Goal: Task Accomplishment & Management: Use online tool/utility

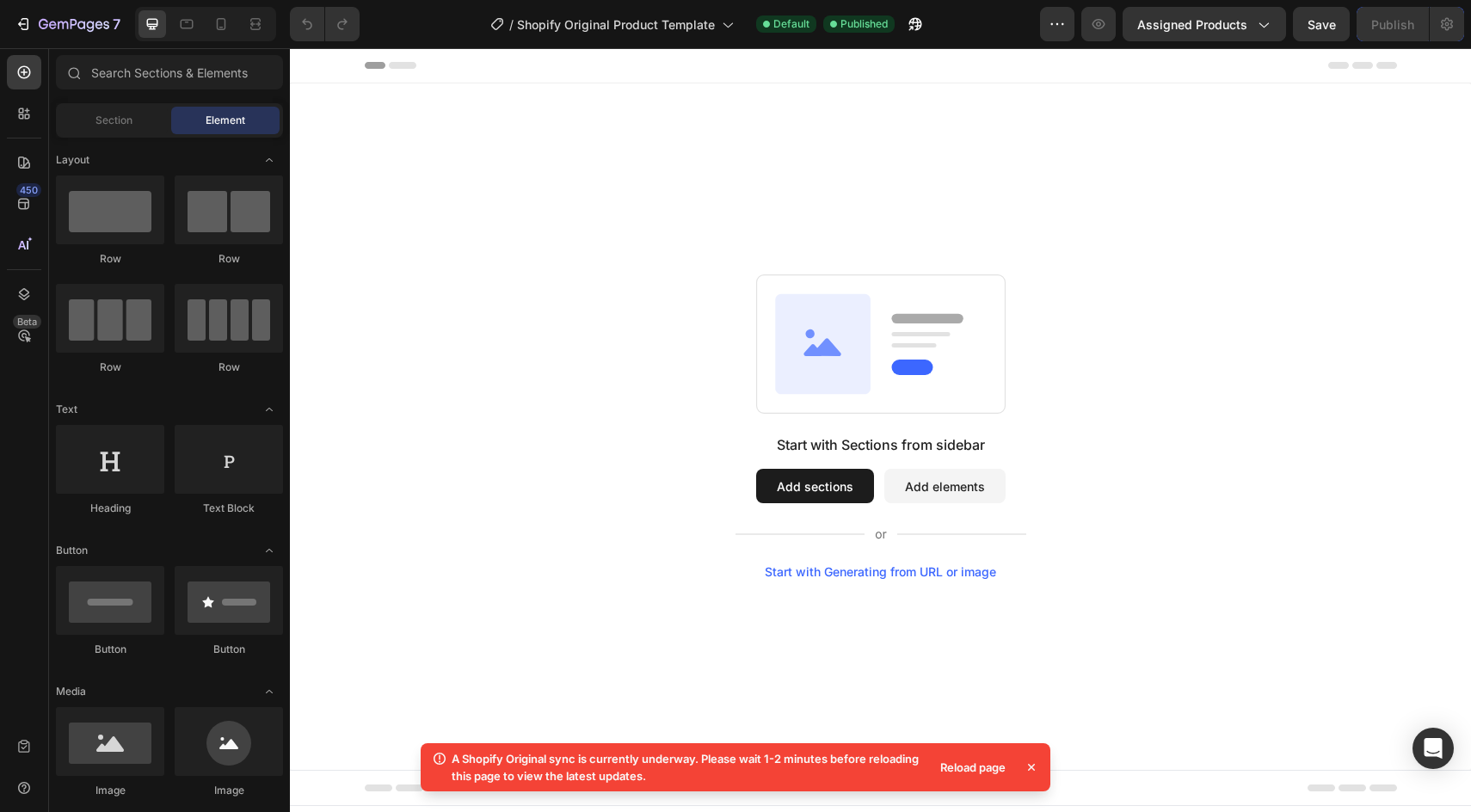
click at [401, 62] on icon at bounding box center [390, 65] width 51 height 7
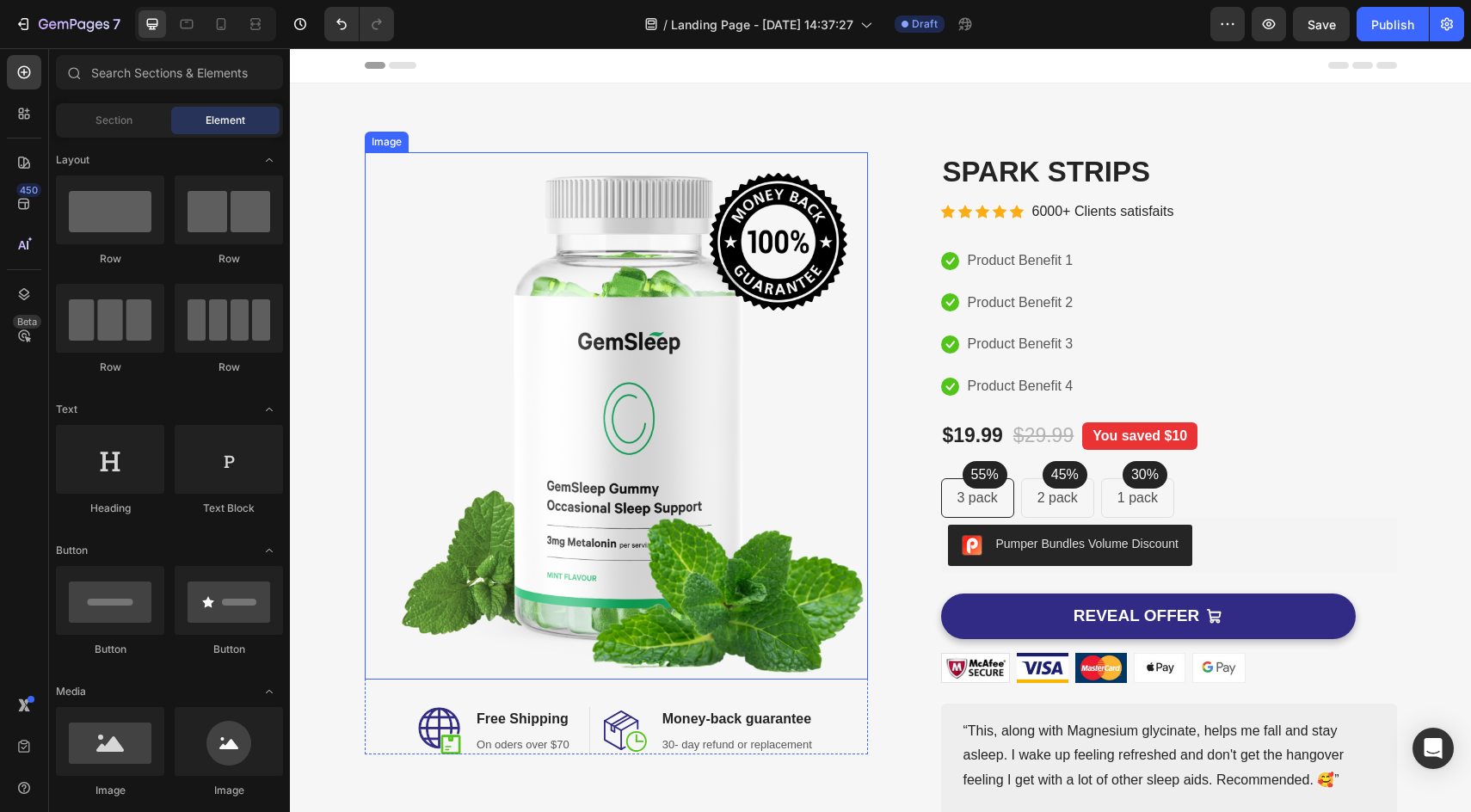
click at [687, 415] on img at bounding box center [616, 416] width 503 height 527
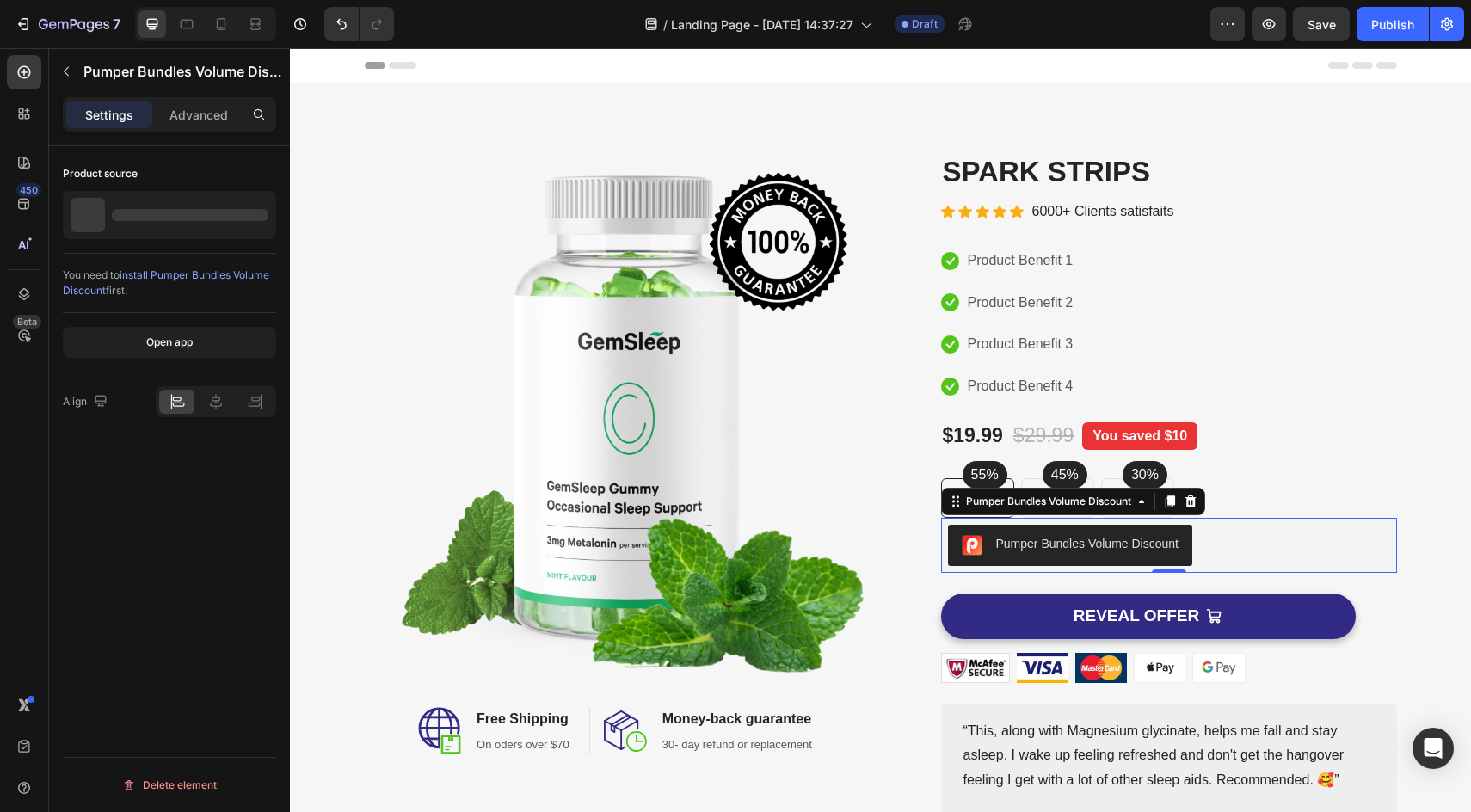
click at [1057, 544] on div "Pumper Bundles Volume Discount" at bounding box center [1087, 544] width 183 height 18
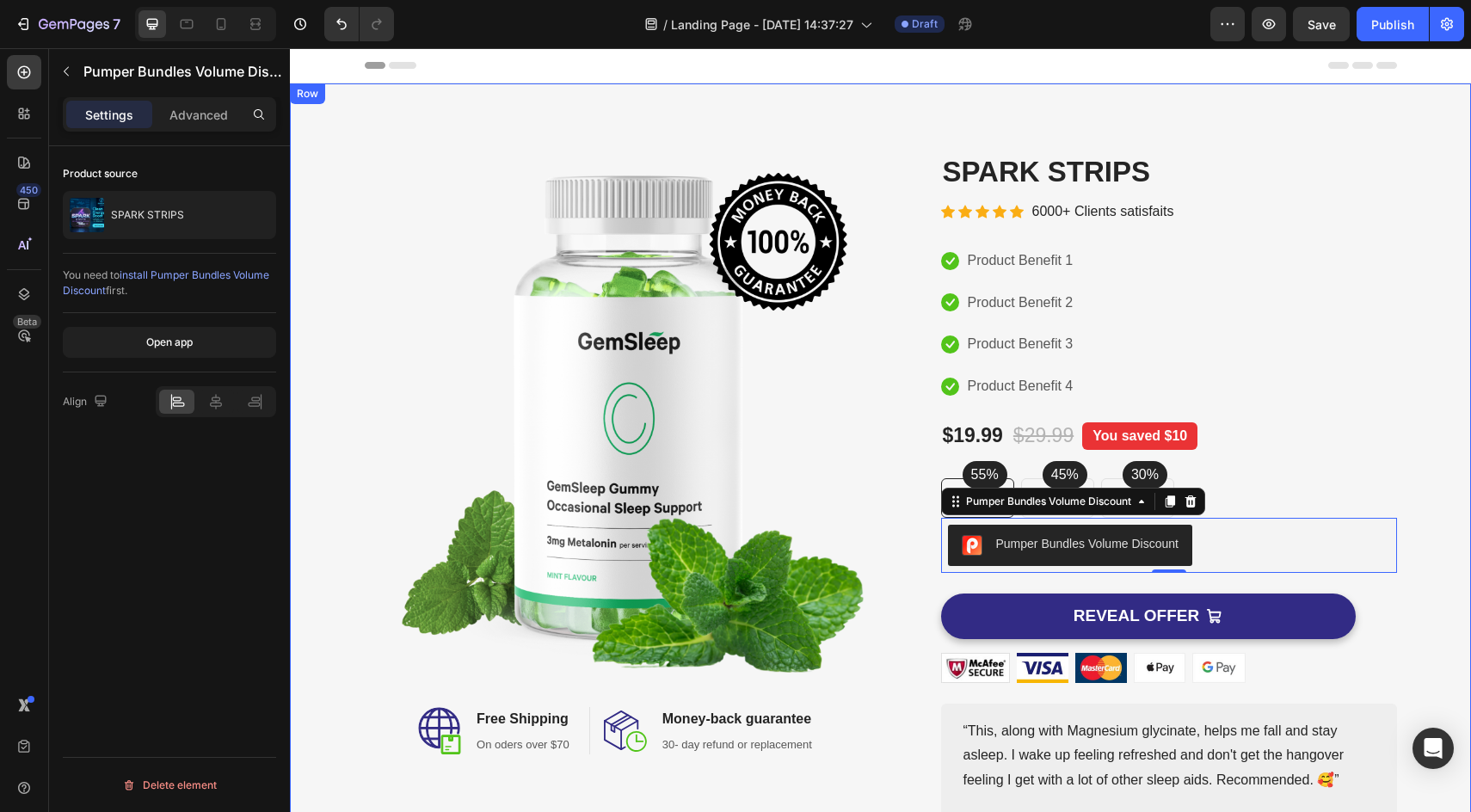
click at [1150, 121] on div "Image Image Free Shipping Heading On oders over $70 Text block Row Image Money-…" at bounding box center [880, 499] width 1181 height 831
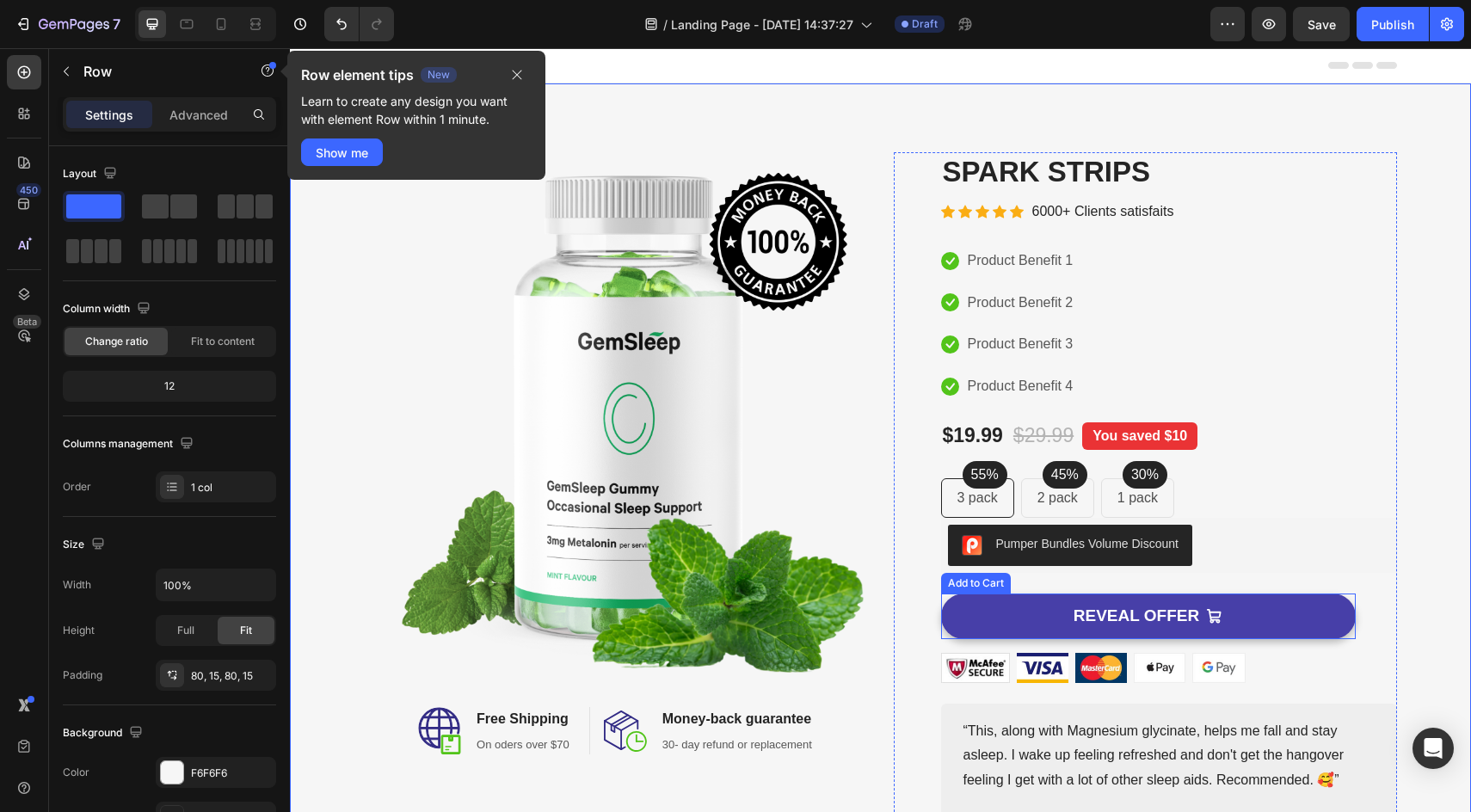
click at [1203, 608] on div "REVEAL OFFER" at bounding box center [1147, 616] width 149 height 21
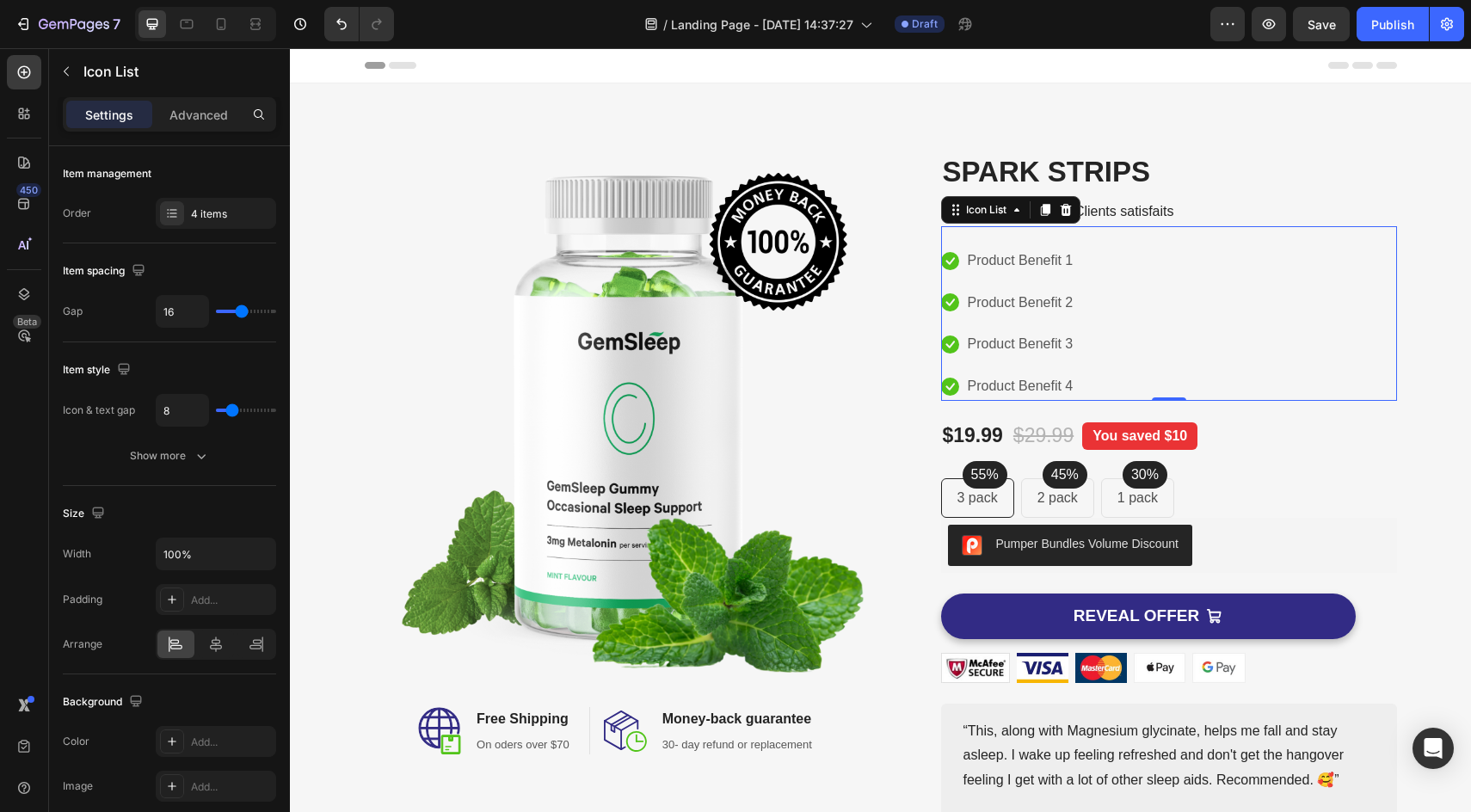
click at [1239, 367] on div "Icon Product Benefit 1 Text block Icon Product Benefit 2 Text block Icon Produc…" at bounding box center [1169, 323] width 456 height 153
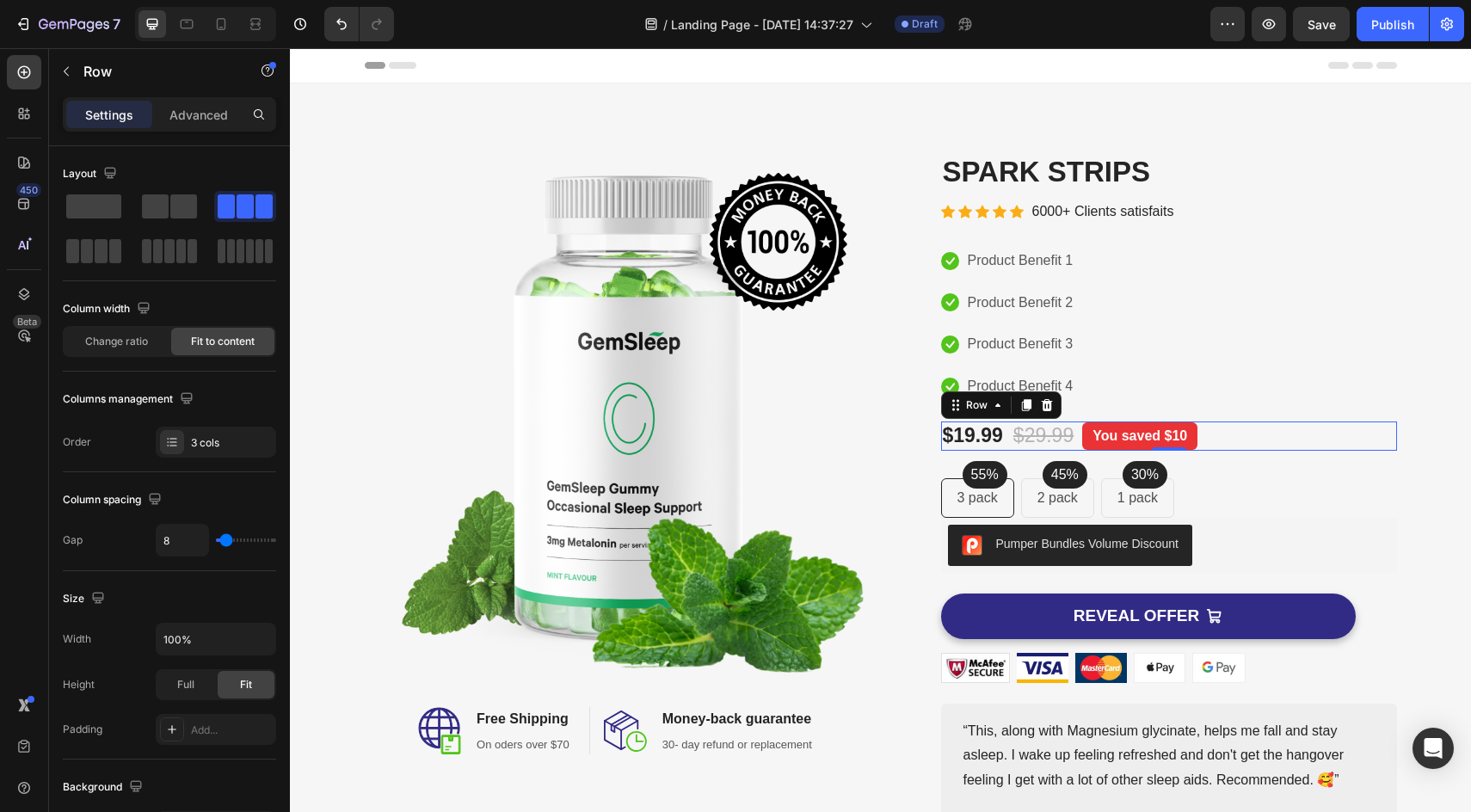
click at [1239, 428] on div "$19.99 Product Price Product Price $29.99 Compare Price Compare Price You saved…" at bounding box center [1169, 436] width 456 height 29
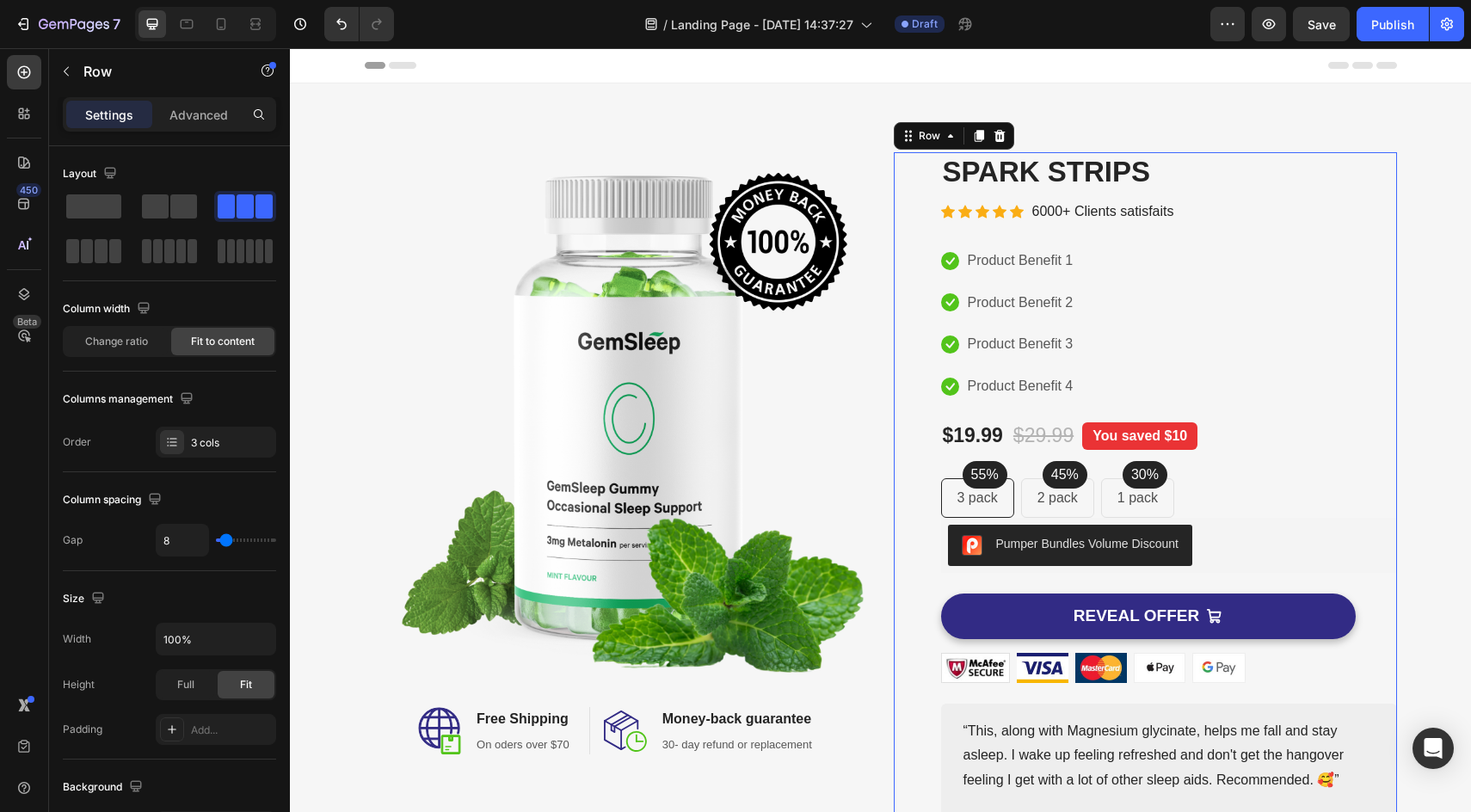
click at [1249, 467] on div "Product Images SPARK STRIPS Product Title Icon Icon Icon Icon Icon Icon List Ho…" at bounding box center [1169, 499] width 456 height 694
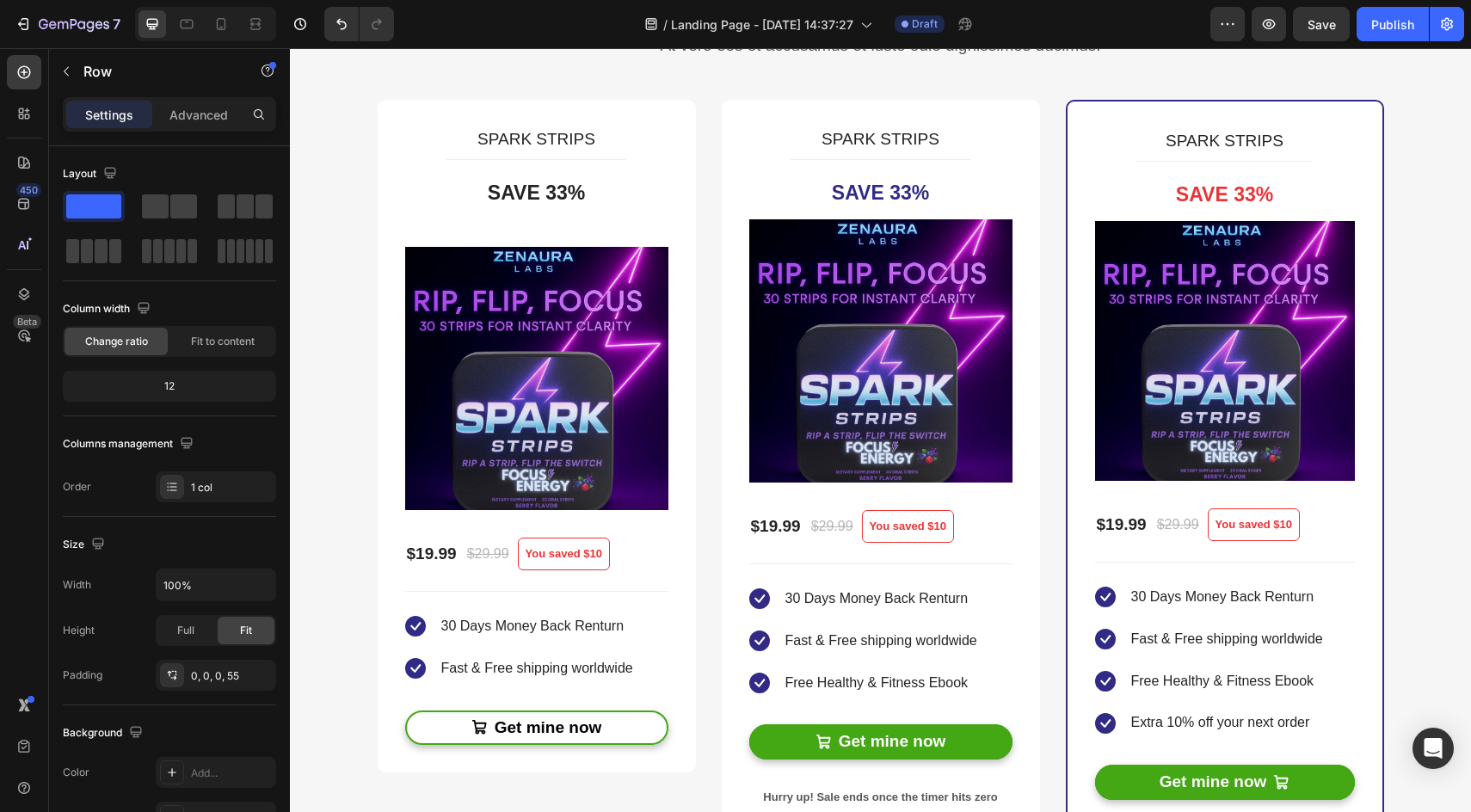
scroll to position [4056, 0]
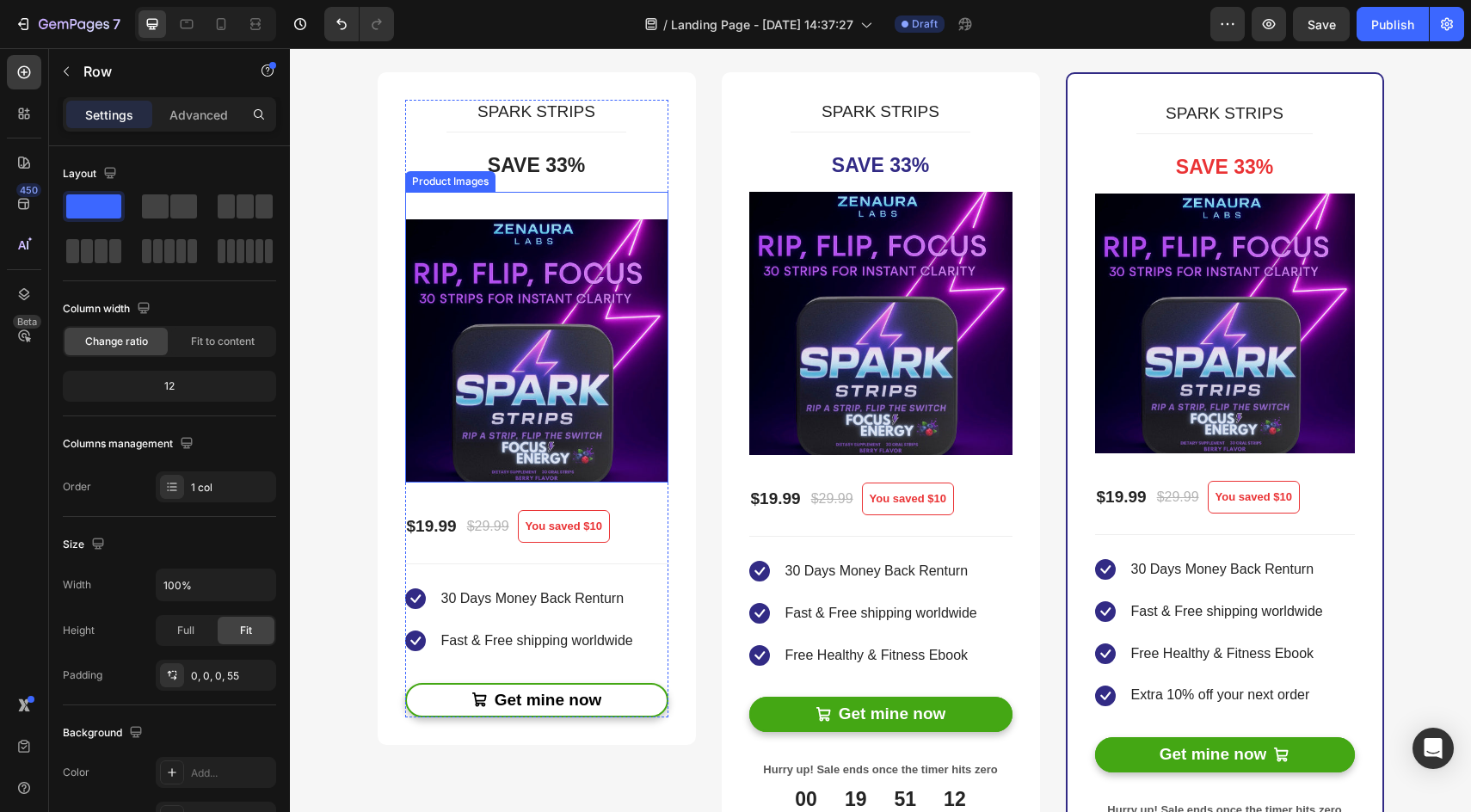
click at [587, 427] on img at bounding box center [536, 351] width 263 height 263
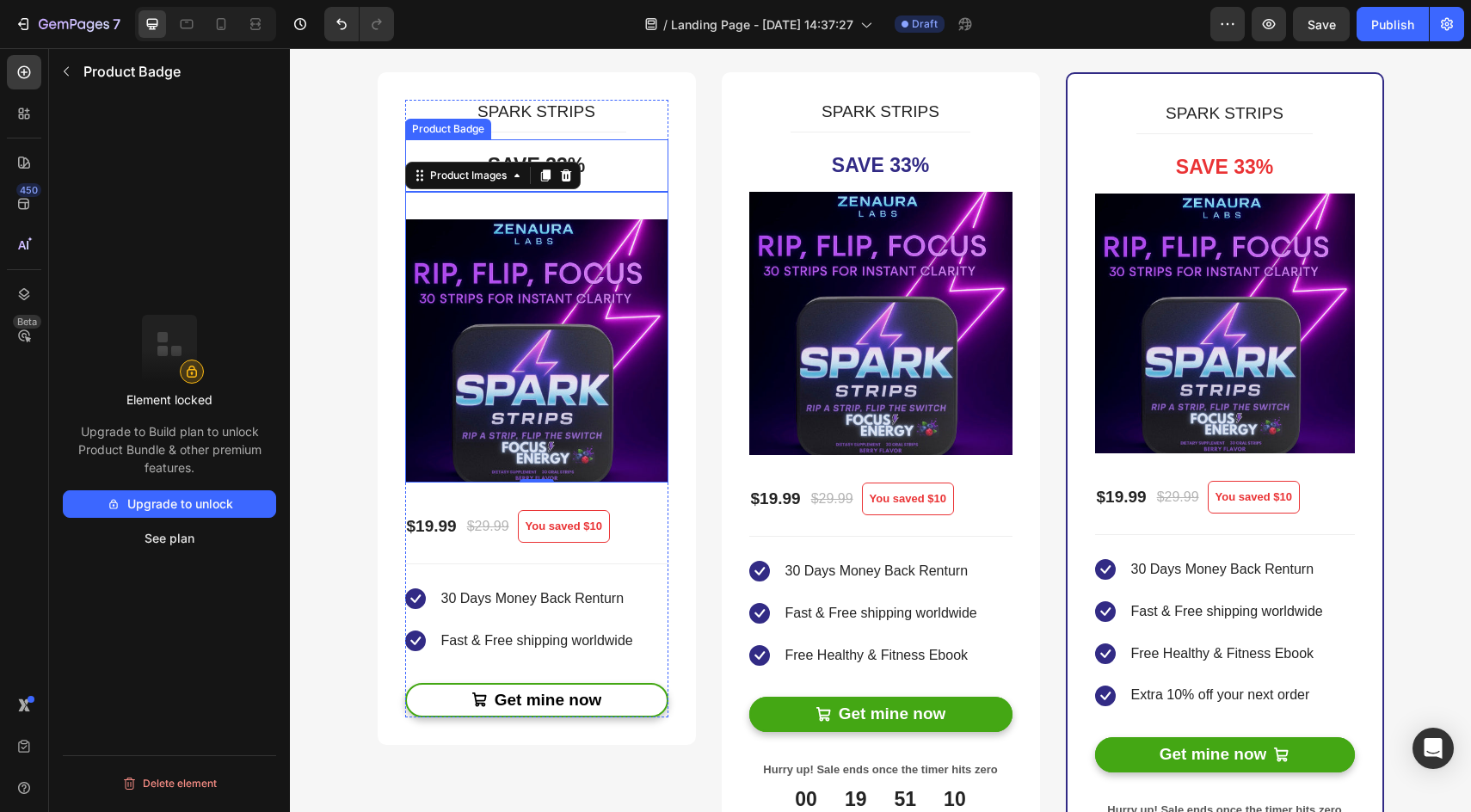
click at [600, 177] on div "Save 33%" at bounding box center [536, 165] width 263 height 53
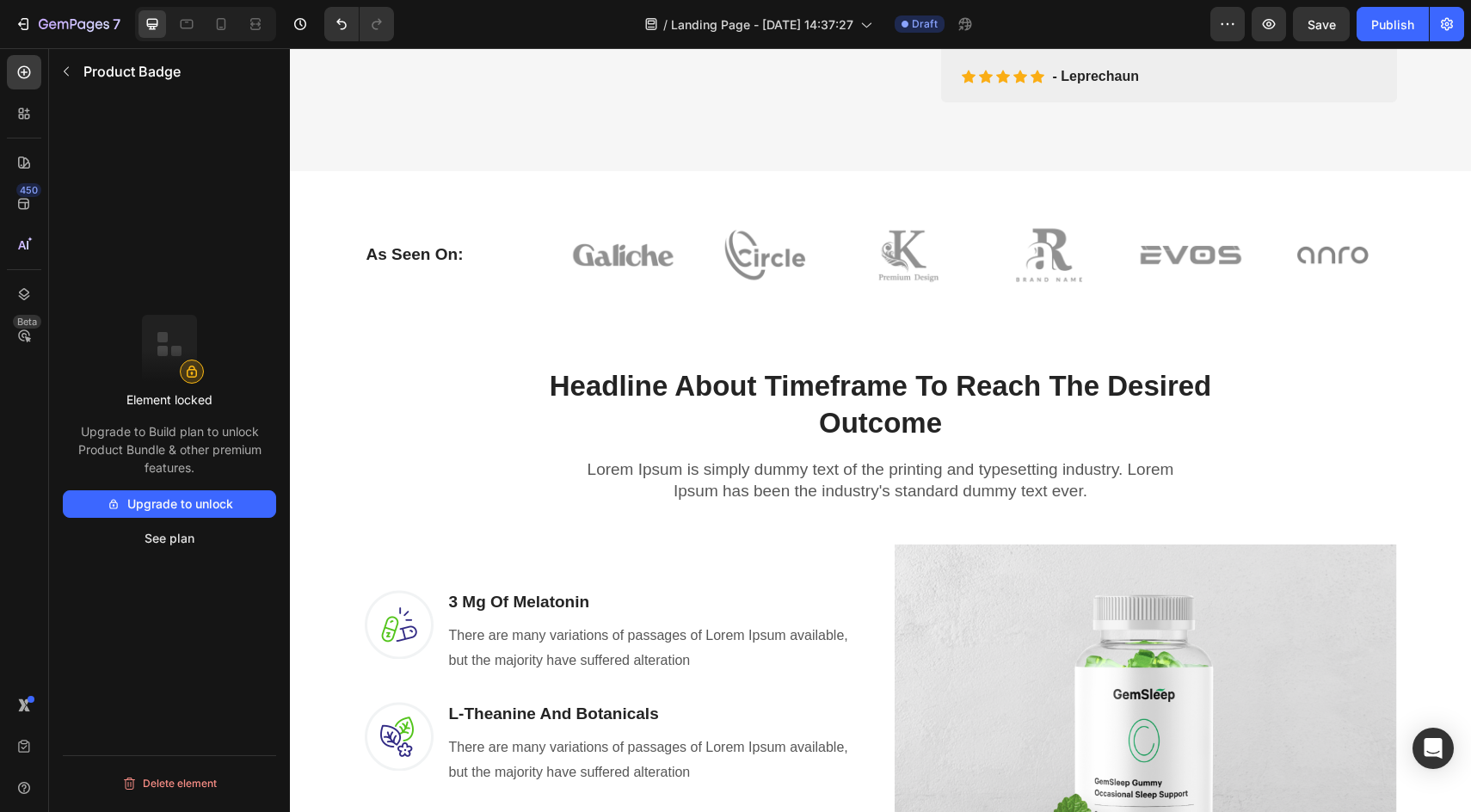
scroll to position [0, 0]
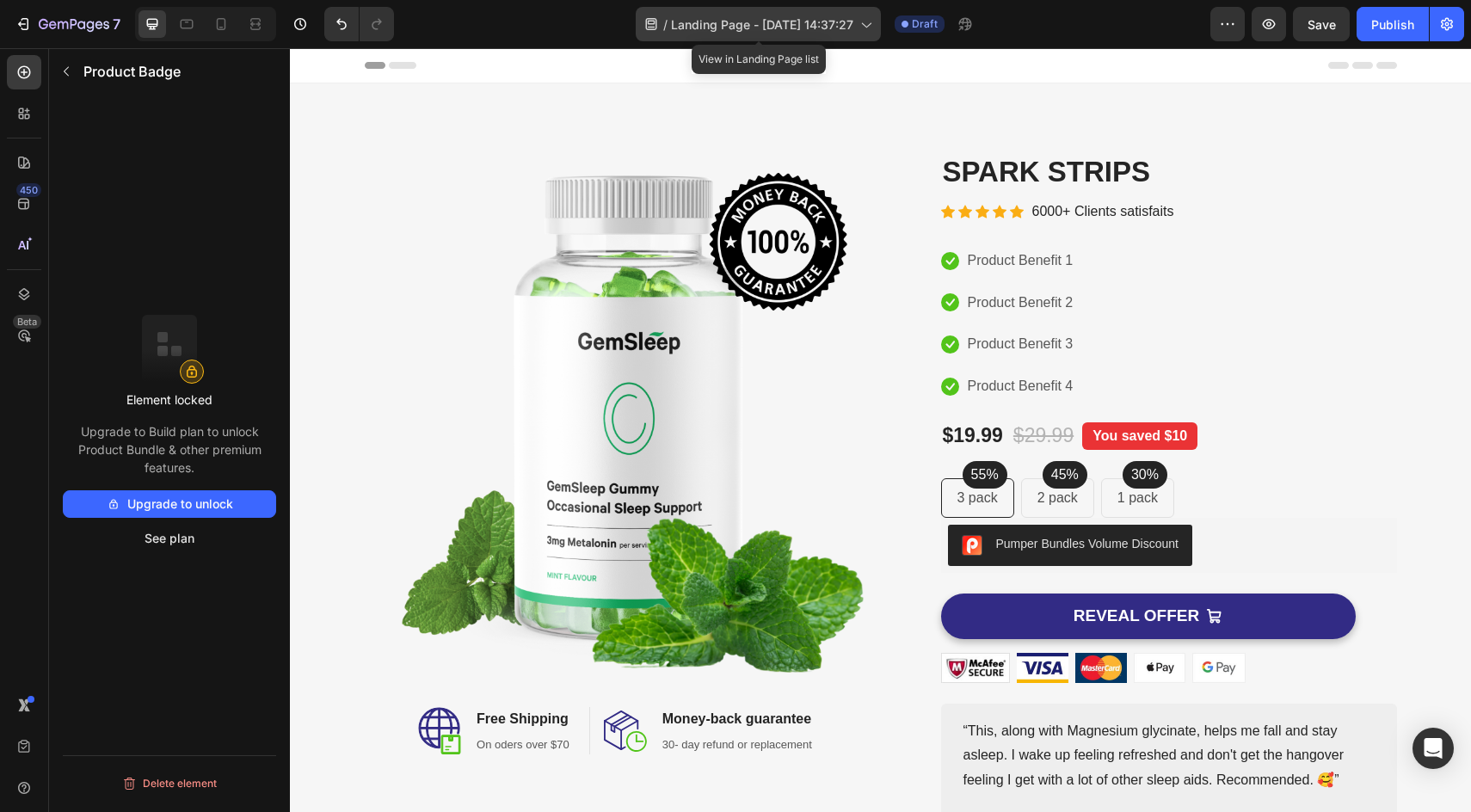
click at [717, 22] on span "Landing Page - [DATE] 14:37:27" at bounding box center [763, 24] width 183 height 18
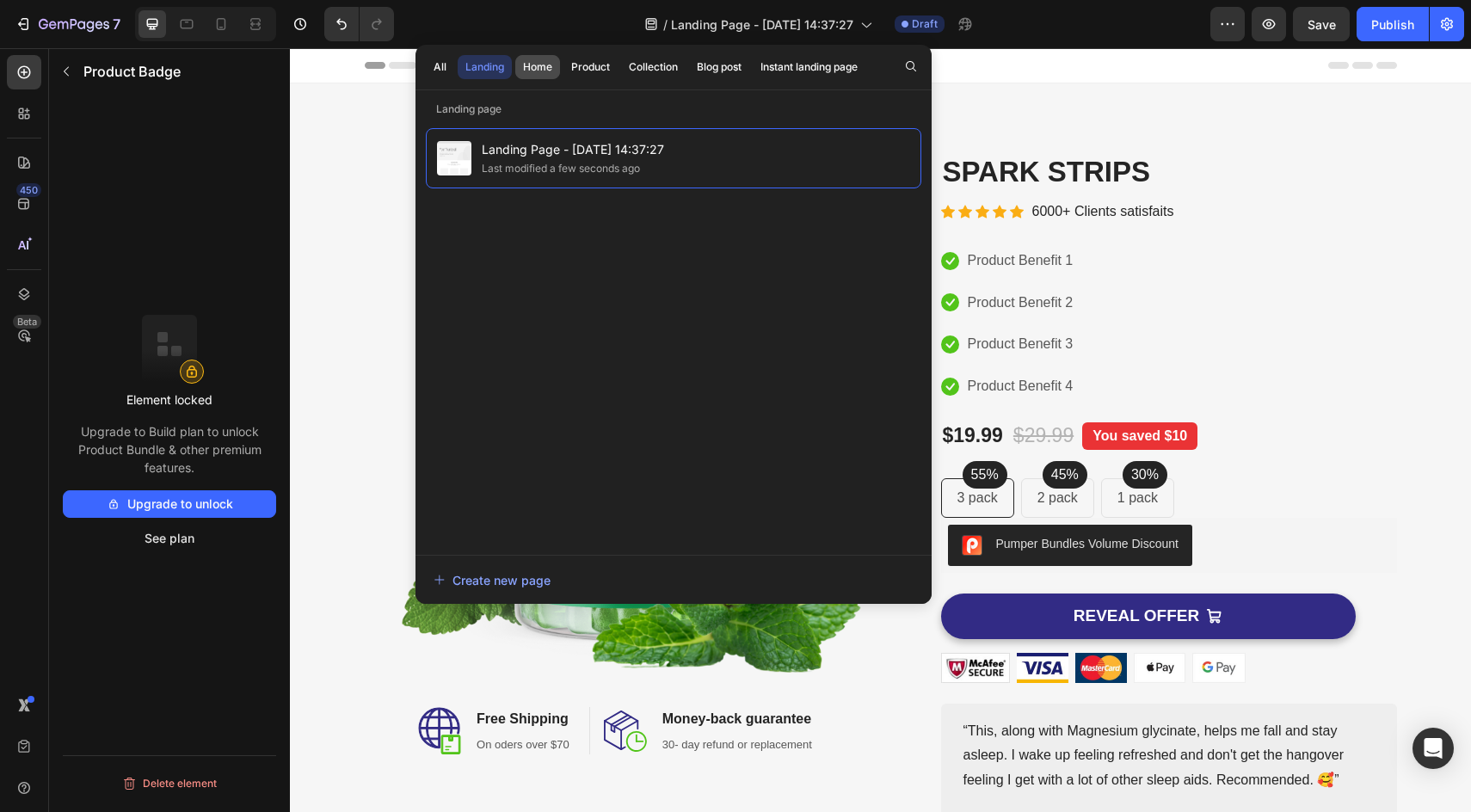
click at [547, 70] on div "Home" at bounding box center [537, 67] width 29 height 16
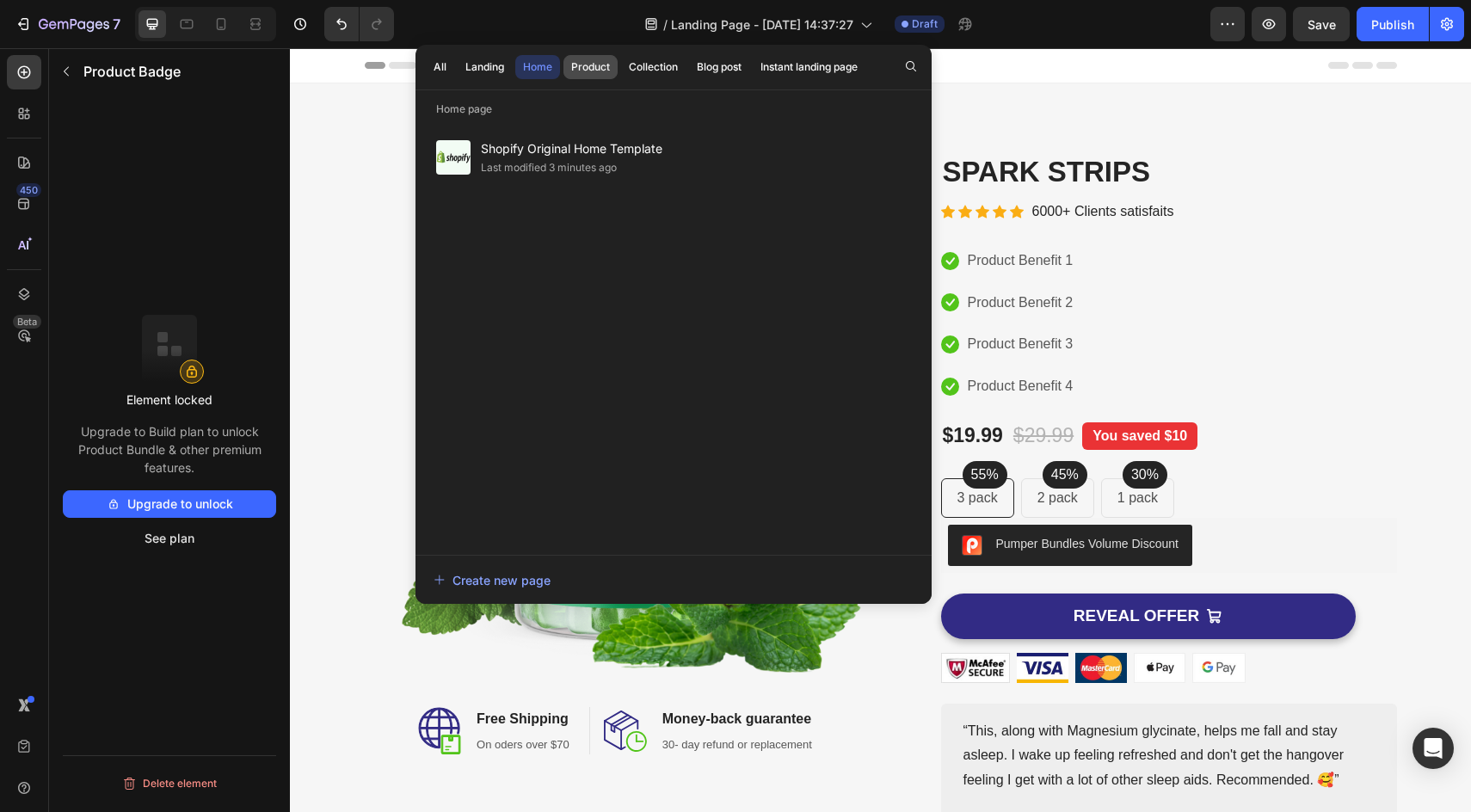
click at [582, 60] on div "Product" at bounding box center [591, 67] width 39 height 16
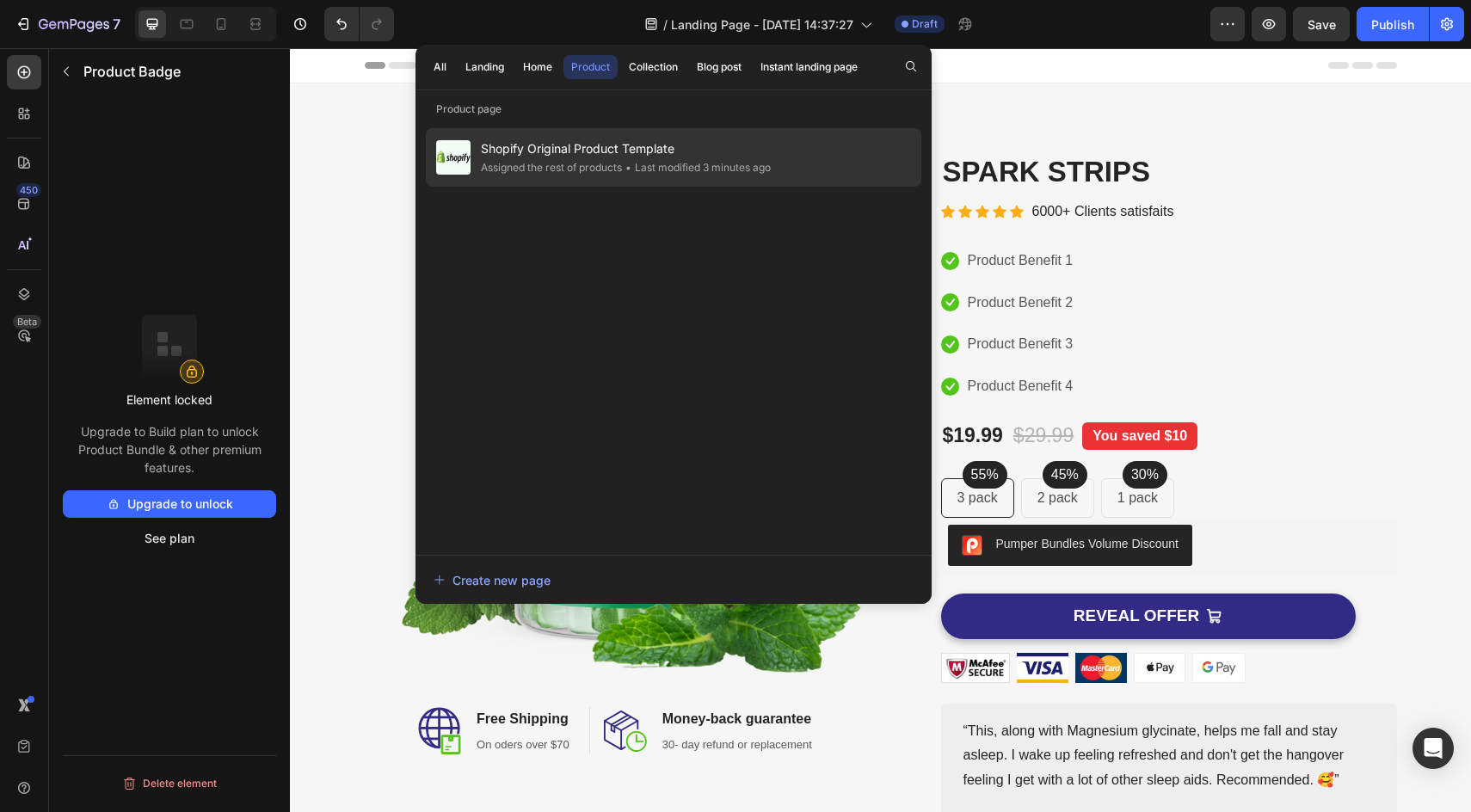
click at [554, 156] on span "Shopify Original Product Template" at bounding box center [626, 149] width 290 height 20
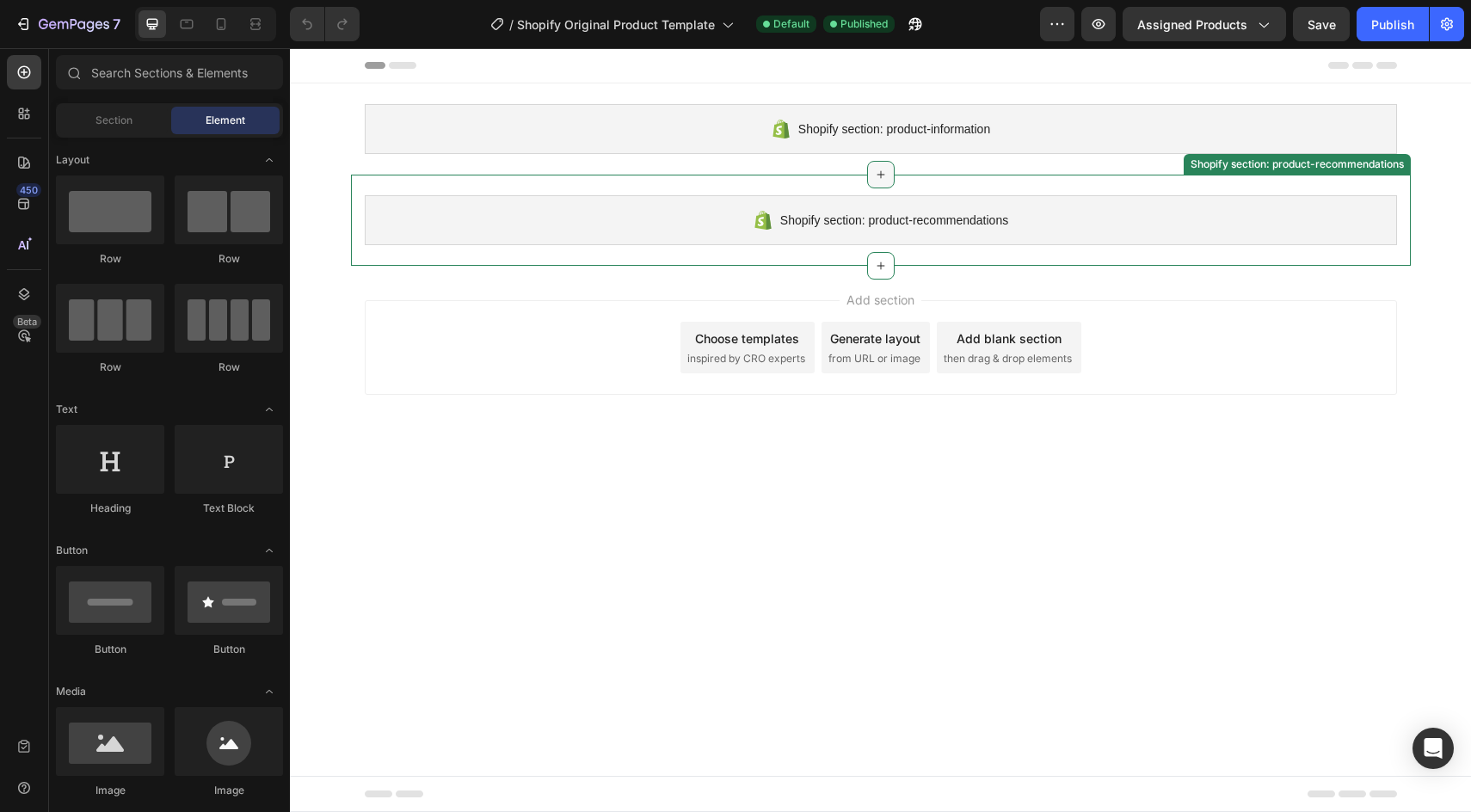
click at [887, 166] on div at bounding box center [880, 175] width 27 height 27
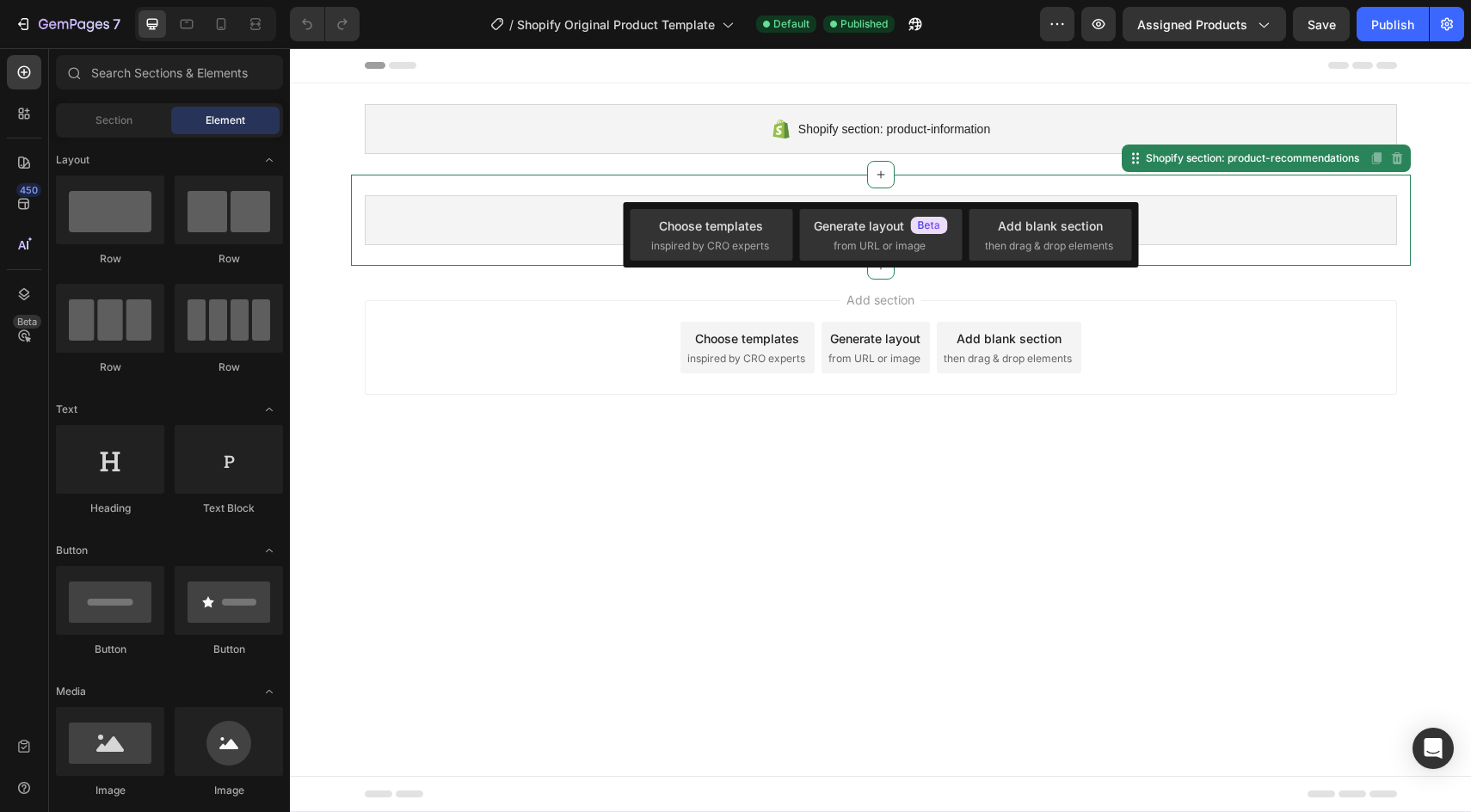
click at [822, 186] on div "Shopify section: product-recommendations Shopify section: product-recommendatio…" at bounding box center [880, 220] width 1060 height 91
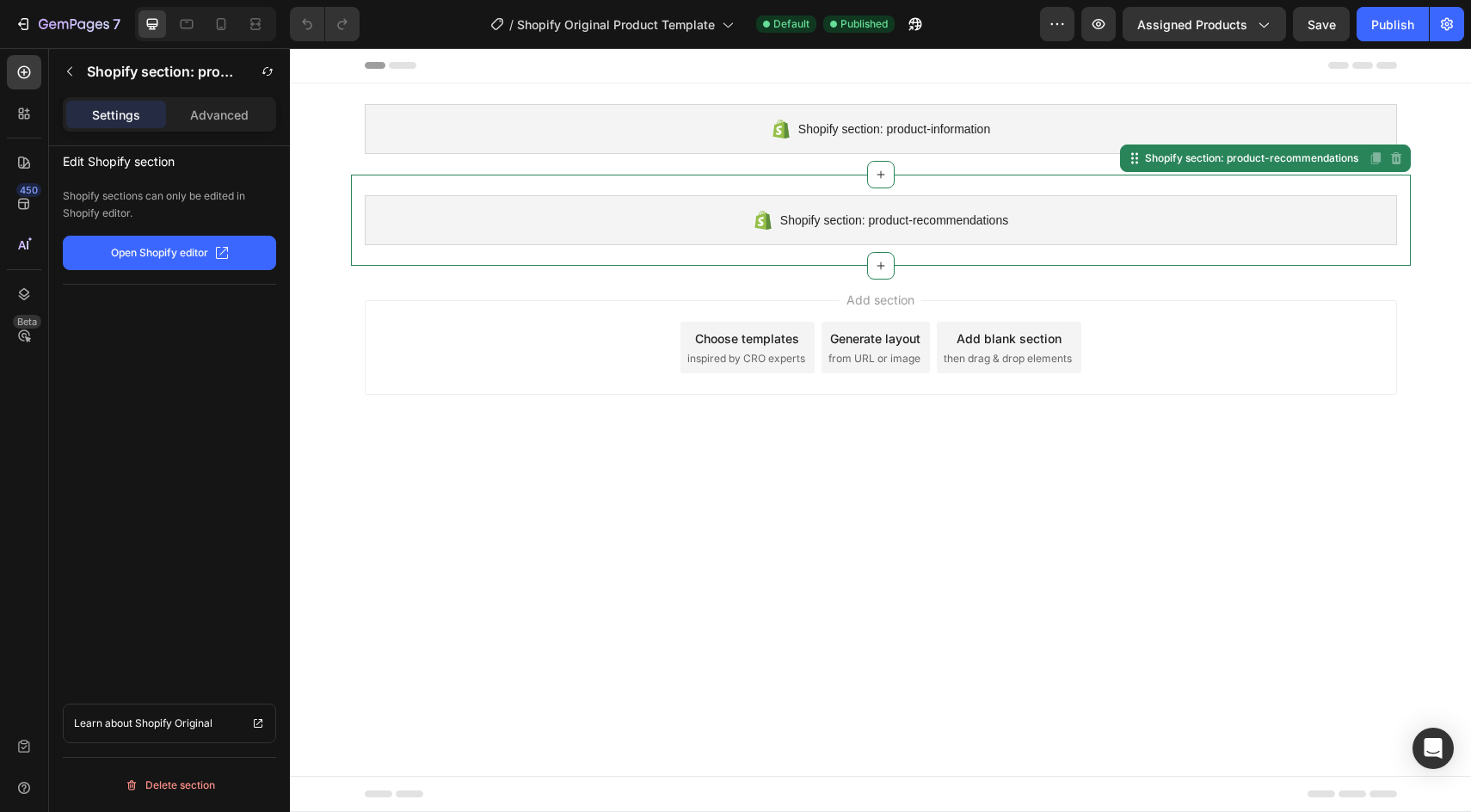
click at [779, 342] on div "Choose templates" at bounding box center [746, 338] width 104 height 18
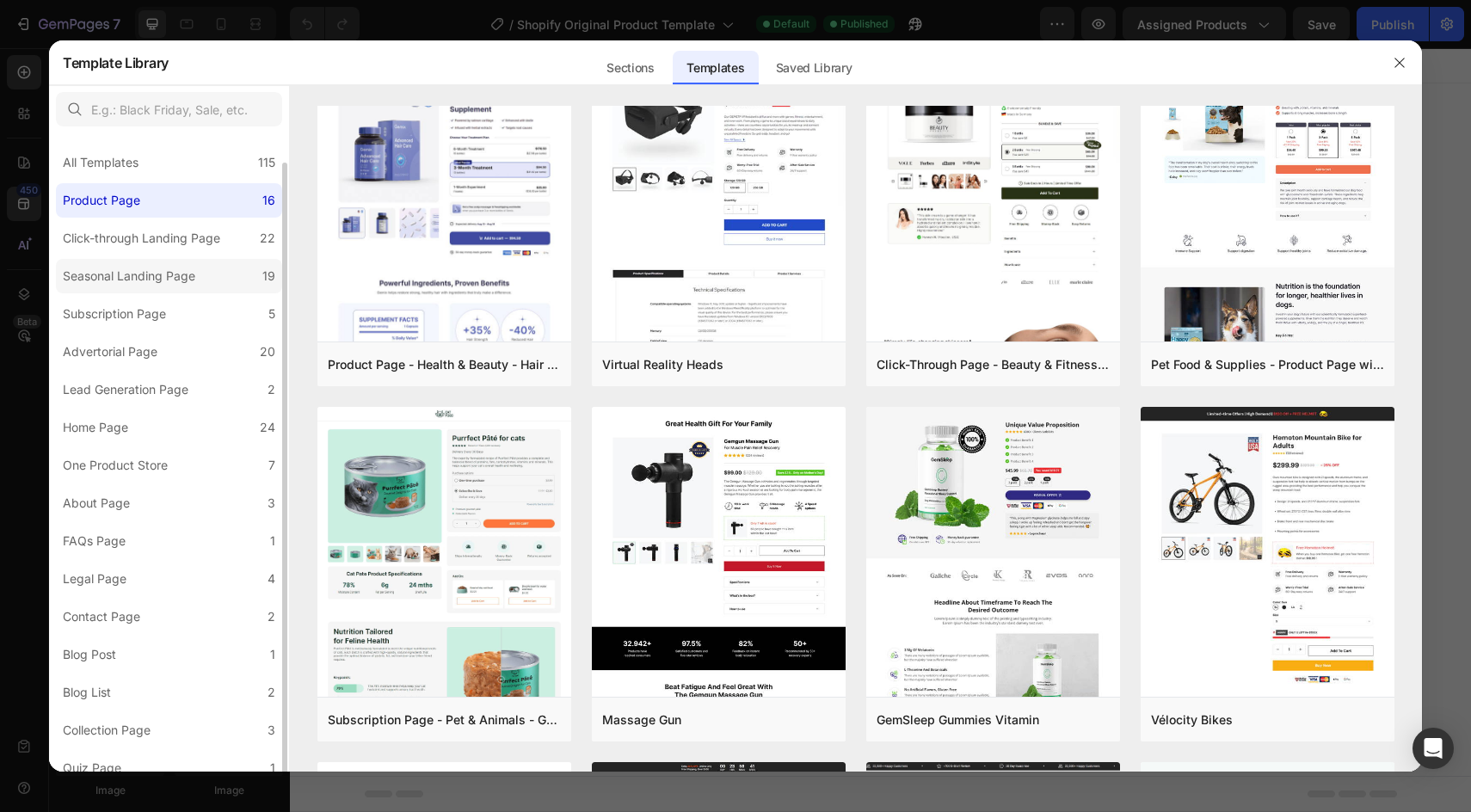
scroll to position [16, 0]
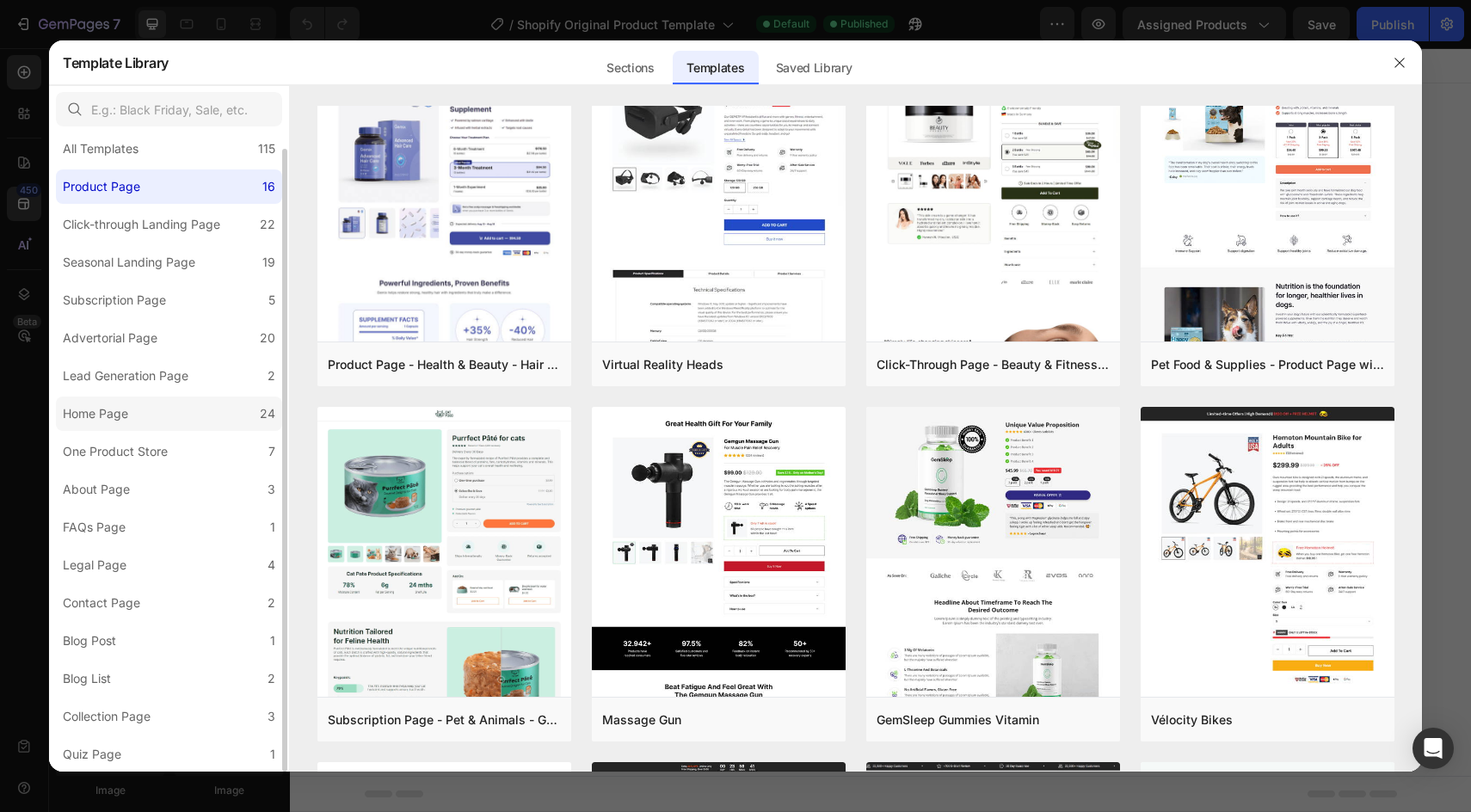
click at [206, 410] on label "Home Page 24" at bounding box center [169, 413] width 226 height 34
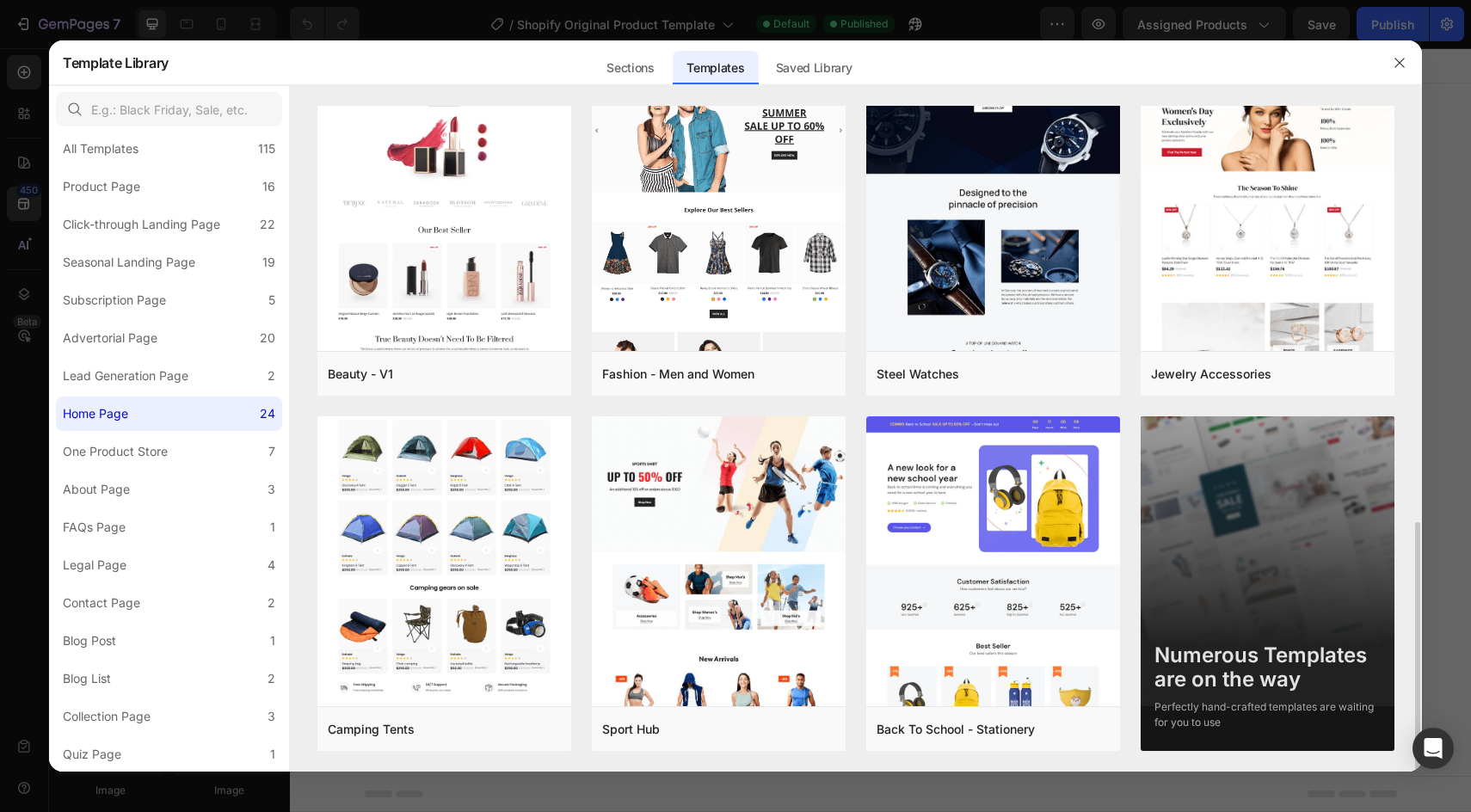
scroll to position [1108, 0]
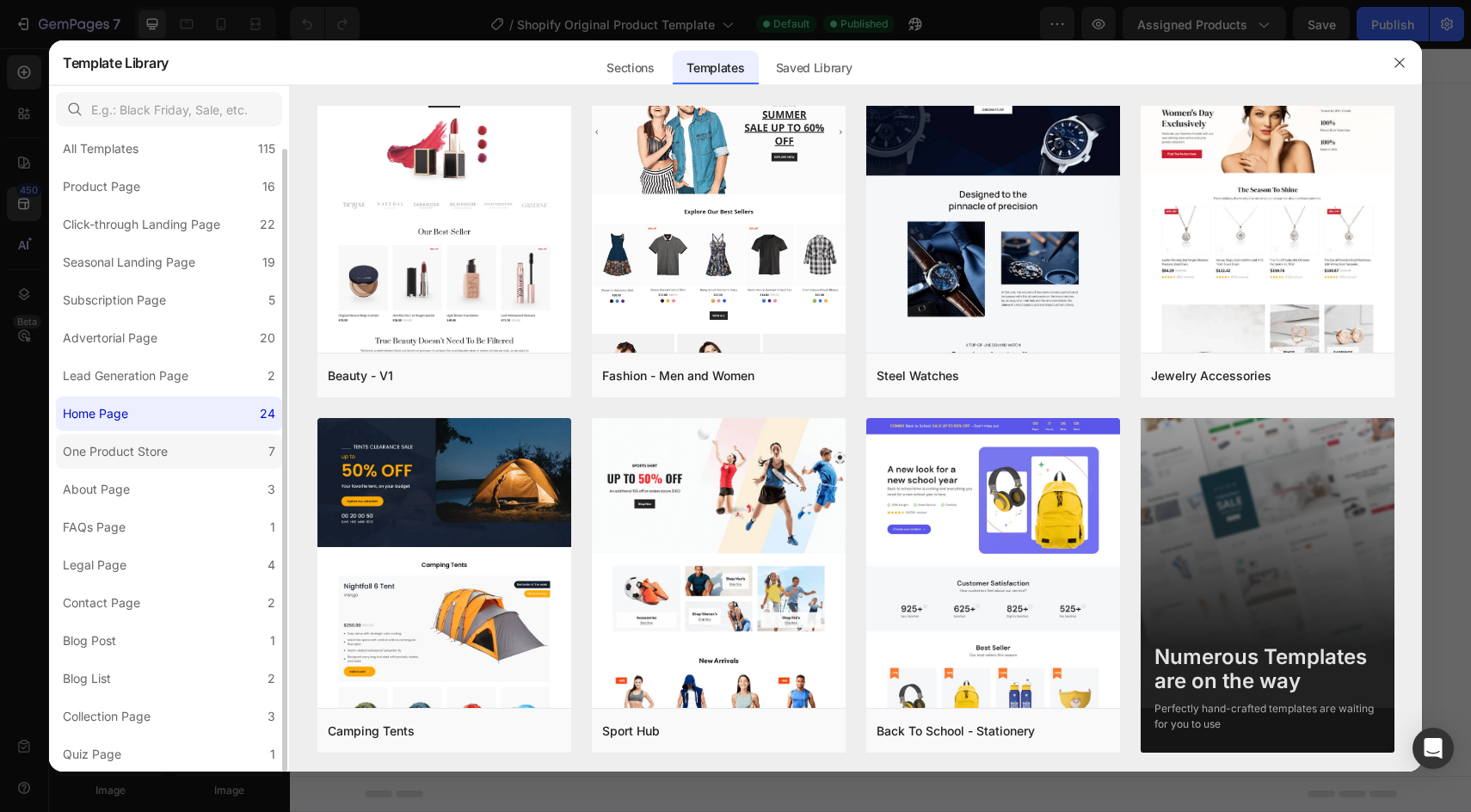
click at [177, 448] on label "One Product Store 7" at bounding box center [169, 451] width 226 height 34
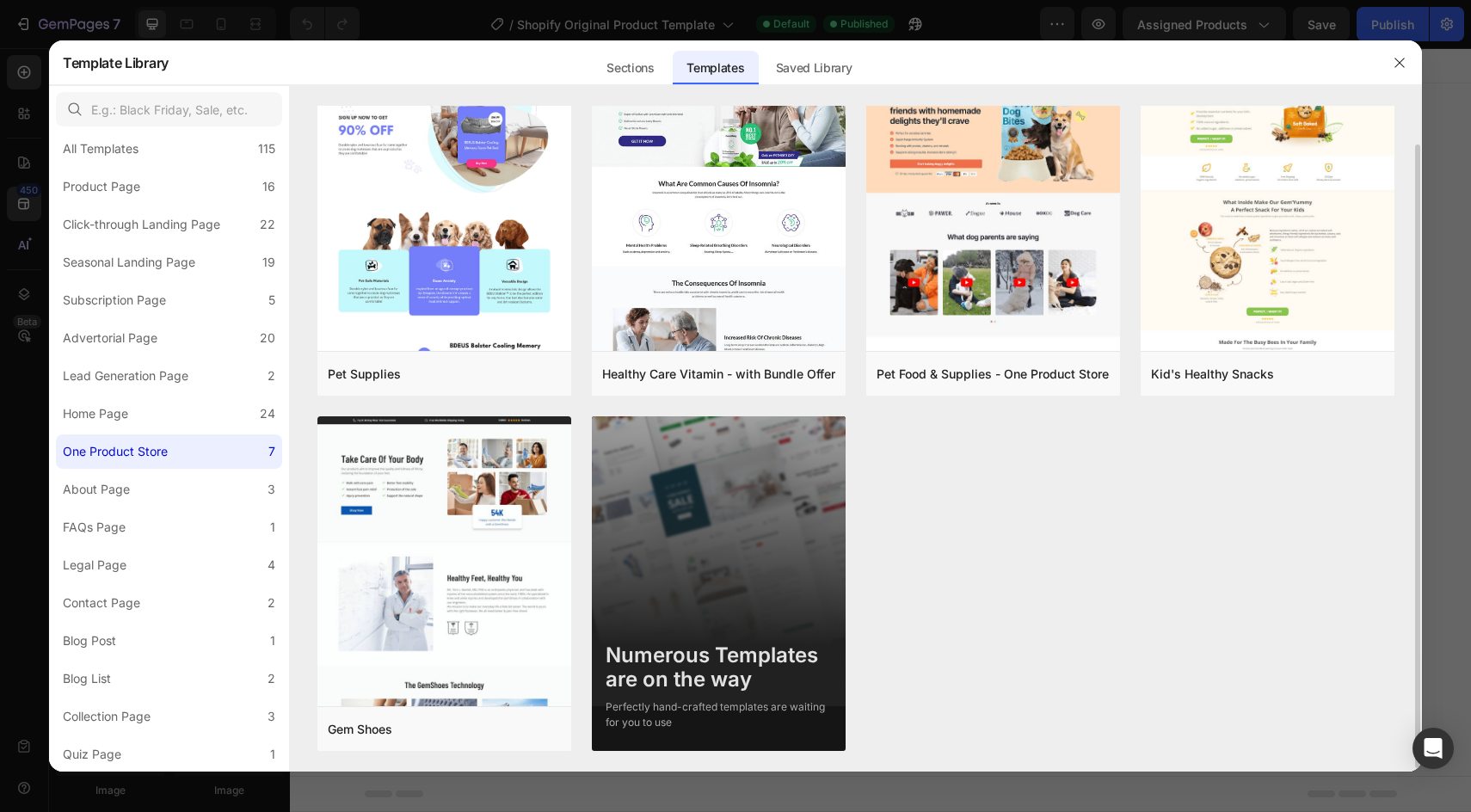
scroll to position [43, 0]
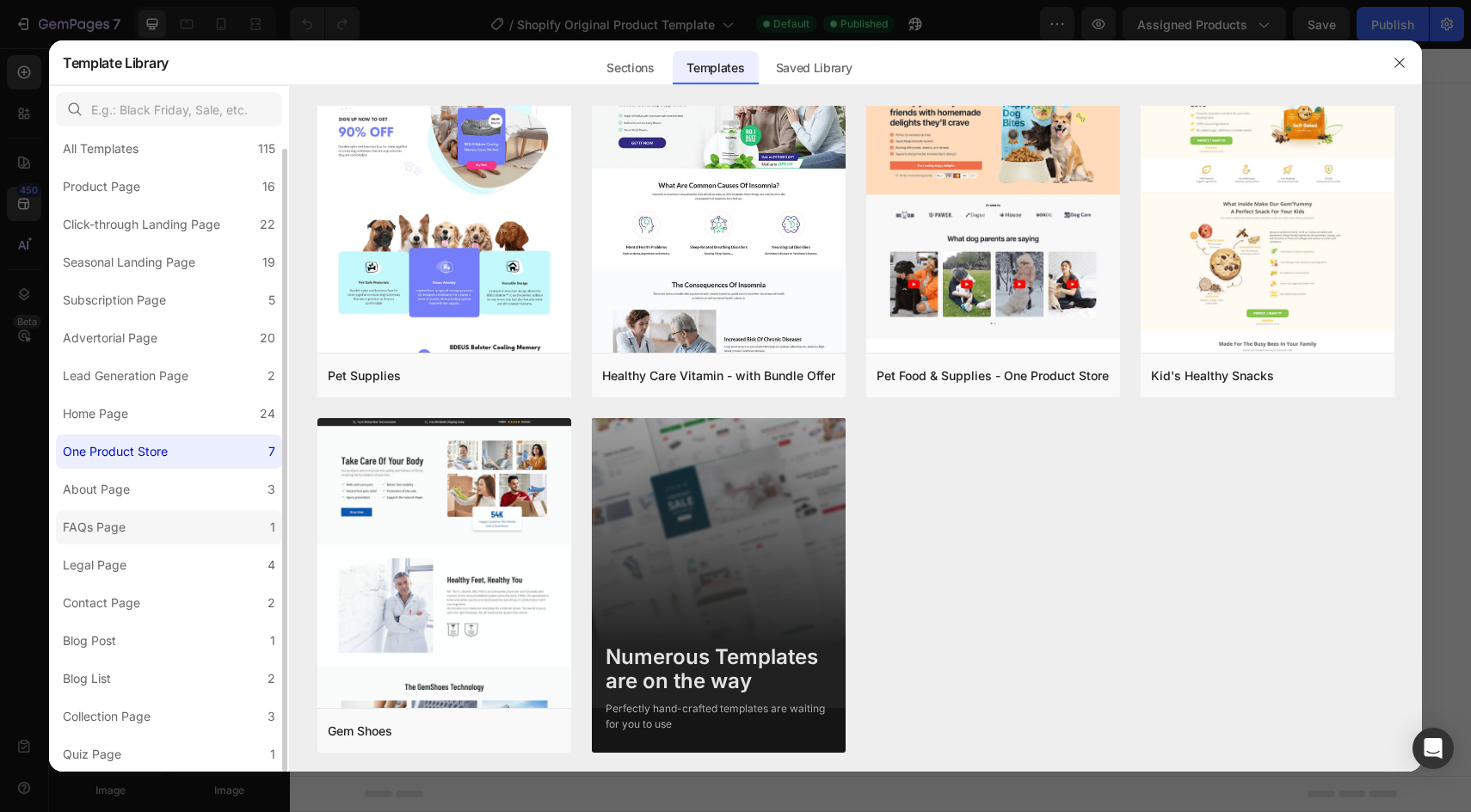
click at [174, 525] on label "FAQs Page 1" at bounding box center [169, 526] width 226 height 34
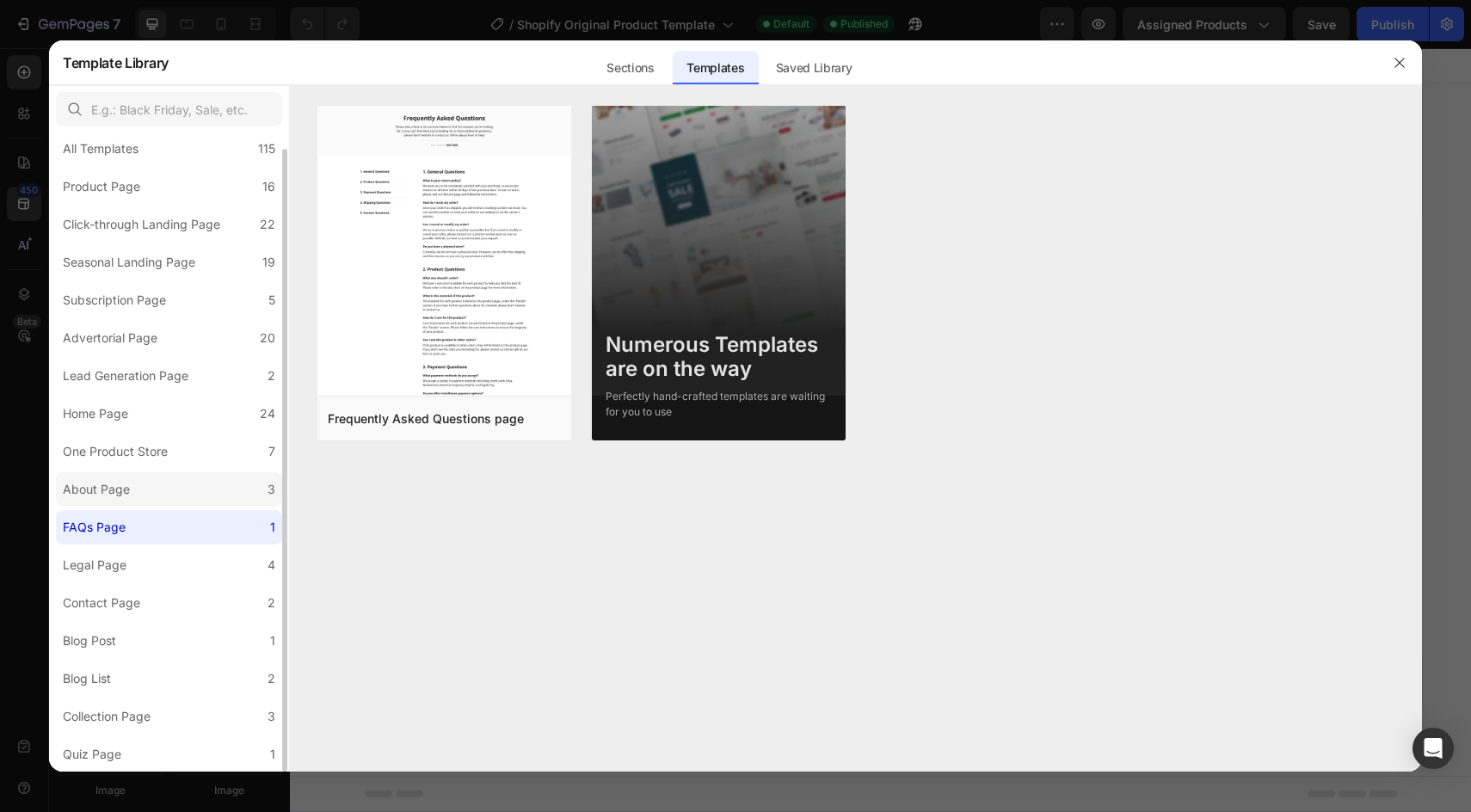
click at [176, 475] on label "About Page 3" at bounding box center [169, 489] width 226 height 34
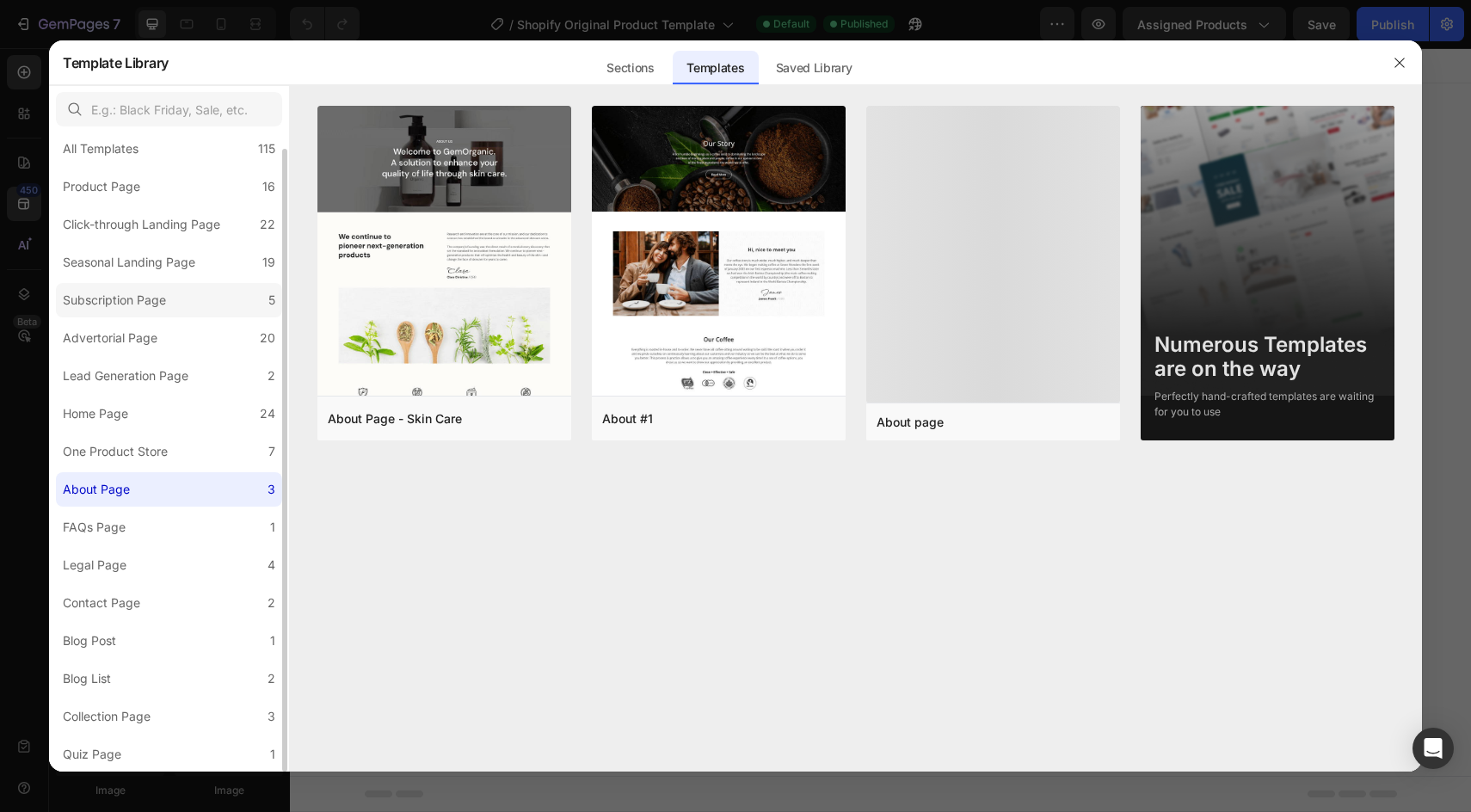
click at [127, 289] on div "Subscription Page" at bounding box center [115, 299] width 103 height 20
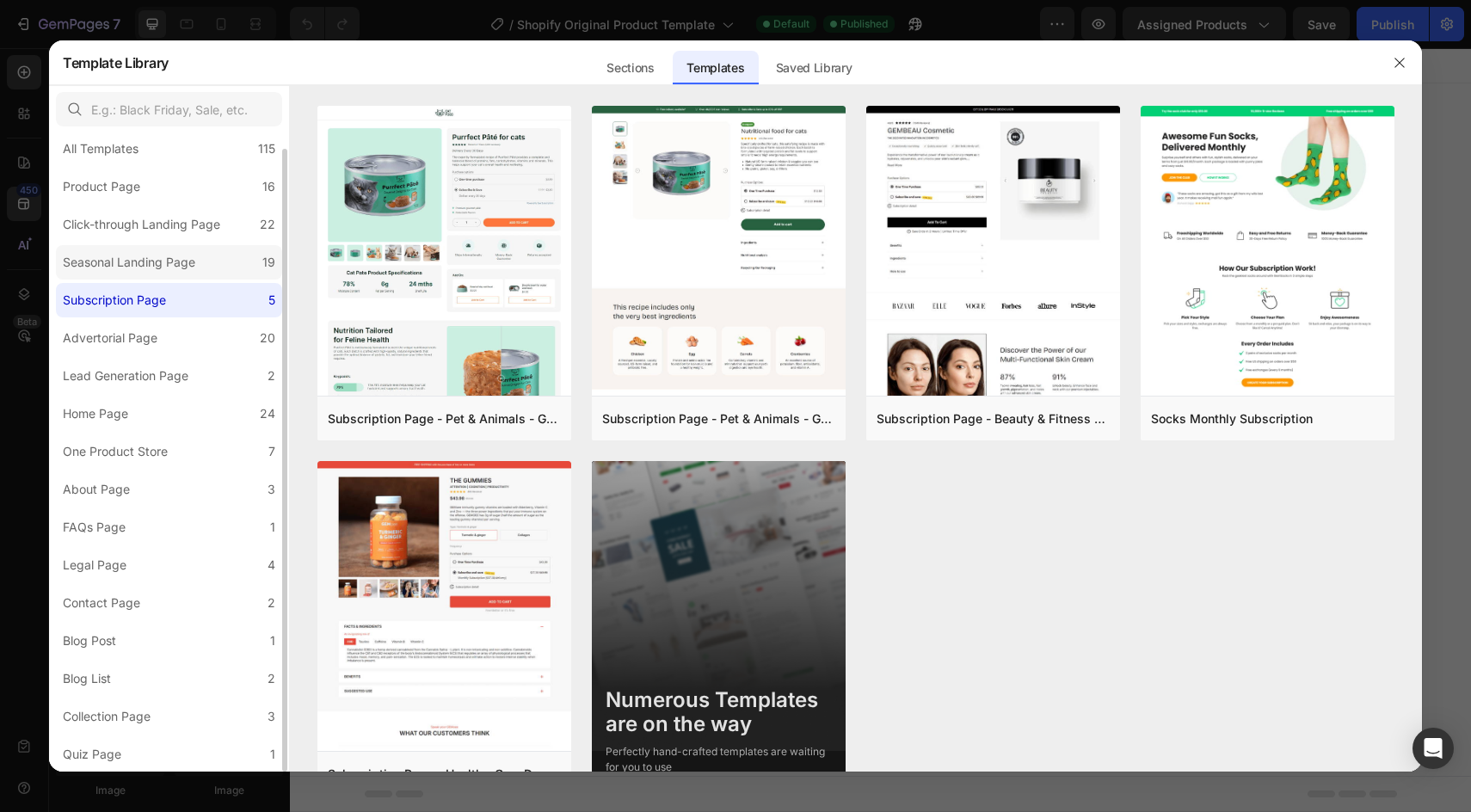
click at [174, 267] on div "Seasonal Landing Page" at bounding box center [129, 261] width 132 height 20
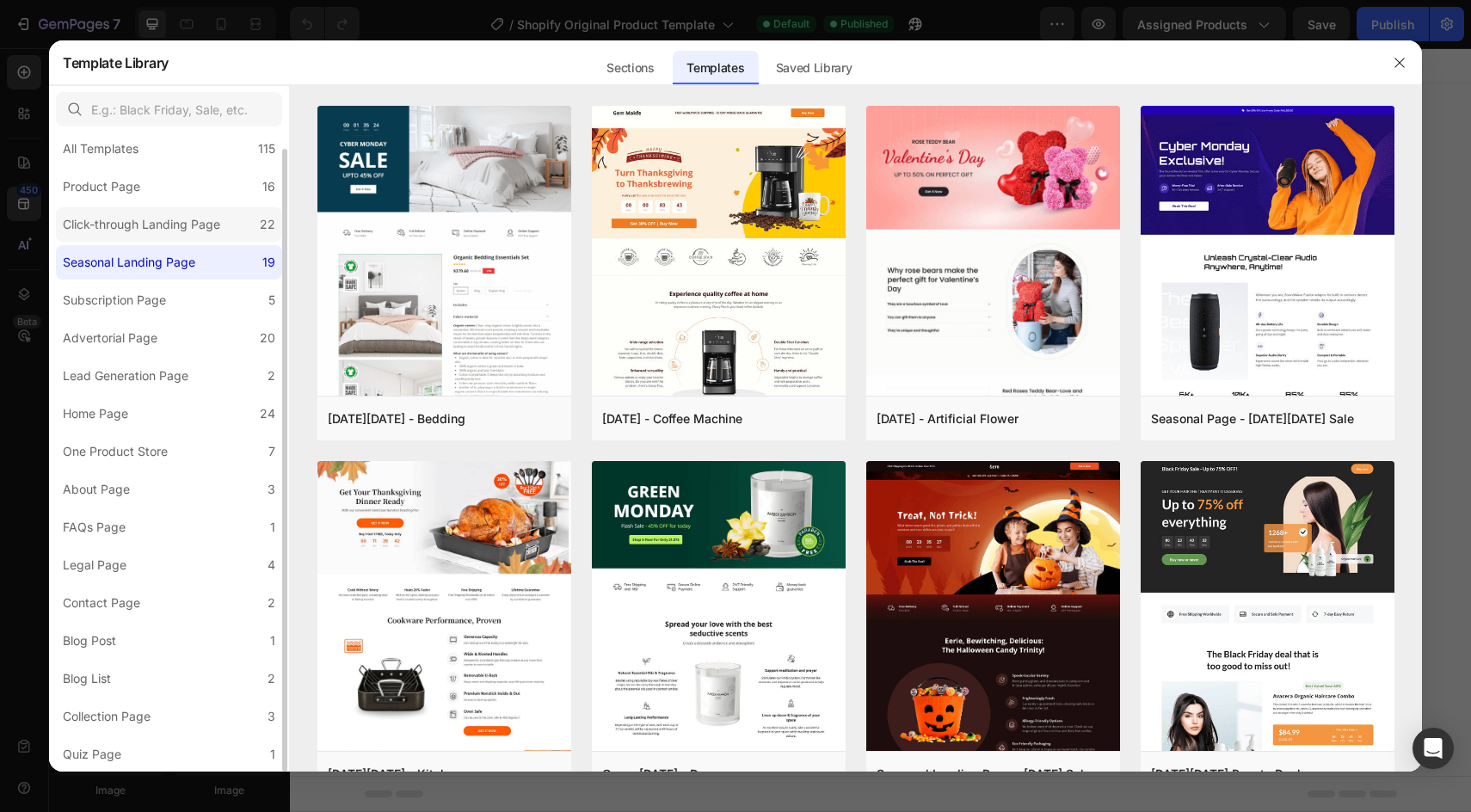
click at [155, 221] on div "Click-through Landing Page" at bounding box center [142, 223] width 157 height 20
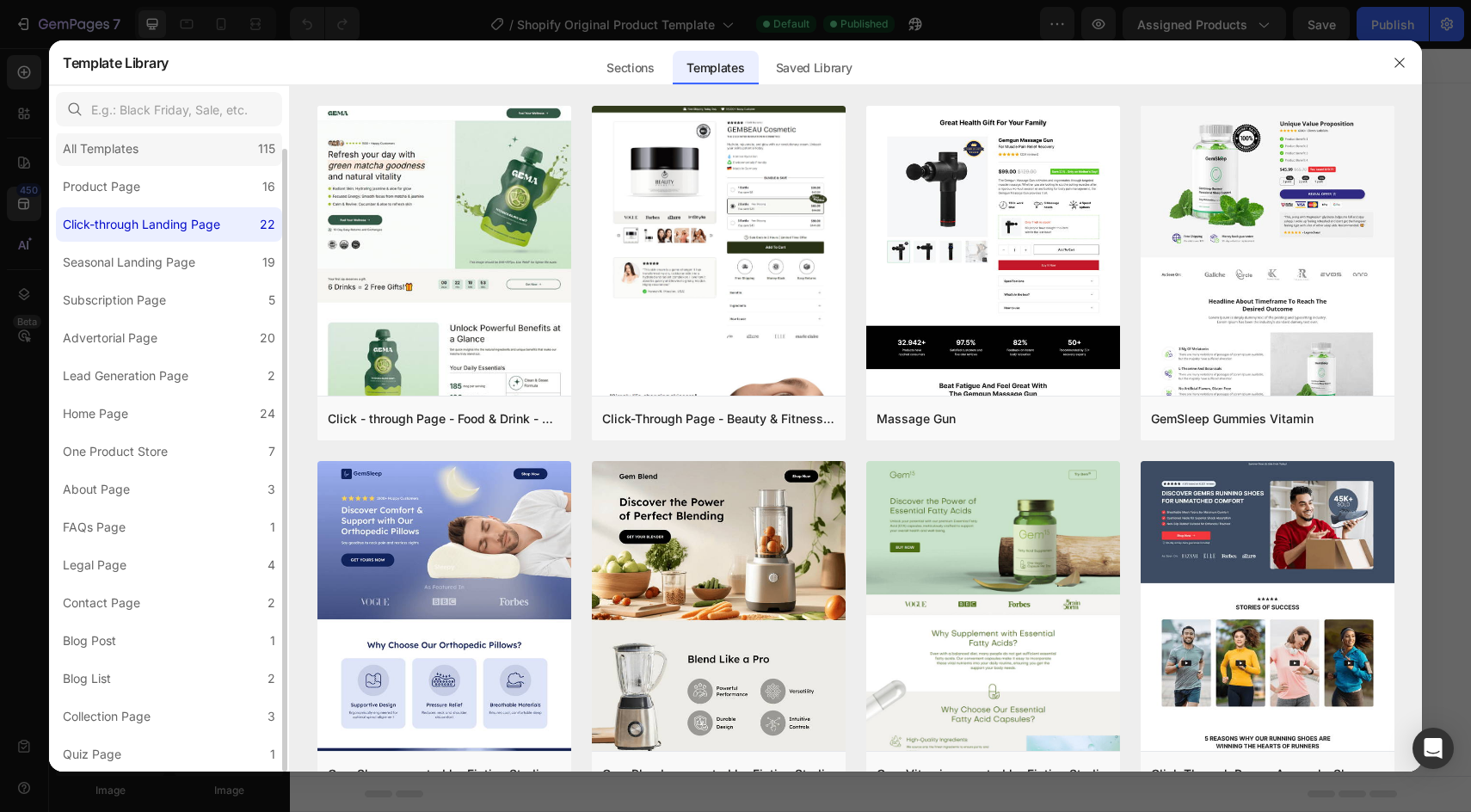
click at [186, 148] on div "All Templates 115" at bounding box center [169, 148] width 226 height 34
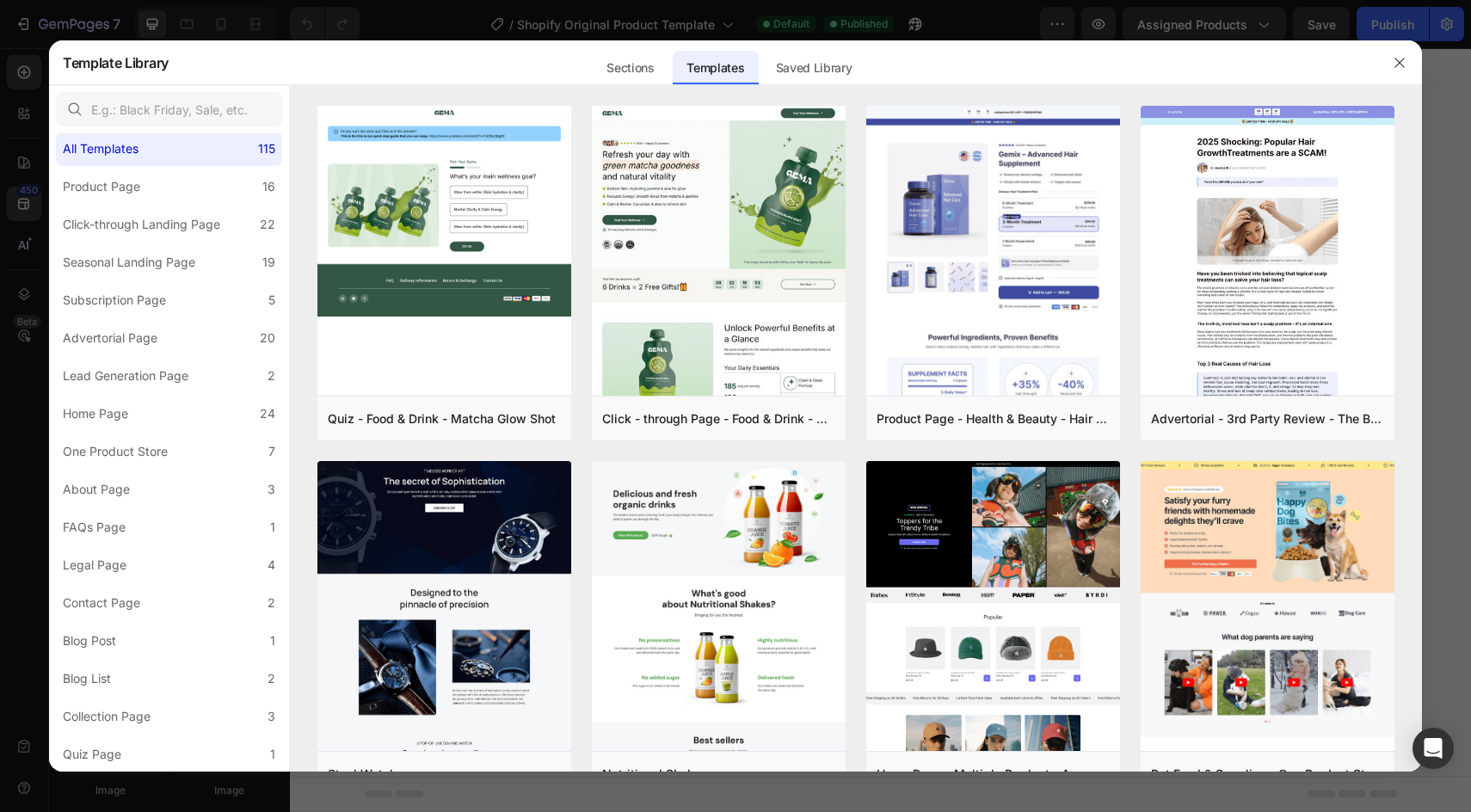
click at [350, 33] on div at bounding box center [736, 406] width 1471 height 812
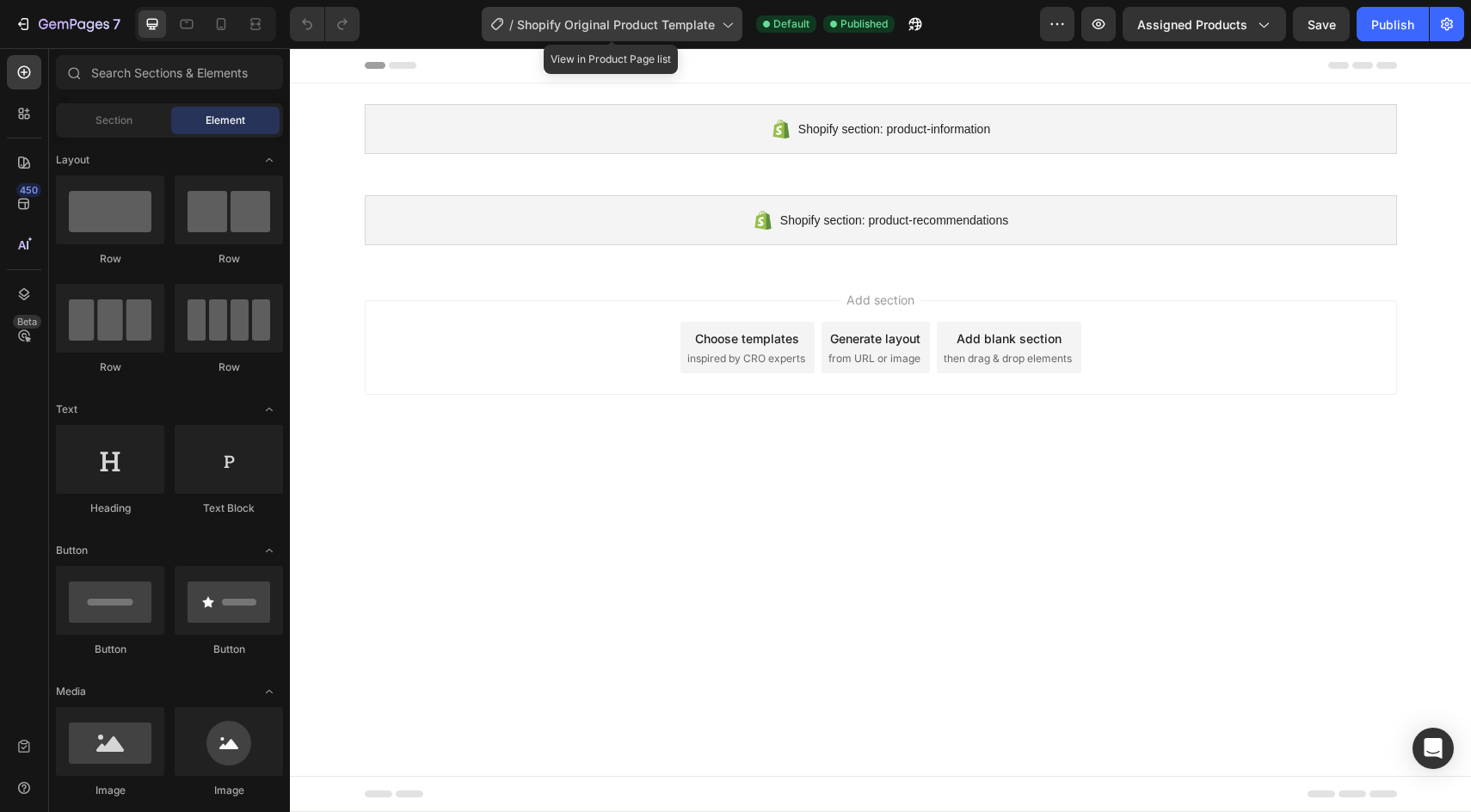
click at [625, 20] on span "Shopify Original Product Template" at bounding box center [616, 24] width 198 height 18
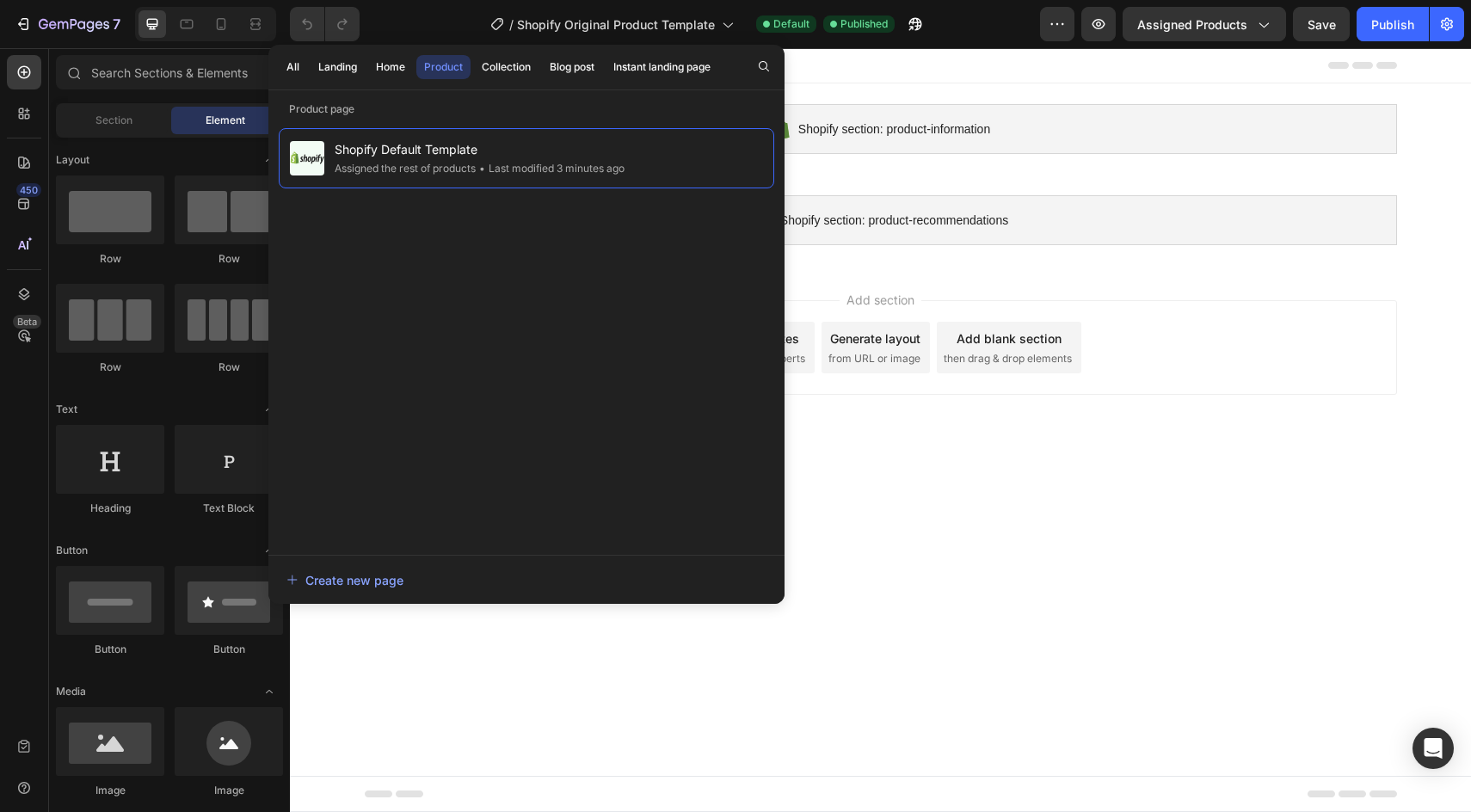
click at [1109, 555] on body "Shopify section: product-information Shopify section: product-information Shopi…" at bounding box center [880, 430] width 1181 height 763
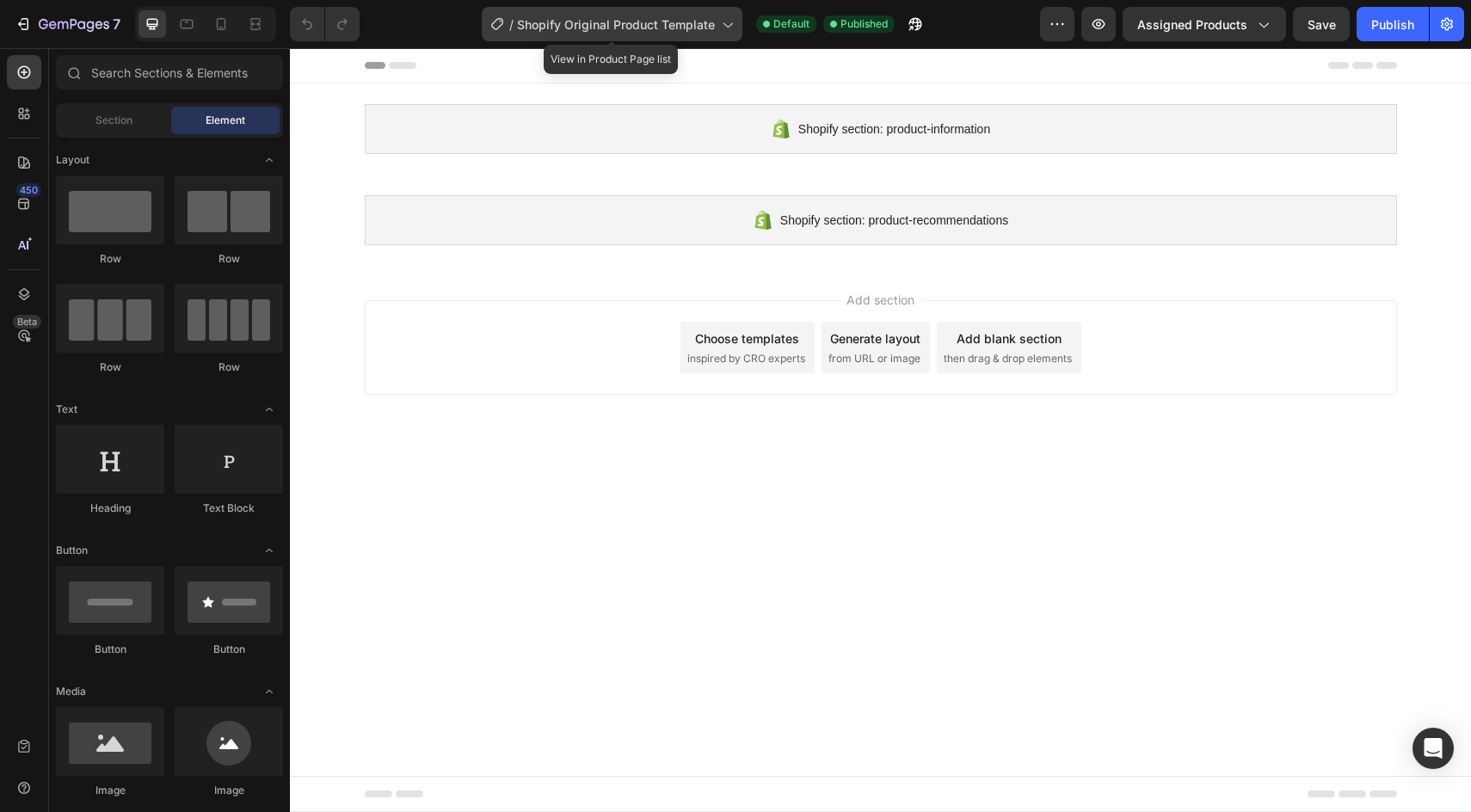
click at [646, 25] on span "Shopify Original Product Template" at bounding box center [616, 24] width 198 height 18
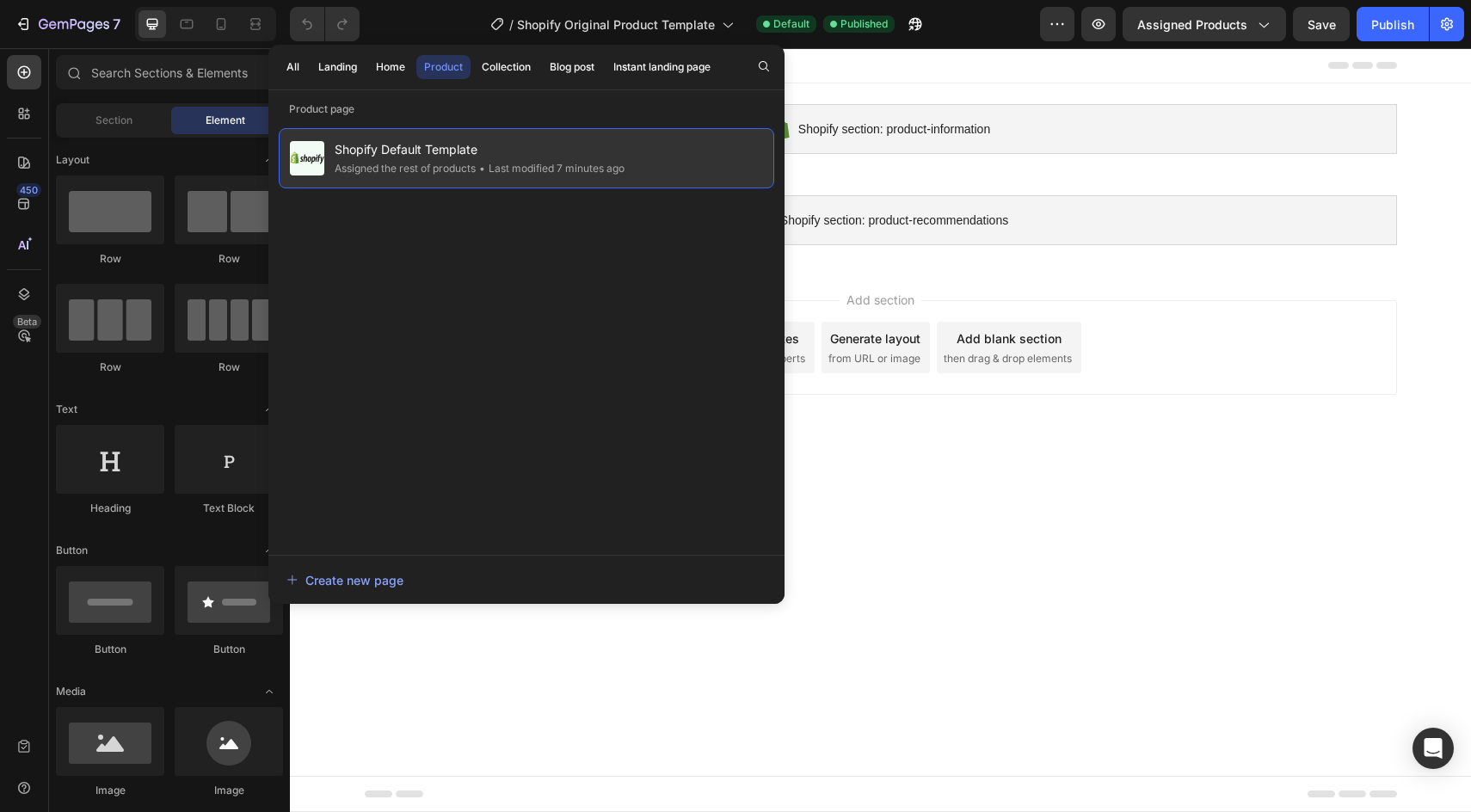
click at [583, 151] on span "Shopify Default Template" at bounding box center [479, 149] width 290 height 20
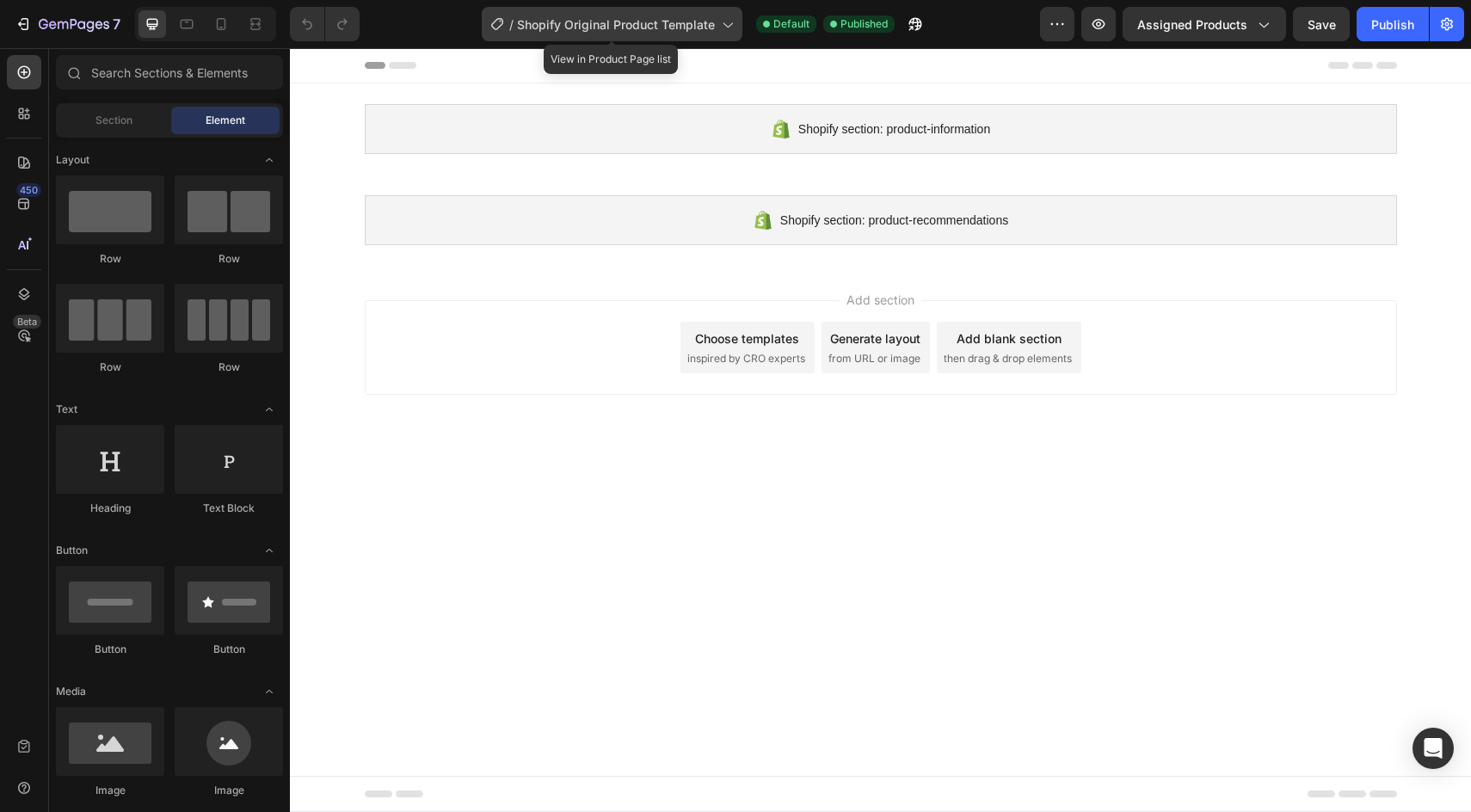
click at [636, 36] on div "/ Shopify Original Product Template" at bounding box center [612, 23] width 260 height 34
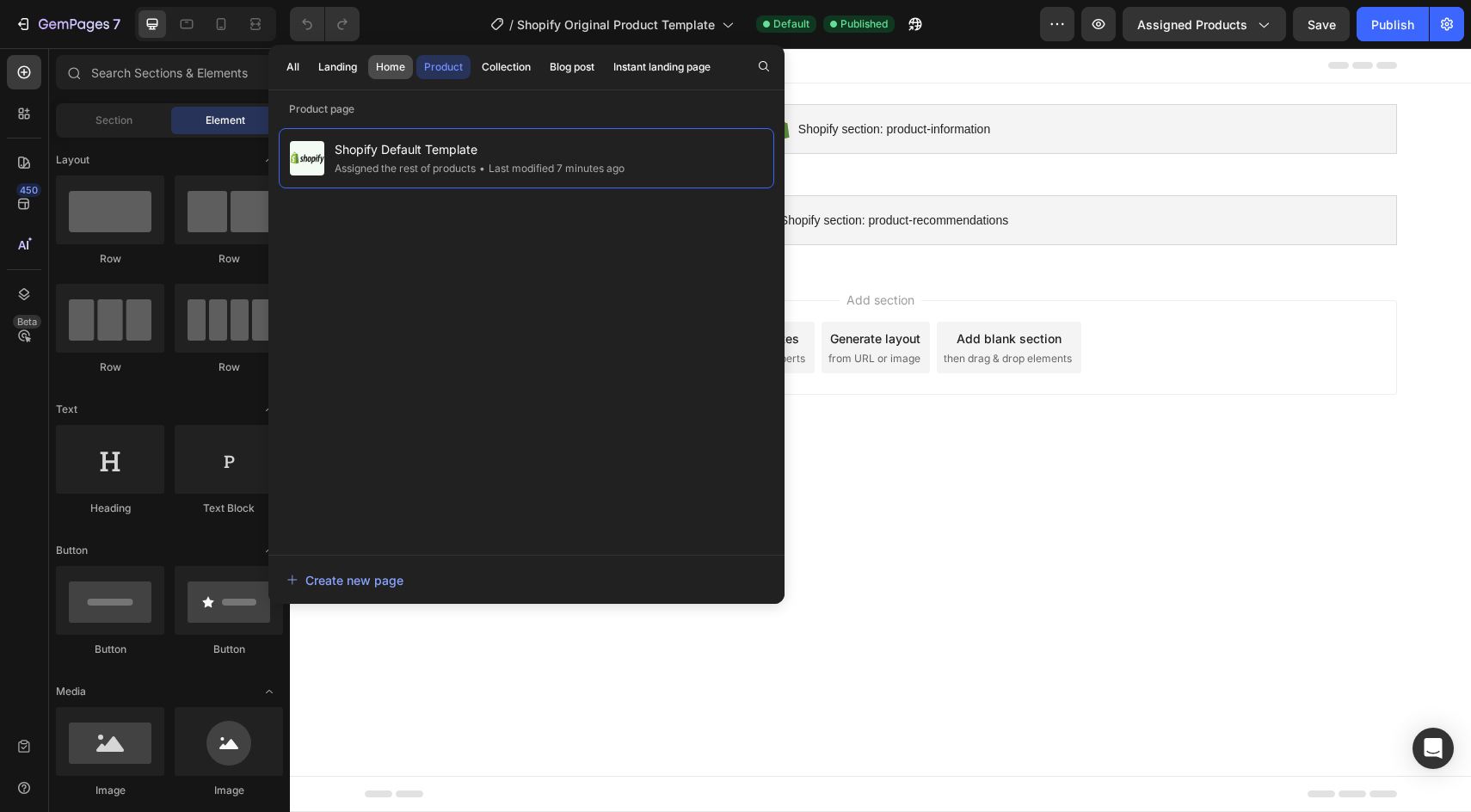
click at [372, 69] on button "Home" at bounding box center [391, 67] width 45 height 24
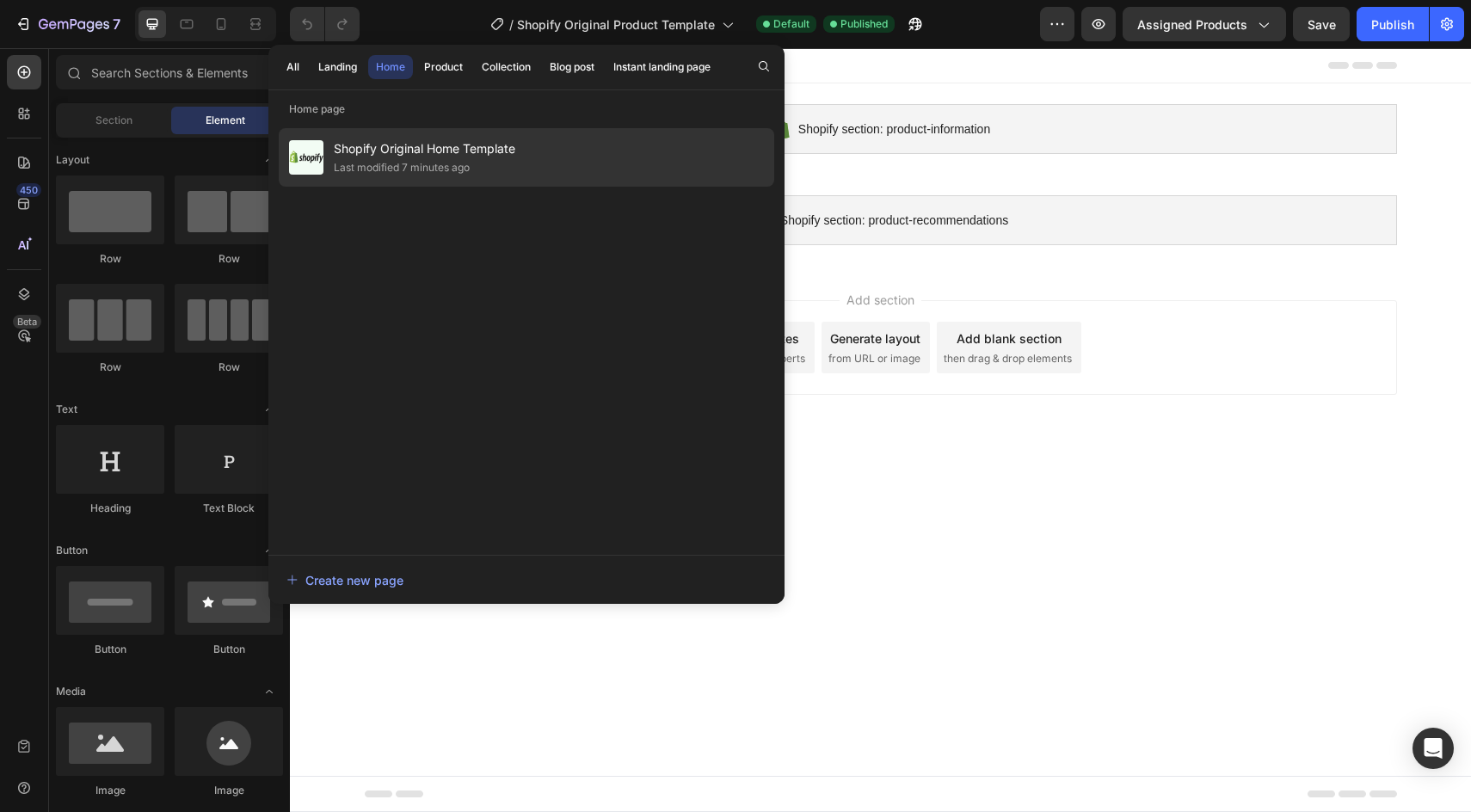
click at [455, 163] on div "Last modified 7 minutes ago" at bounding box center [402, 168] width 136 height 17
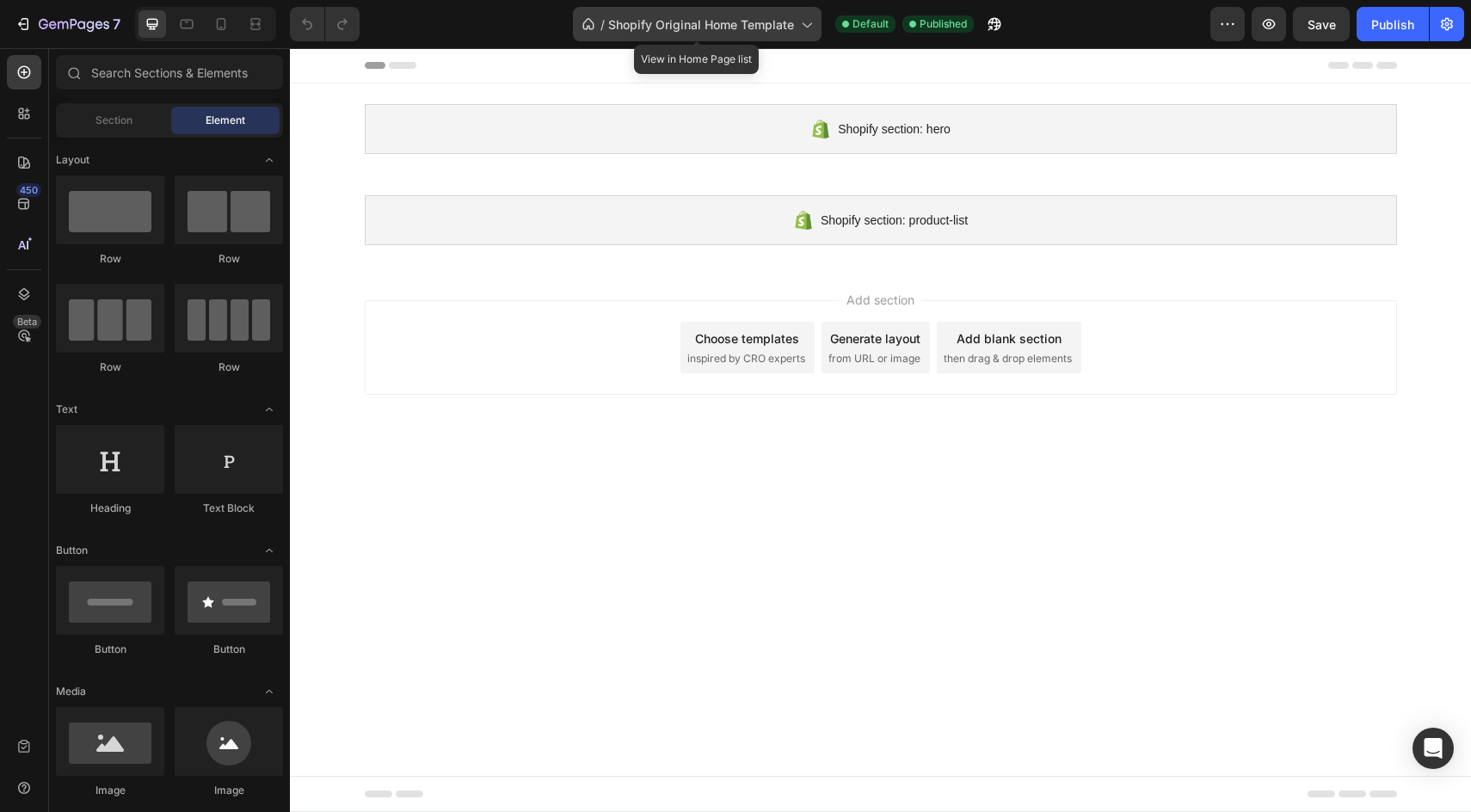
click at [732, 40] on div "/ Shopify Original Home Template" at bounding box center [698, 23] width 249 height 34
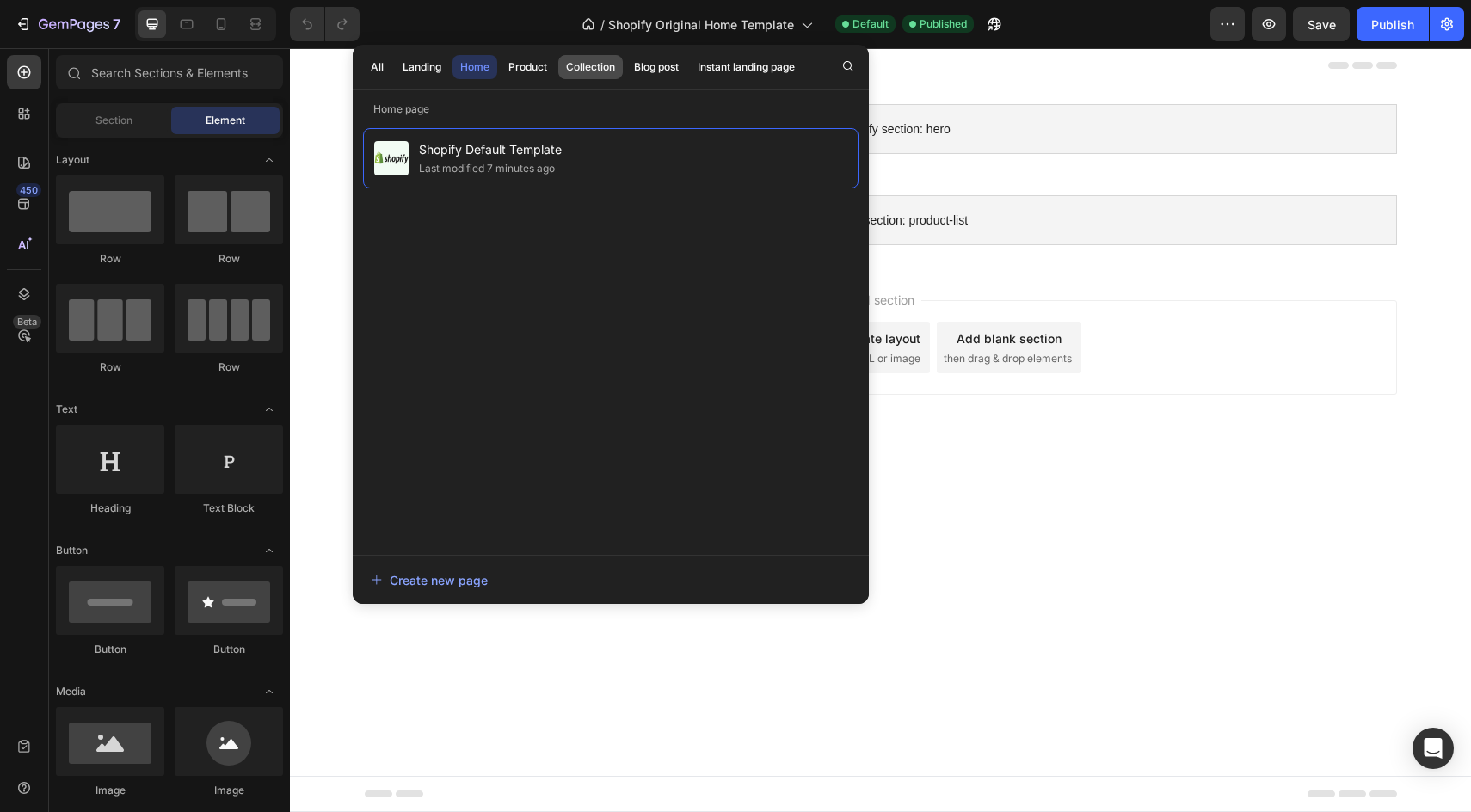
click at [599, 70] on div "Collection" at bounding box center [591, 67] width 49 height 16
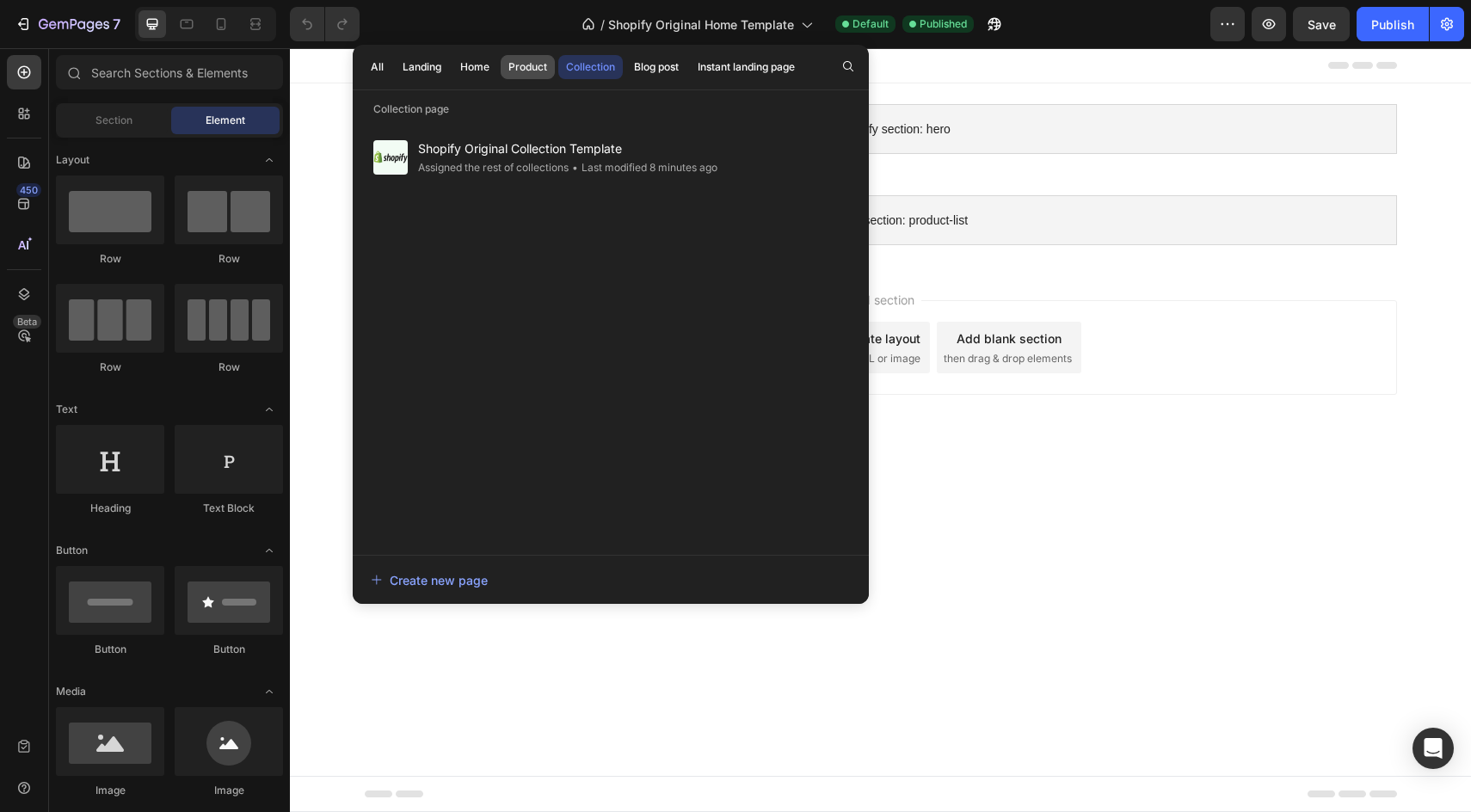
click at [524, 61] on div "Product" at bounding box center [528, 67] width 39 height 16
click at [1010, 544] on body "Shopify section: hero Shopify section: hero Shopify section: product-list Shopi…" at bounding box center [880, 430] width 1181 height 763
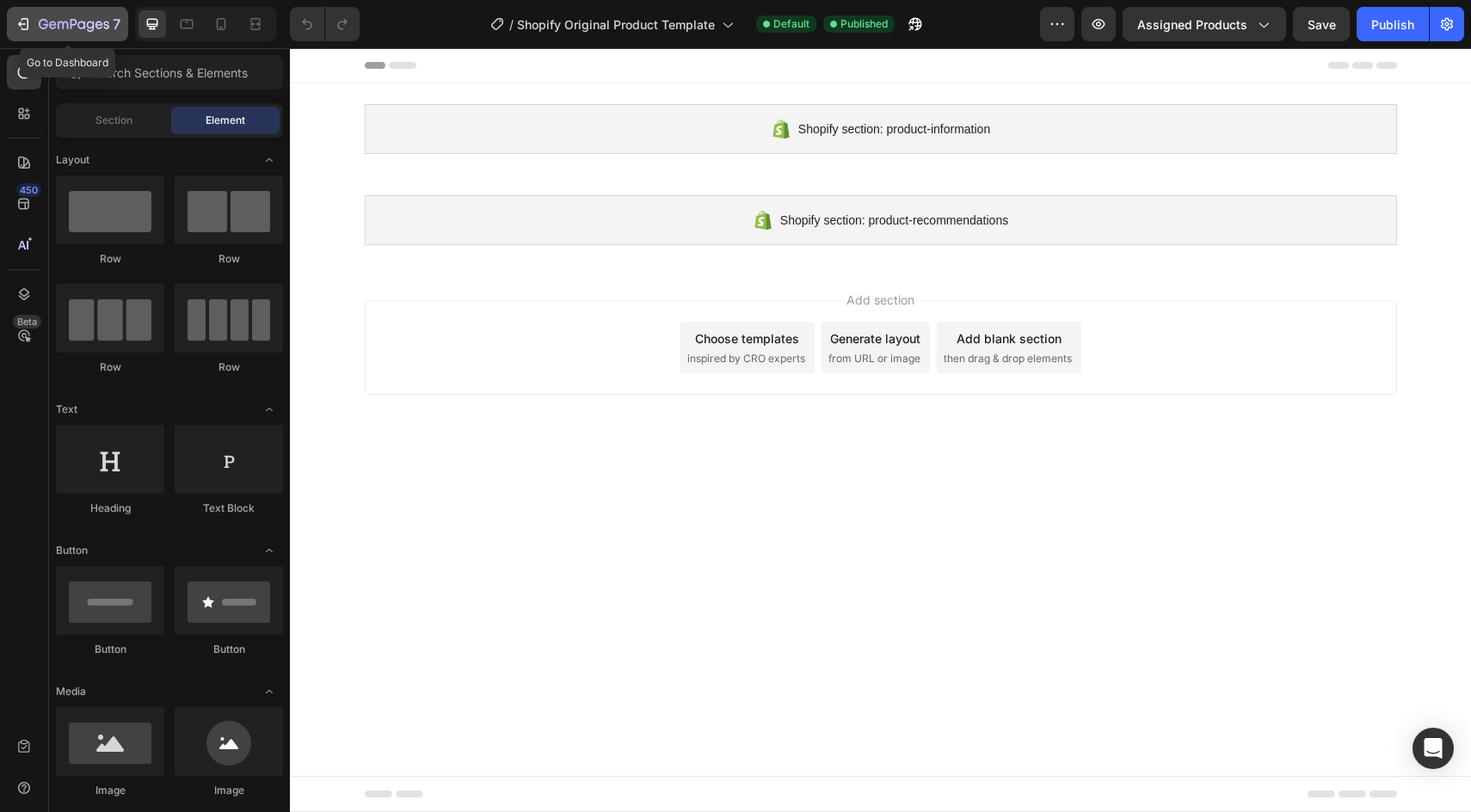
click at [41, 18] on icon "button" at bounding box center [44, 23] width 10 height 11
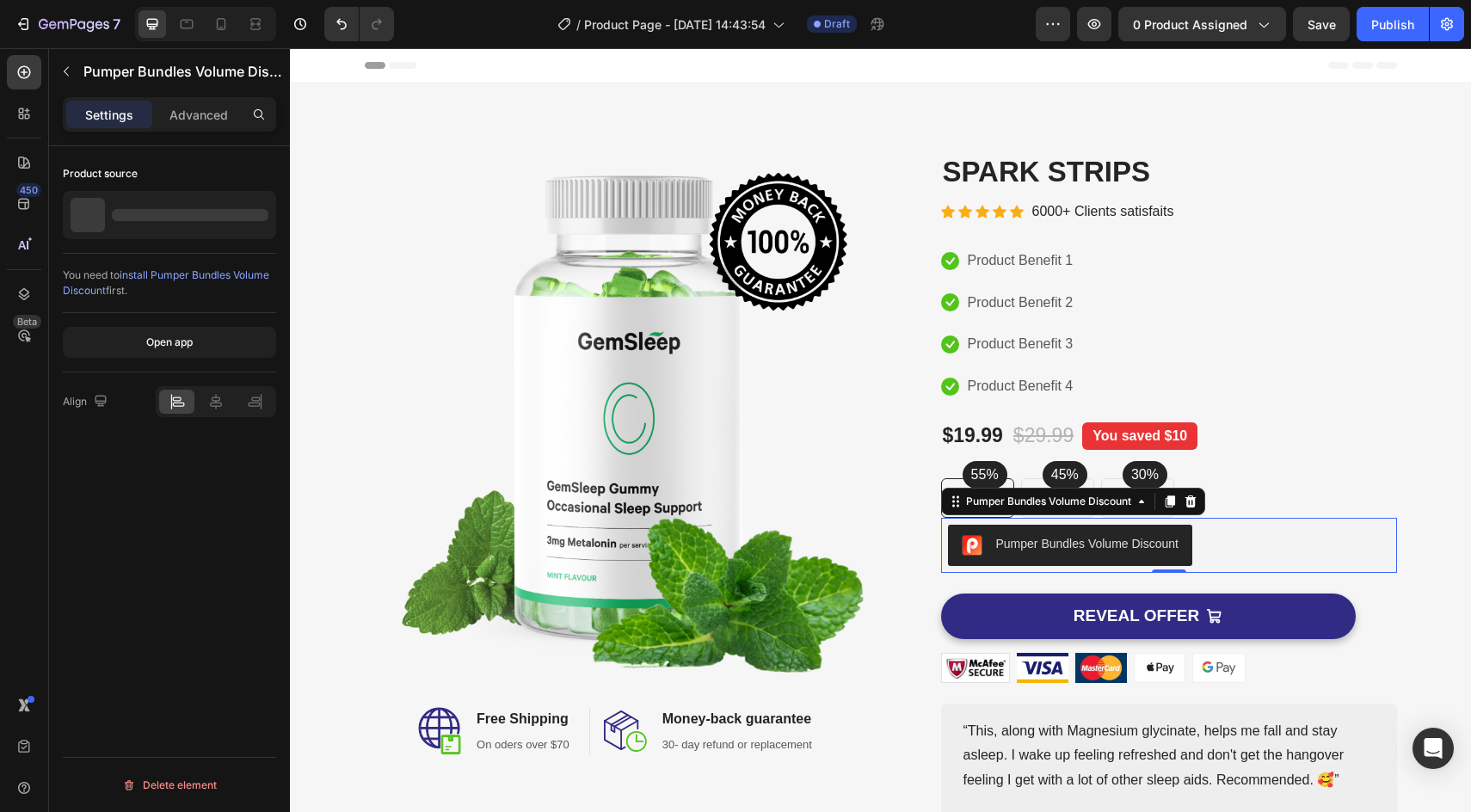
click at [1069, 544] on div "Pumper Bundles Volume Discount" at bounding box center [1087, 544] width 183 height 18
click at [194, 215] on div "SPARK STRIPS" at bounding box center [170, 216] width 214 height 49
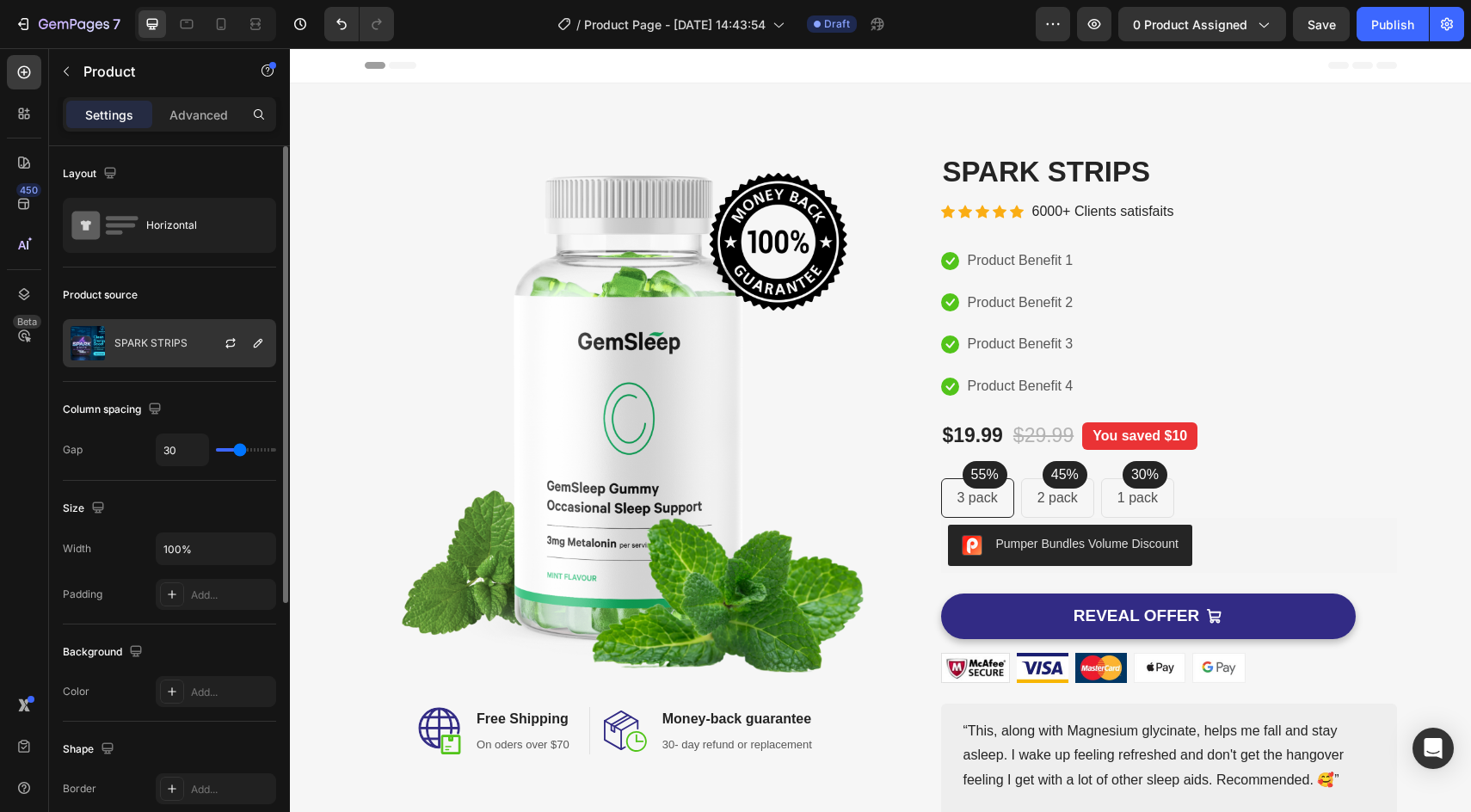
click at [187, 339] on div "SPARK STRIPS" at bounding box center [170, 343] width 214 height 49
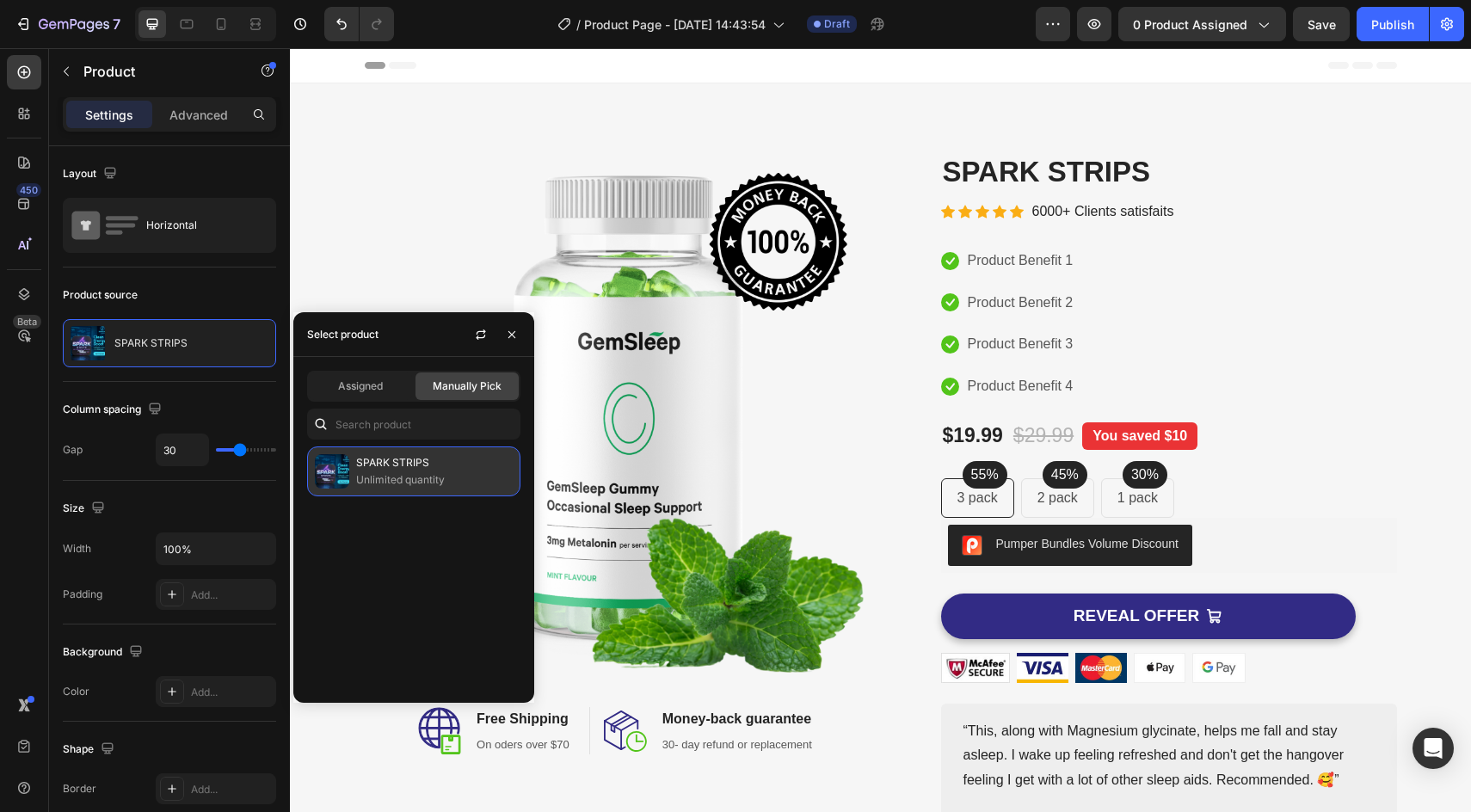
click at [386, 478] on p "Unlimited quantity" at bounding box center [434, 480] width 156 height 17
click at [388, 394] on div "Assigned" at bounding box center [360, 386] width 103 height 27
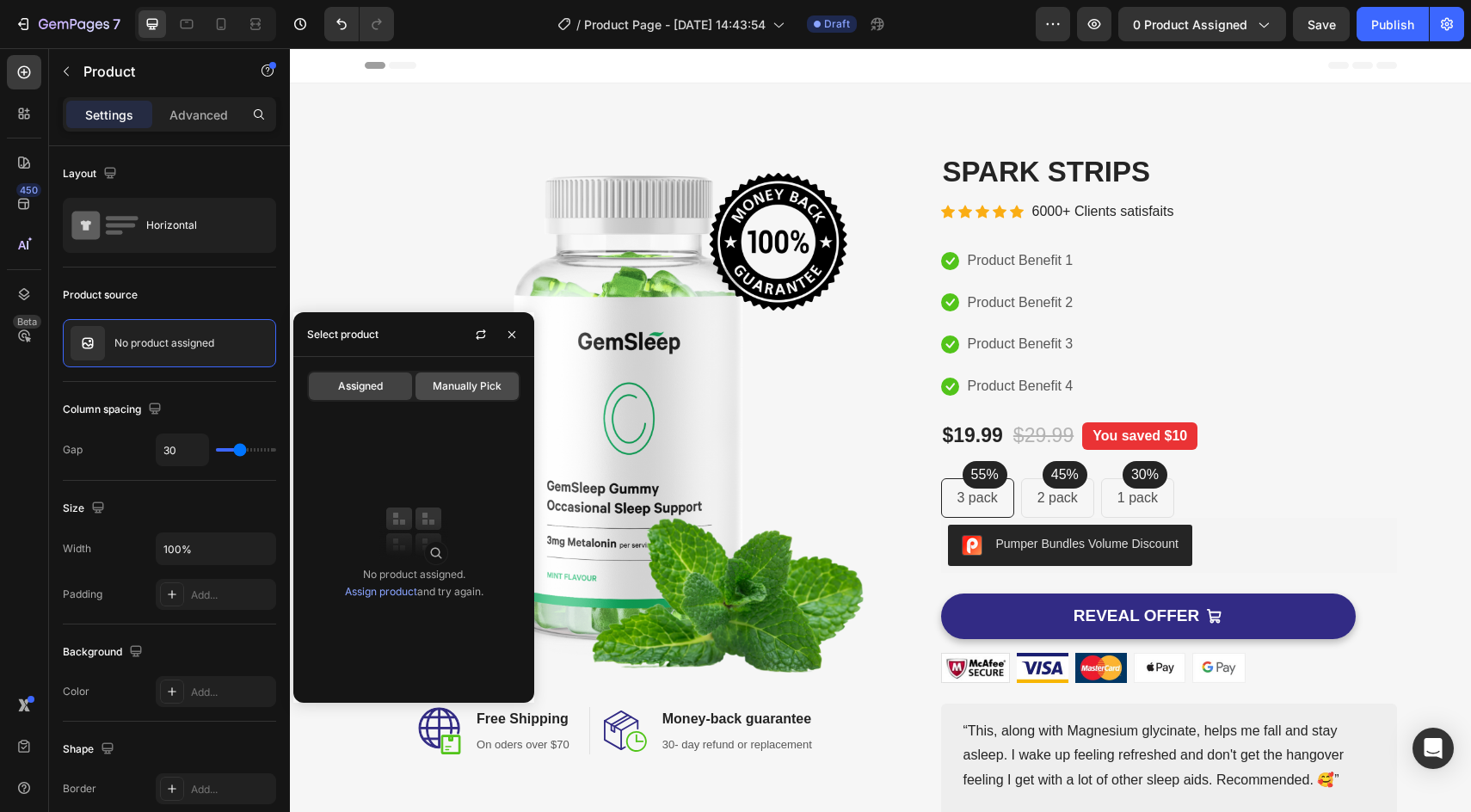
click at [474, 387] on span "Manually Pick" at bounding box center [466, 387] width 69 height 16
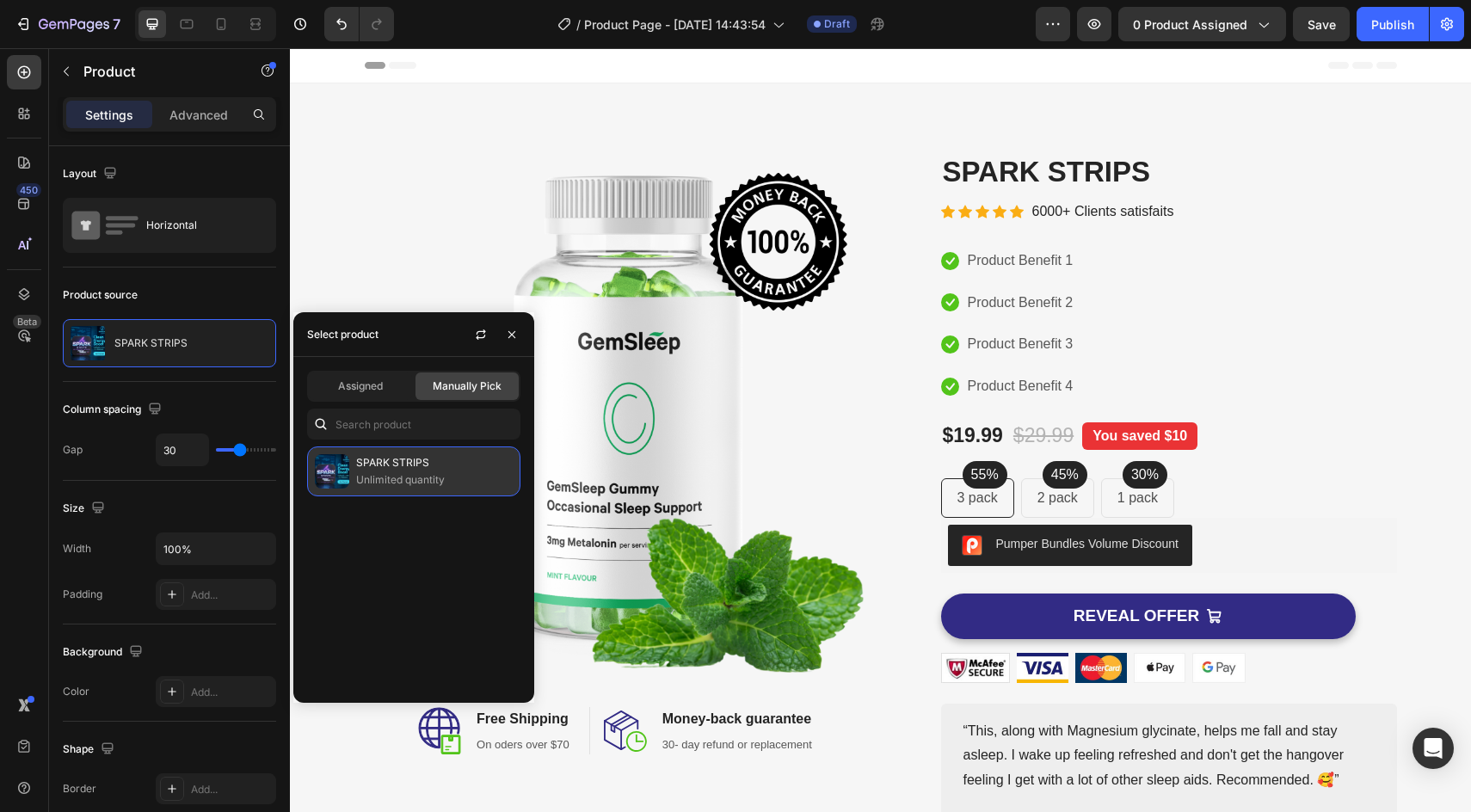
click at [391, 469] on p "SPARK STRIPS" at bounding box center [434, 462] width 156 height 17
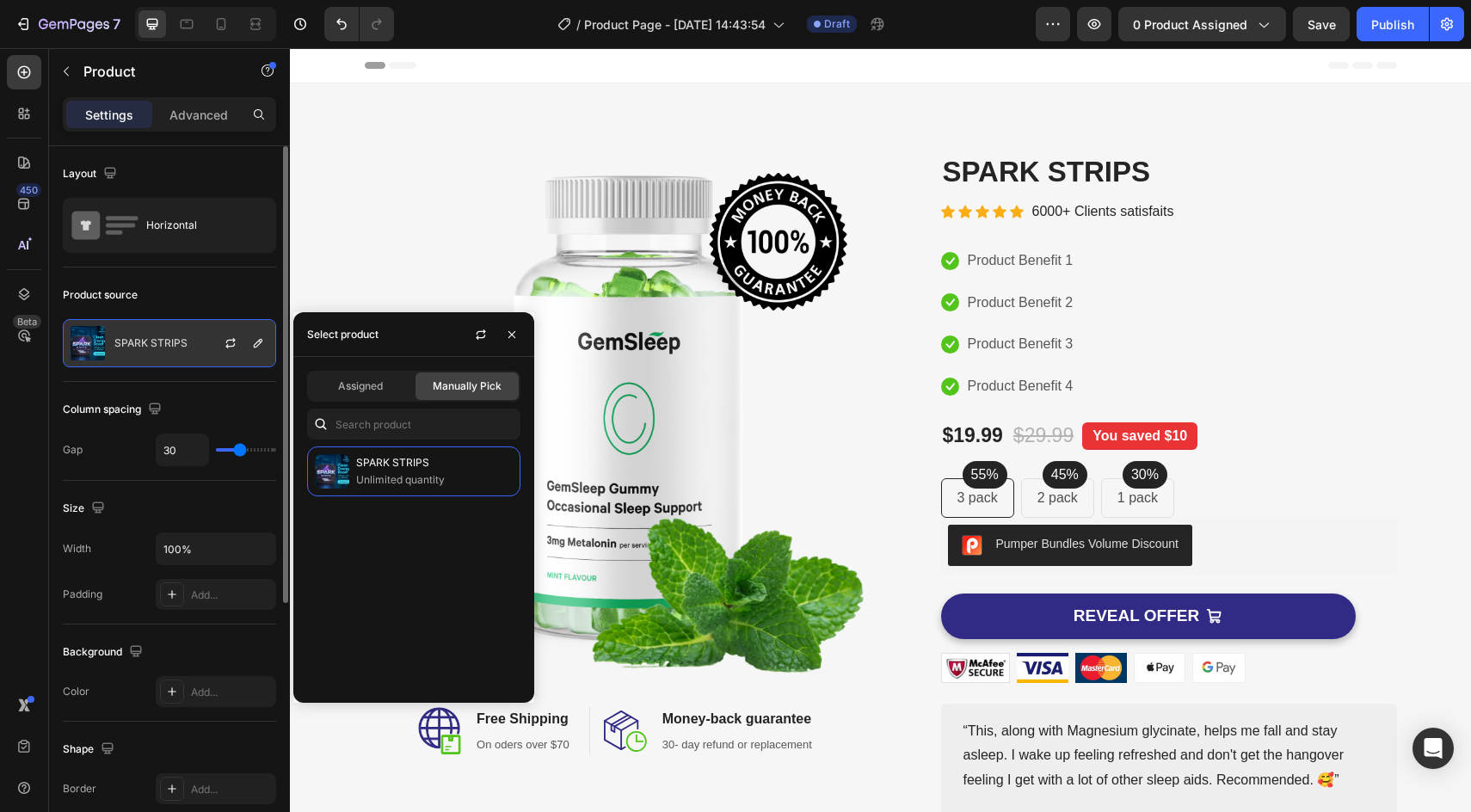
click at [210, 356] on div at bounding box center [237, 343] width 76 height 47
click at [162, 337] on p "SPARK STRIPS" at bounding box center [151, 343] width 73 height 12
click at [214, 409] on div "Column spacing" at bounding box center [170, 409] width 214 height 27
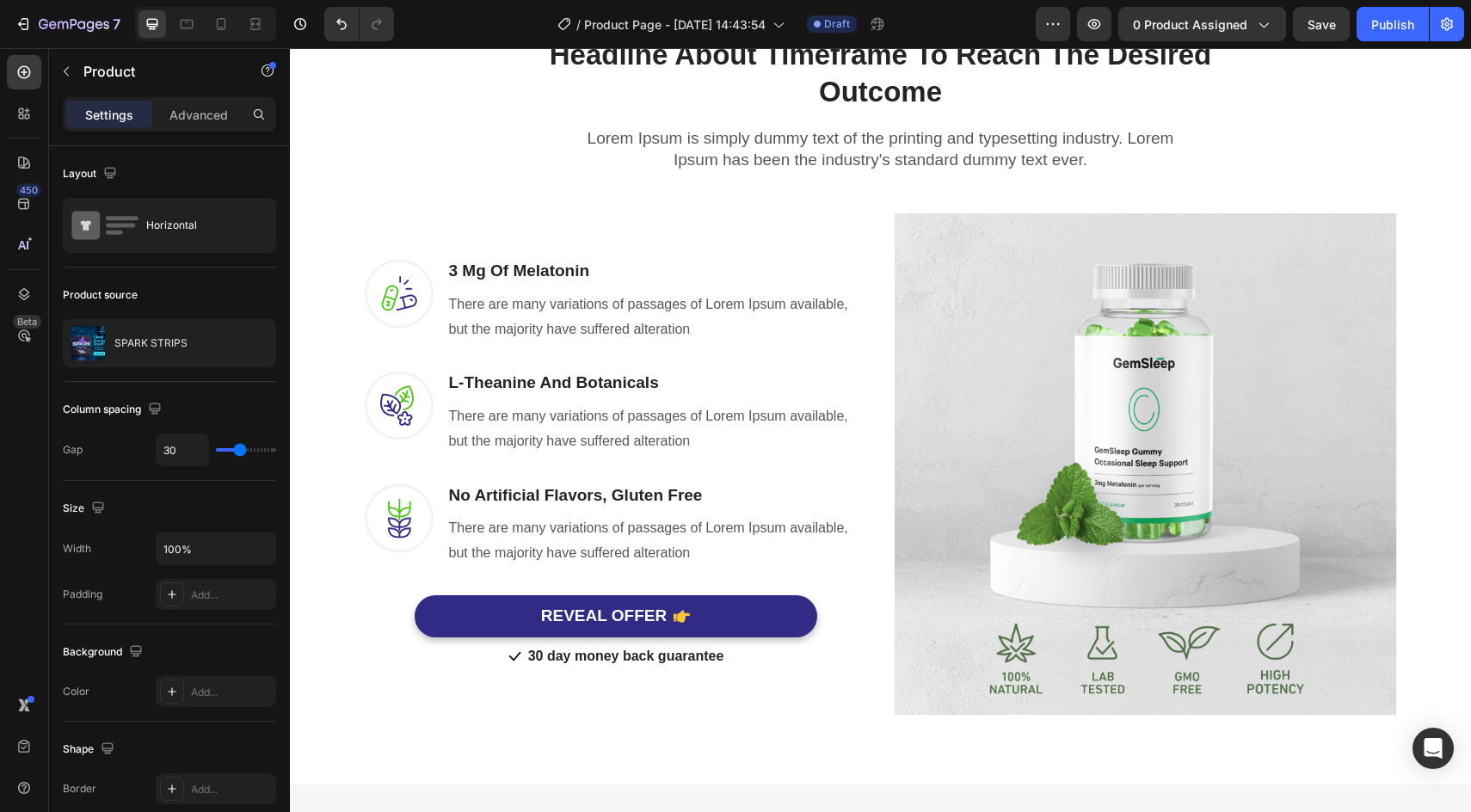
scroll to position [1084, 0]
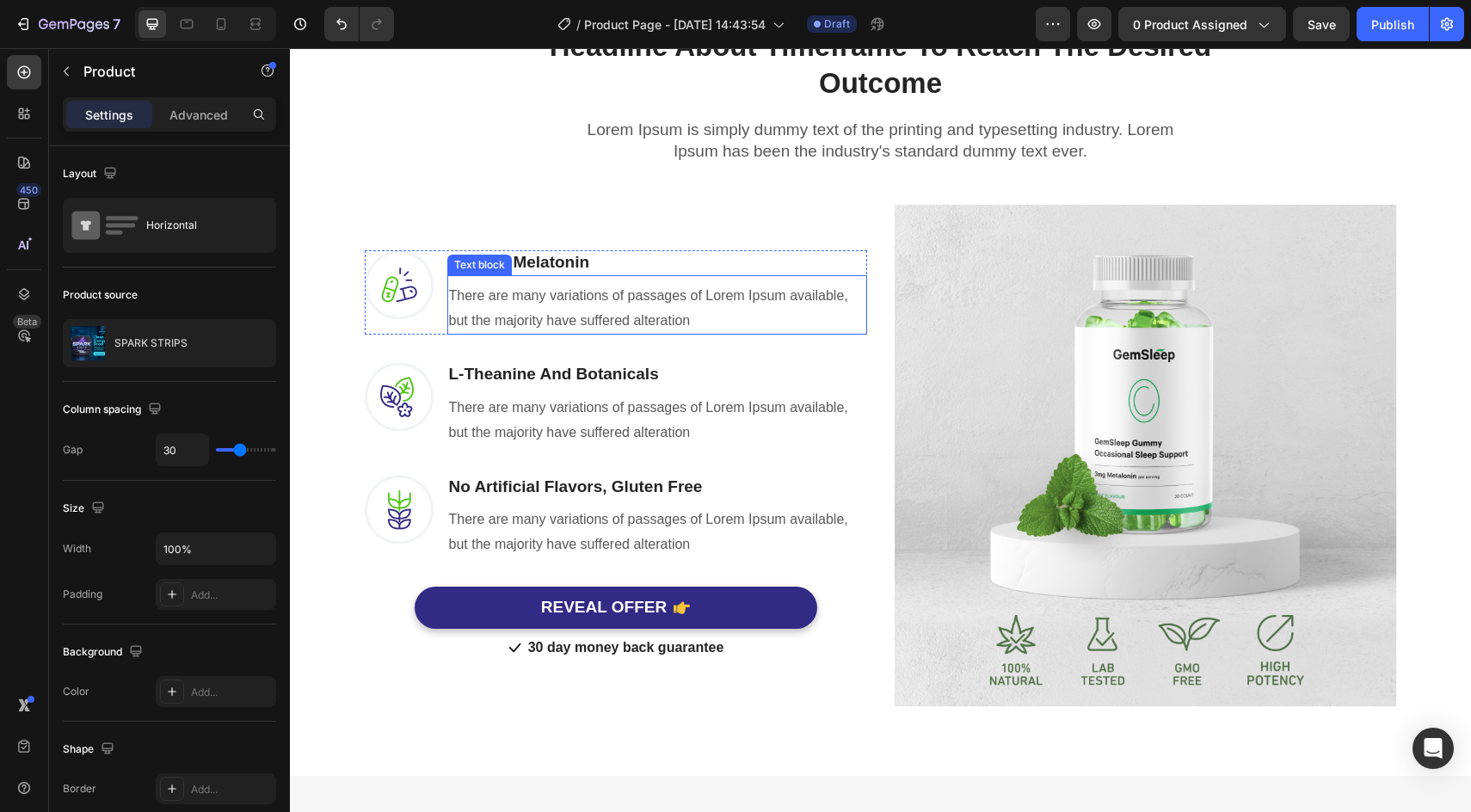
click at [737, 318] on p "There are many variations of passages of Lorem Ipsum available, but the majorit…" at bounding box center [657, 308] width 417 height 50
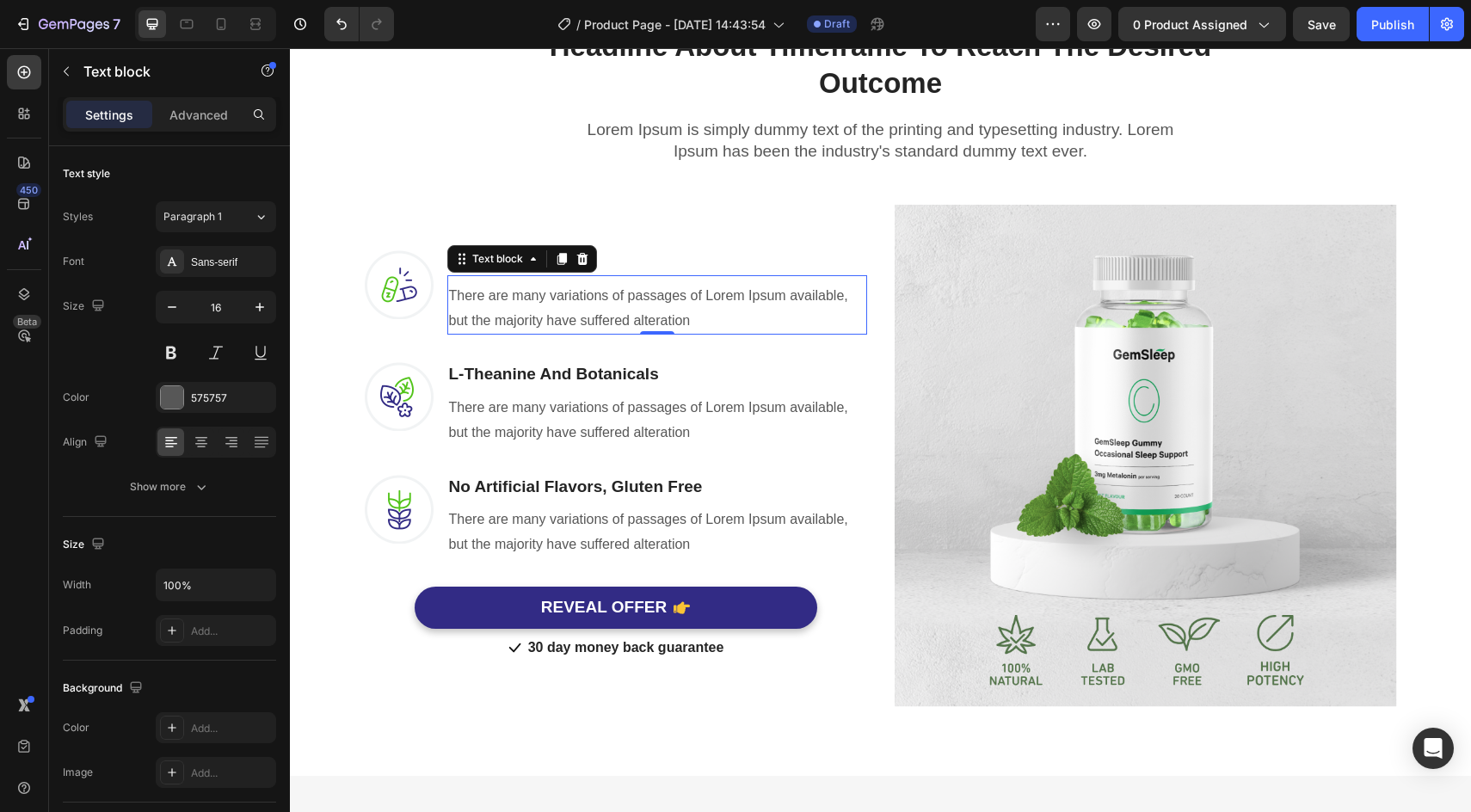
click at [699, 321] on p "There are many variations of passages of Lorem Ipsum available, but the majorit…" at bounding box center [657, 308] width 417 height 50
click at [629, 312] on p "There are many variations of passages of Lorem Ipsum available, but the majorit…" at bounding box center [657, 308] width 417 height 50
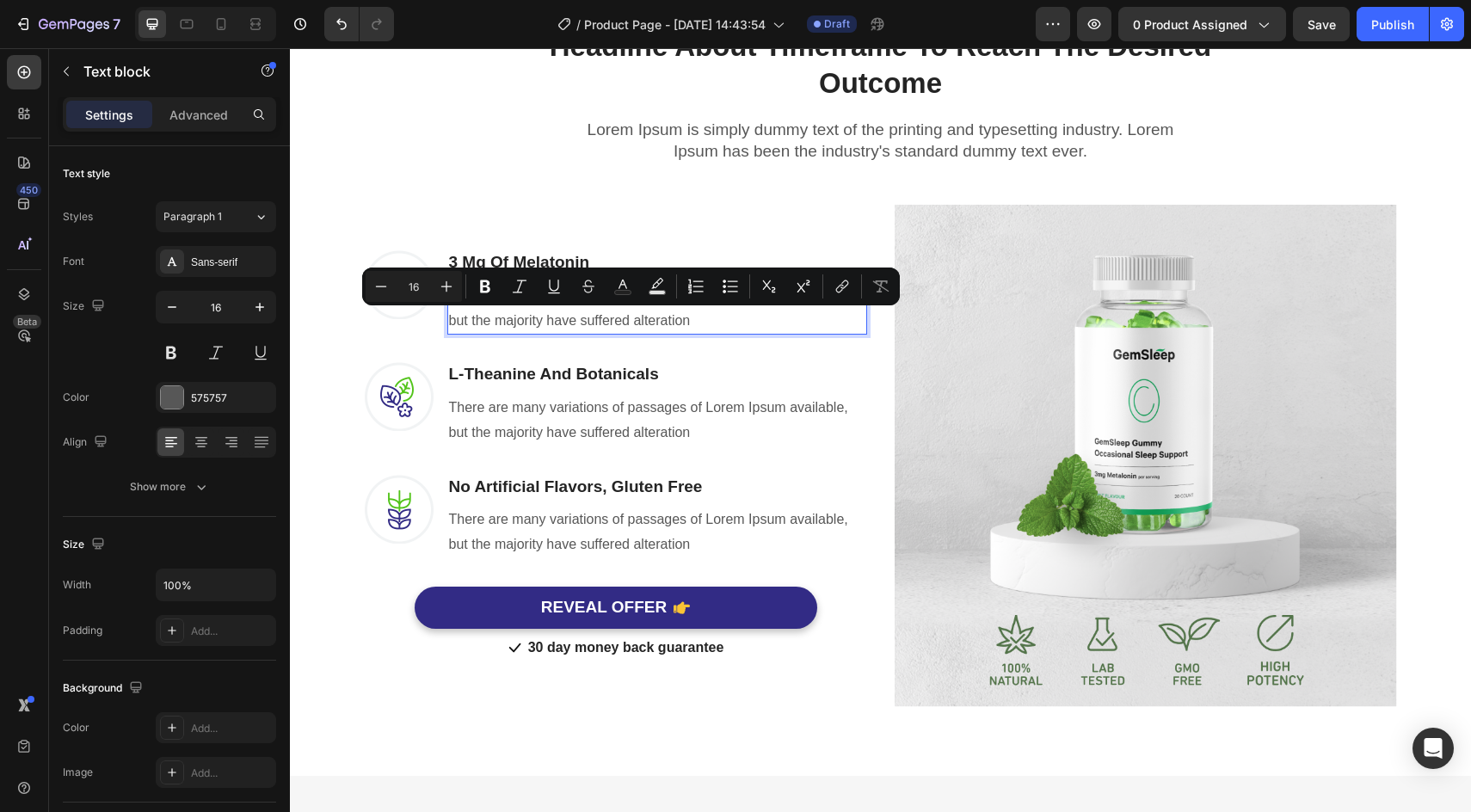
click at [649, 317] on p "There are many variations of passages of Lorem Ipsum available, but the majorit…" at bounding box center [657, 308] width 417 height 50
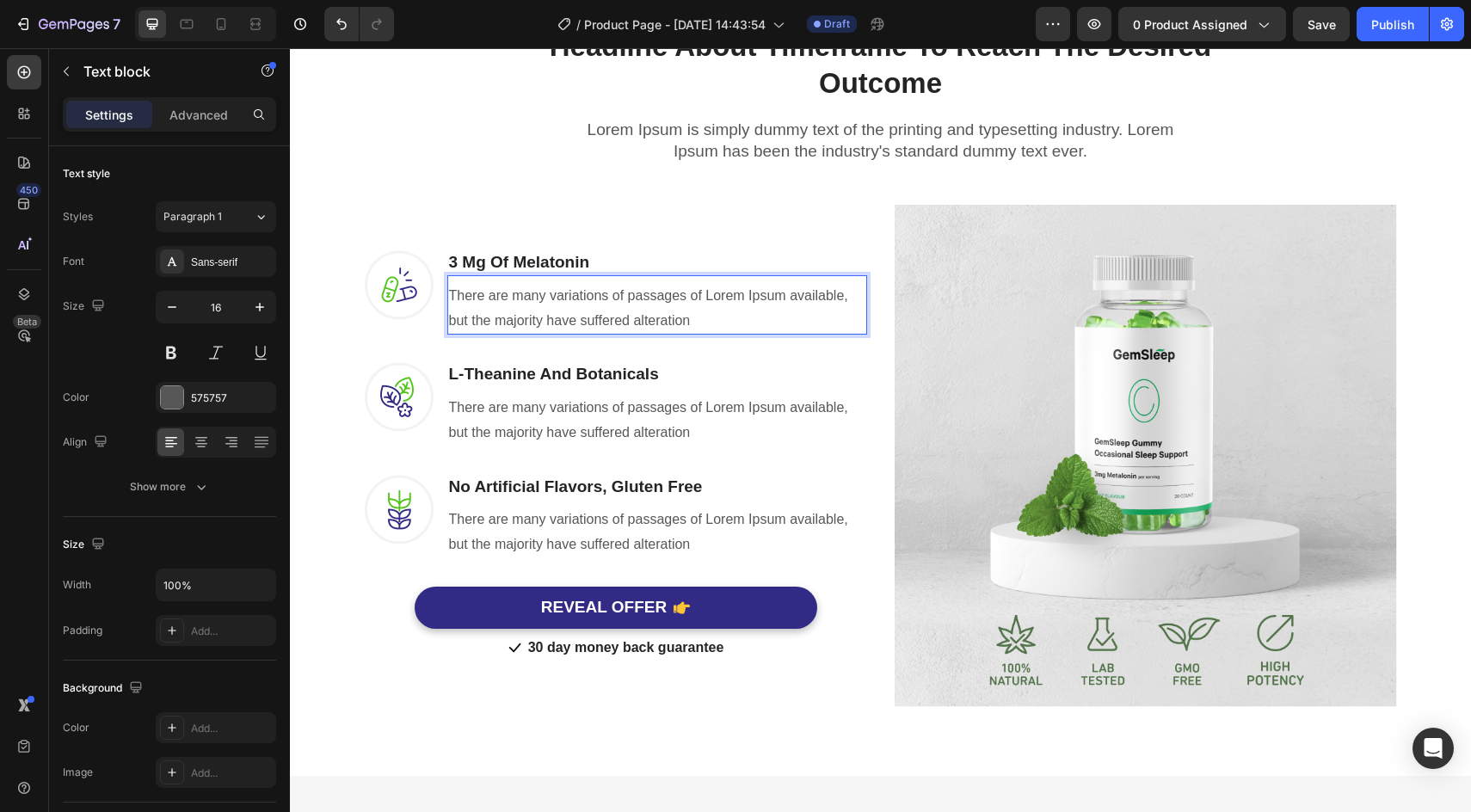
click at [665, 319] on p "There are many variations of passages of Lorem Ipsum available, but the majorit…" at bounding box center [657, 308] width 417 height 50
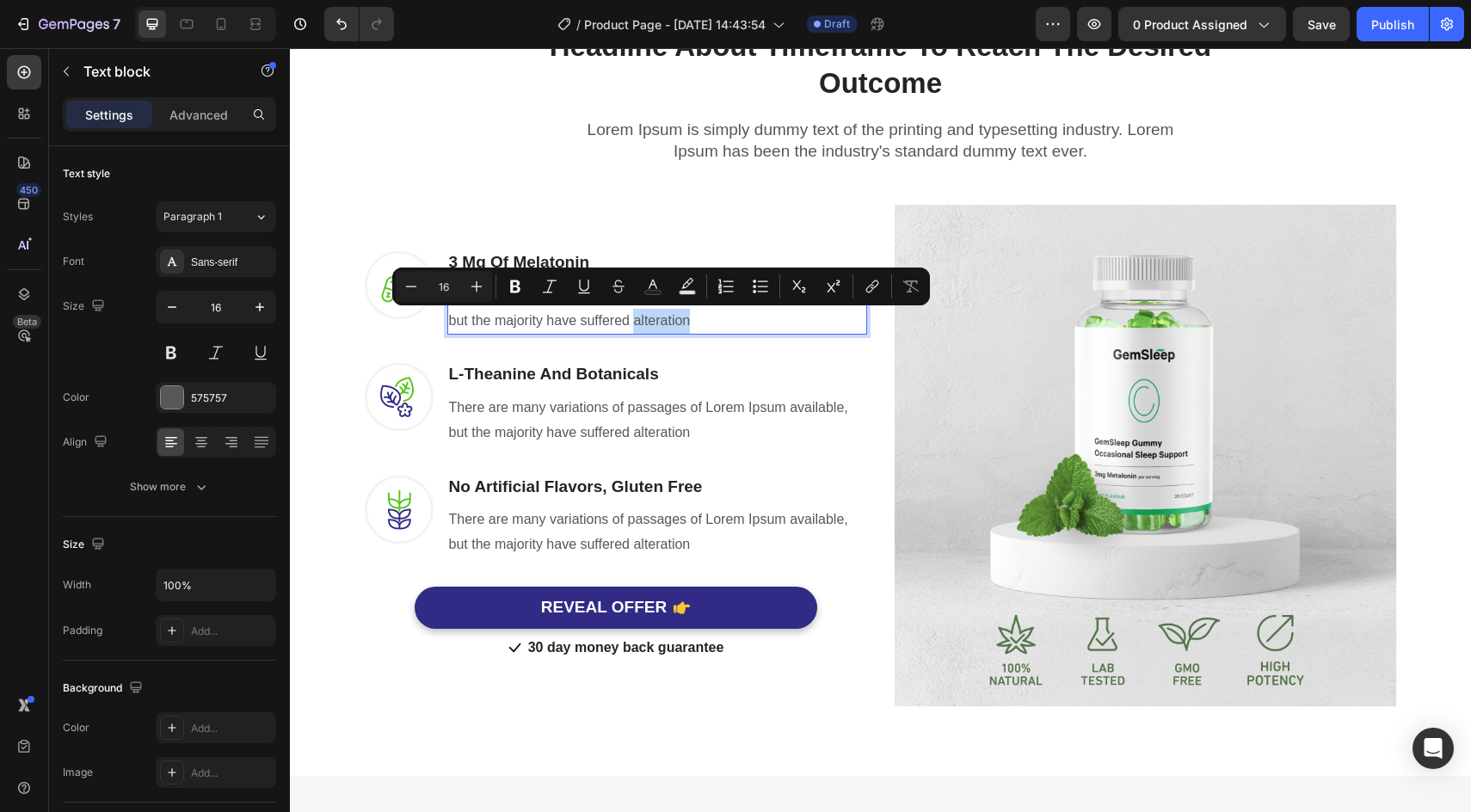
click at [694, 319] on p "There are many variations of passages of Lorem Ipsum available, but the majorit…" at bounding box center [657, 308] width 417 height 50
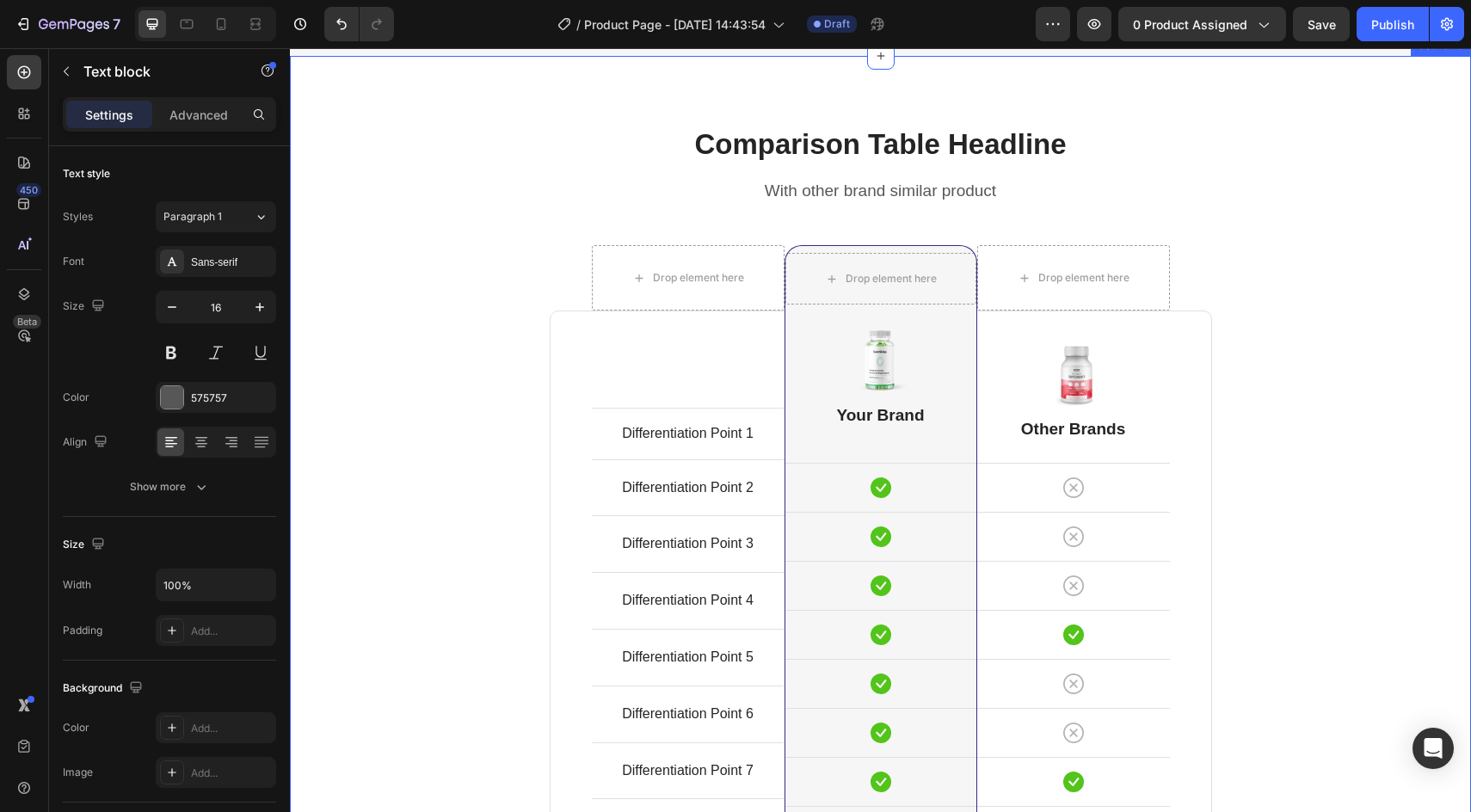
scroll to position [4969, 0]
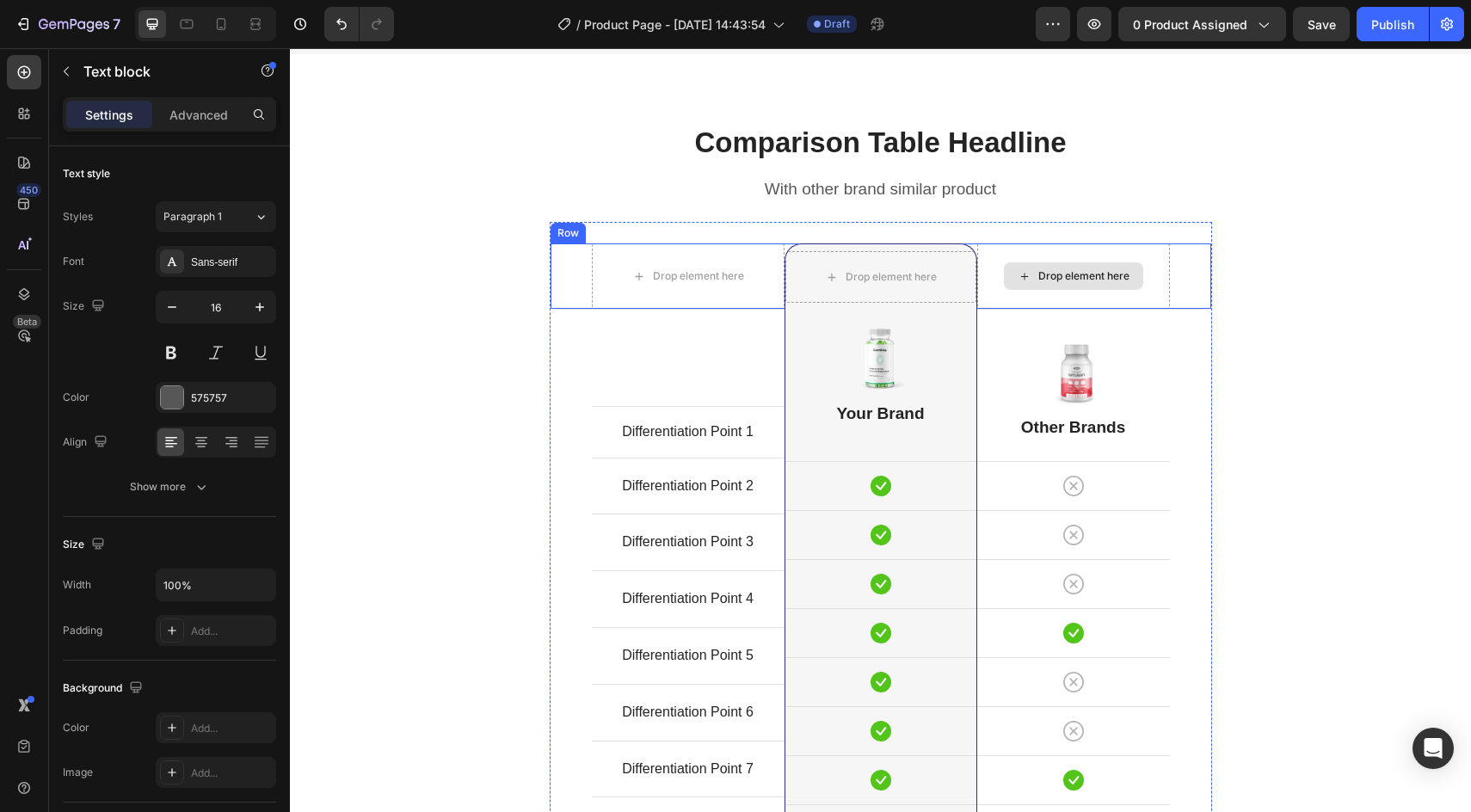
click at [1063, 285] on div "Drop element here" at bounding box center [1073, 276] width 139 height 27
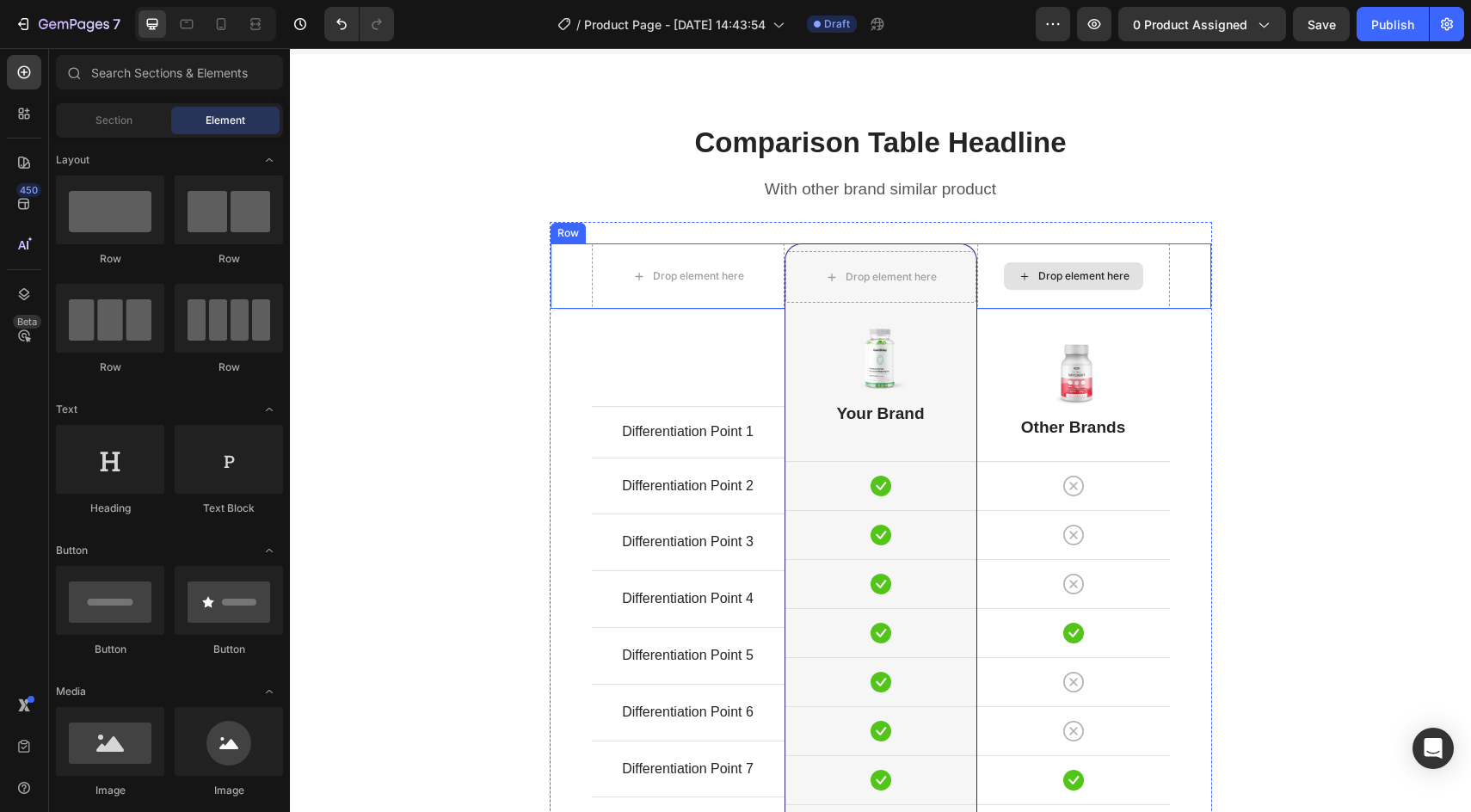
click at [1087, 277] on div "Drop element here" at bounding box center [1084, 276] width 91 height 14
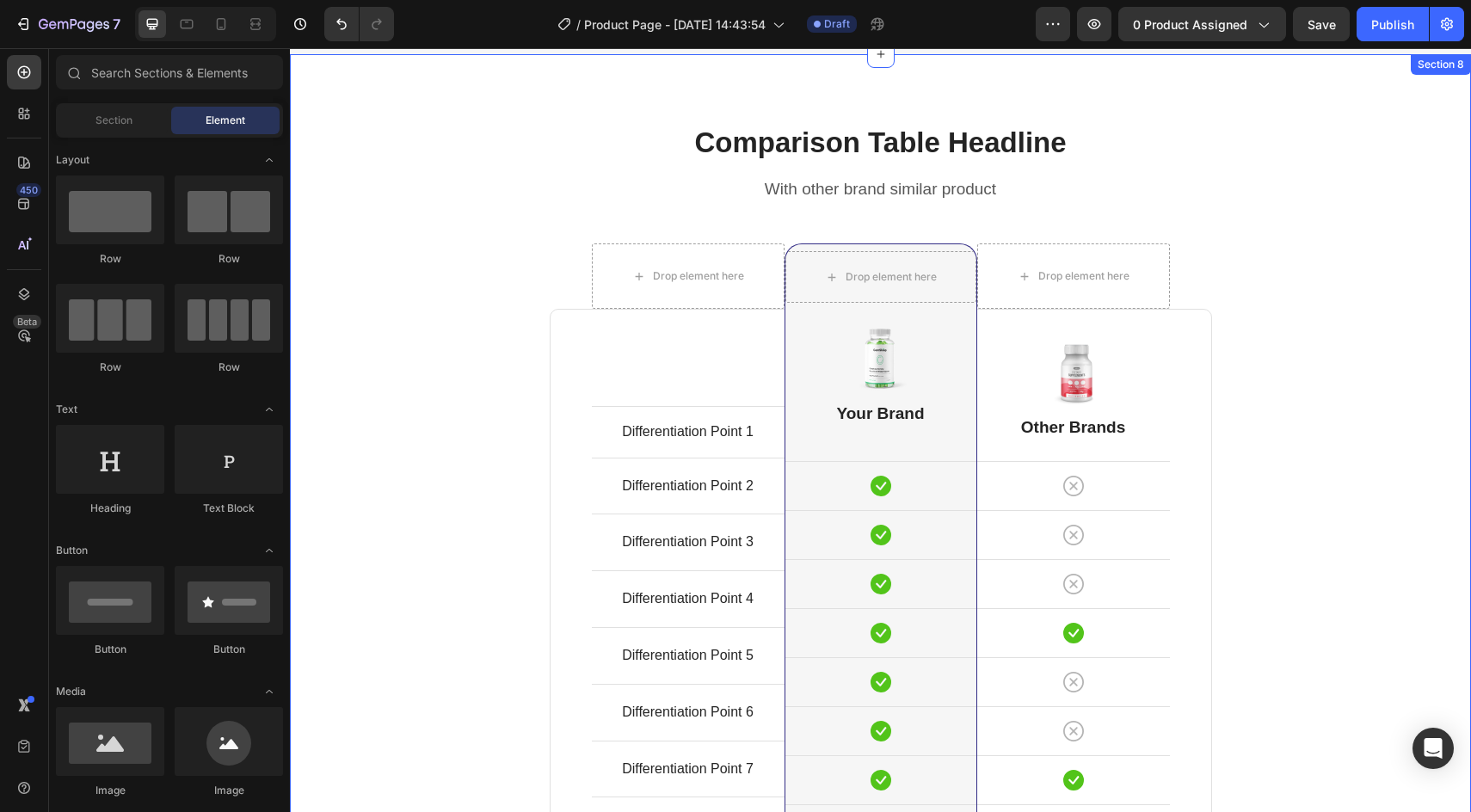
click at [1360, 344] on div "Comparison Table Headline Heading With other brand similar product Text block R…" at bounding box center [880, 581] width 1155 height 916
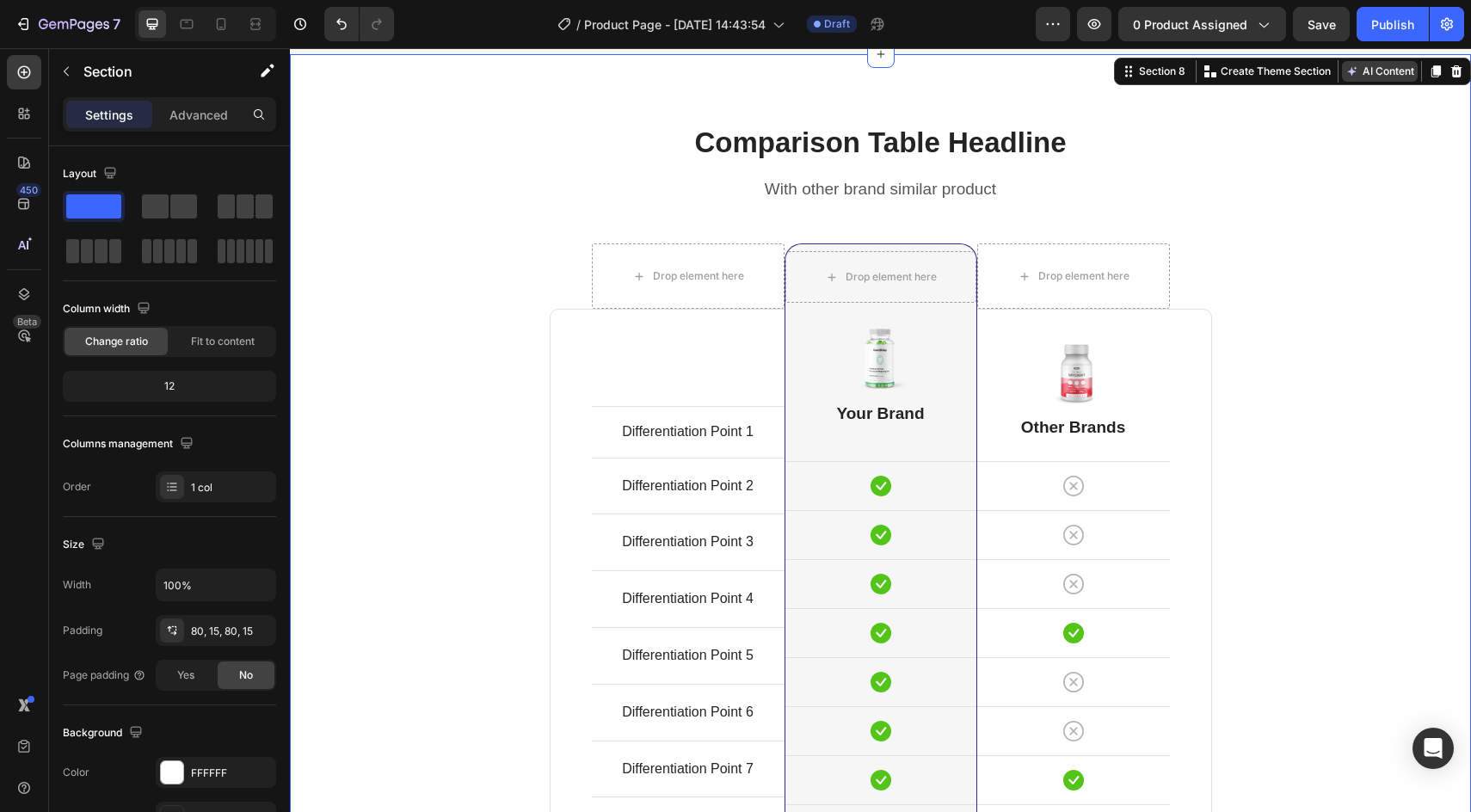
click at [1365, 72] on button "AI Content" at bounding box center [1380, 71] width 76 height 20
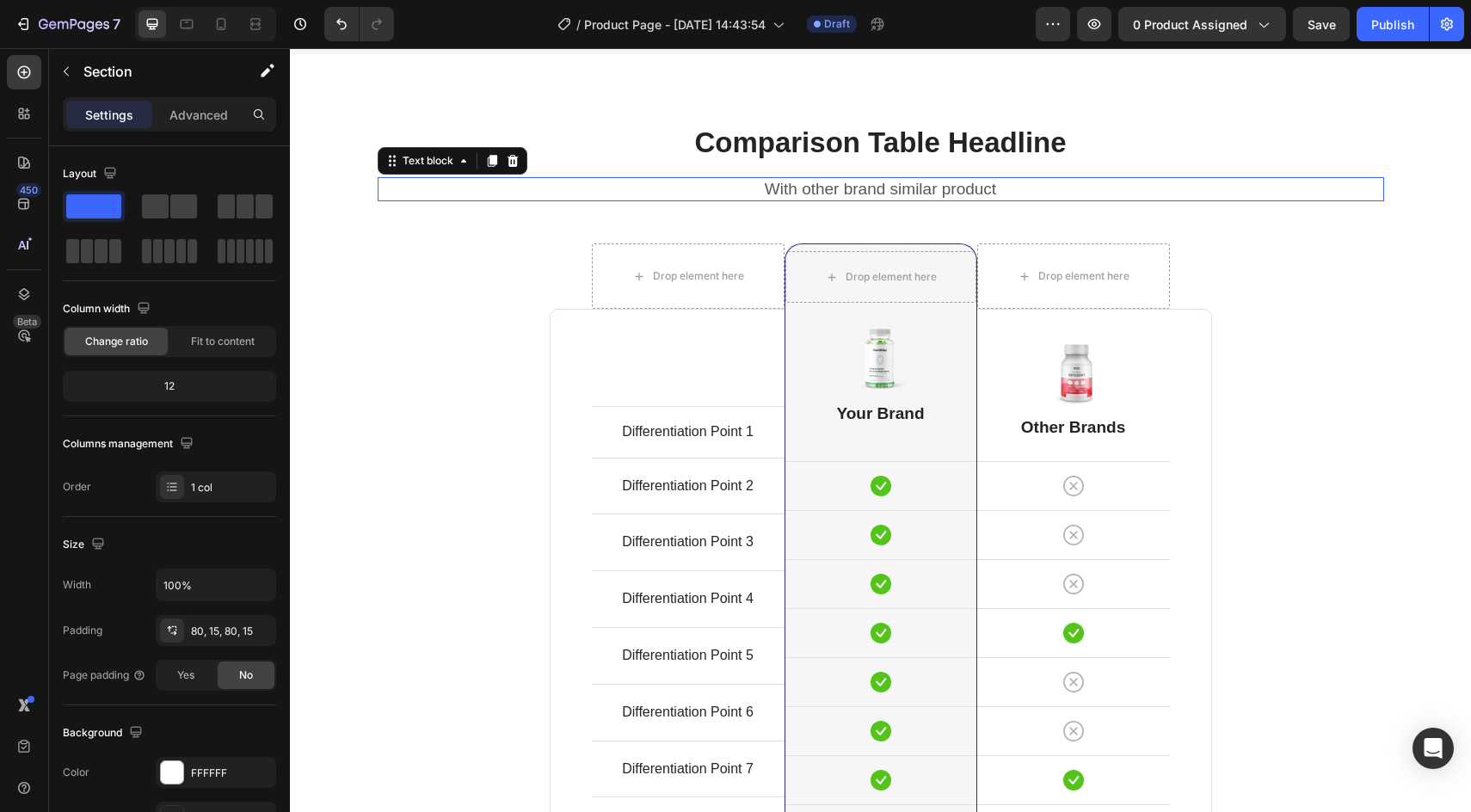
click at [1050, 198] on p "With other brand similar product" at bounding box center [880, 189] width 1003 height 21
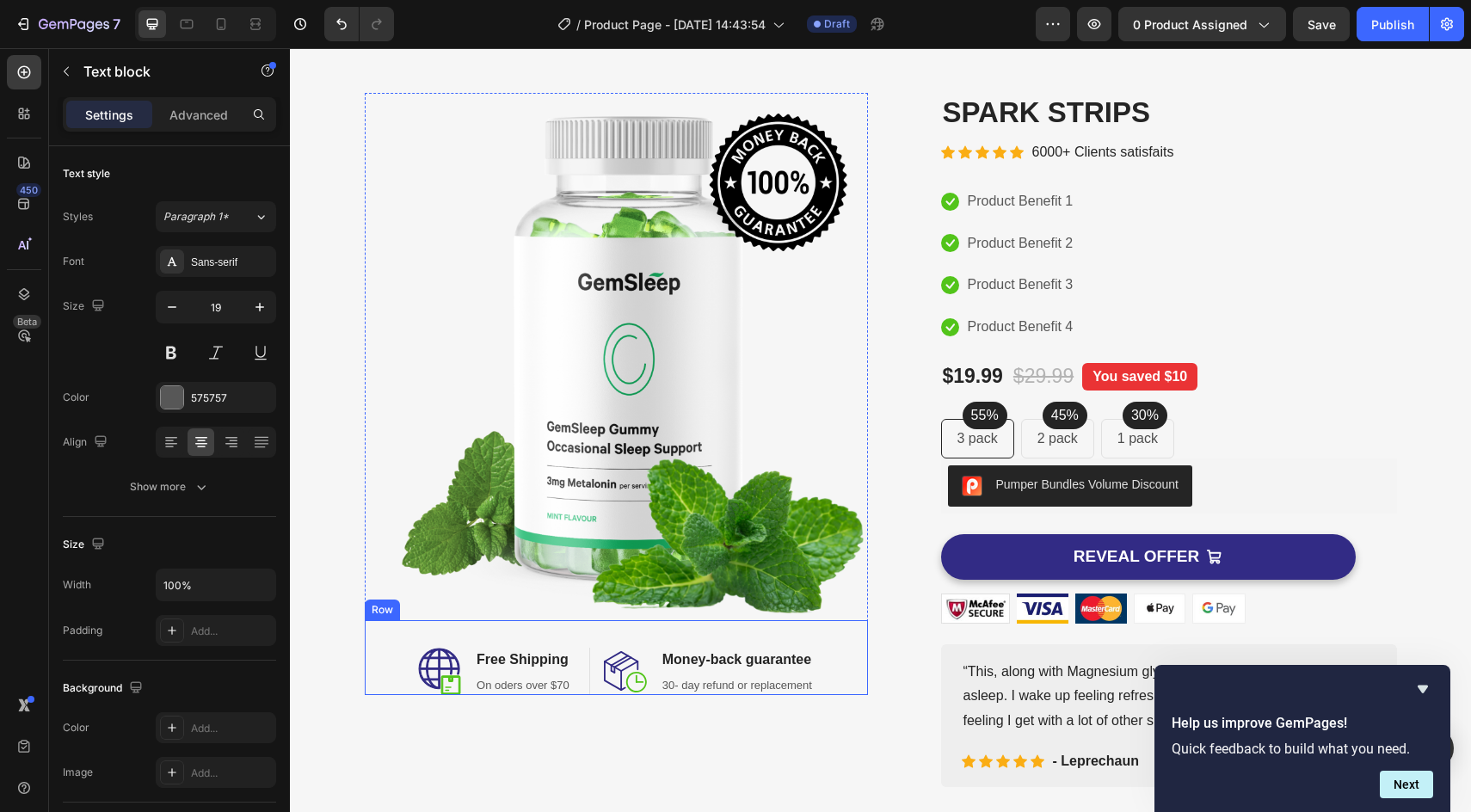
scroll to position [57, 0]
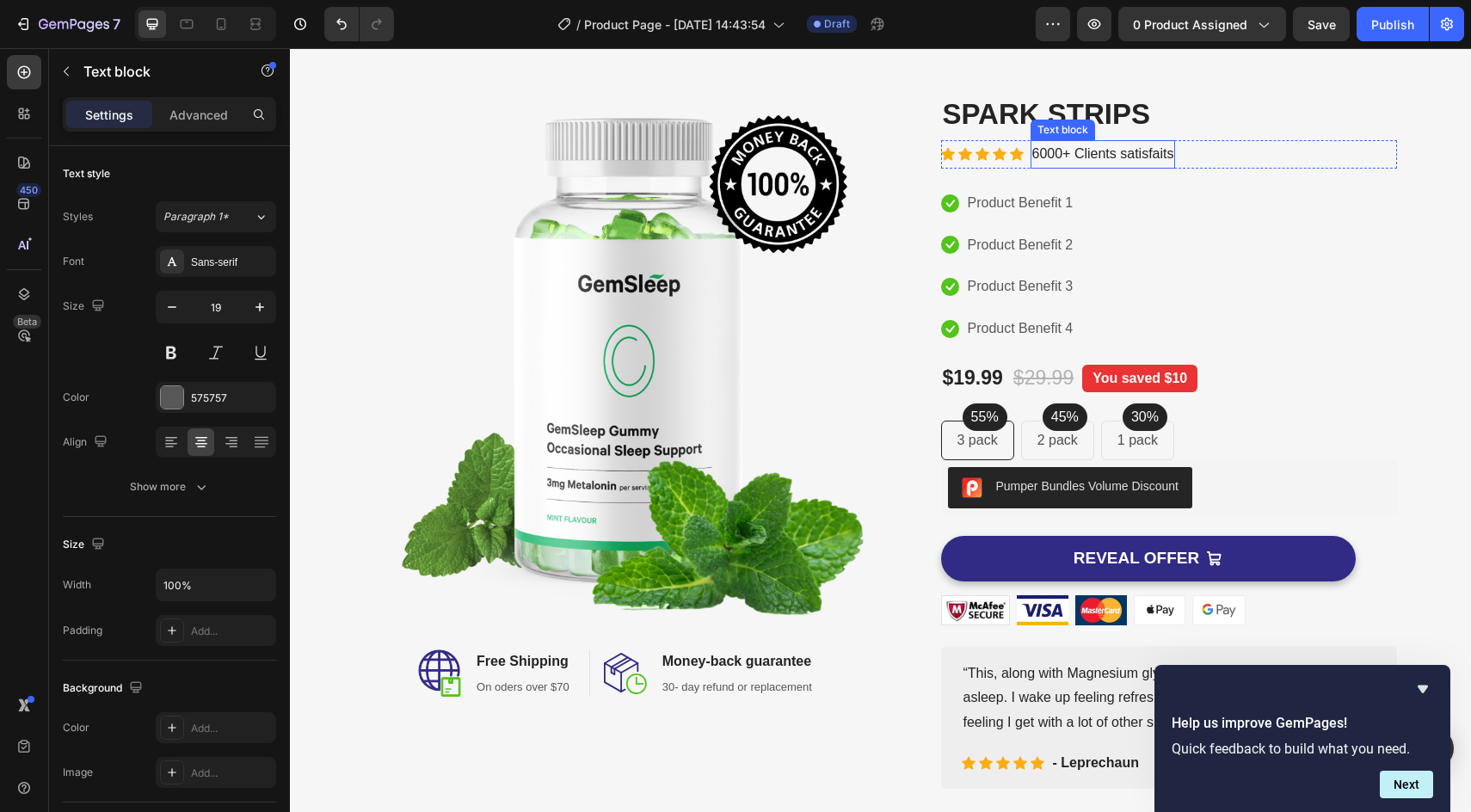
click at [1119, 153] on p "6000+ Clients satisfaits" at bounding box center [1103, 154] width 142 height 25
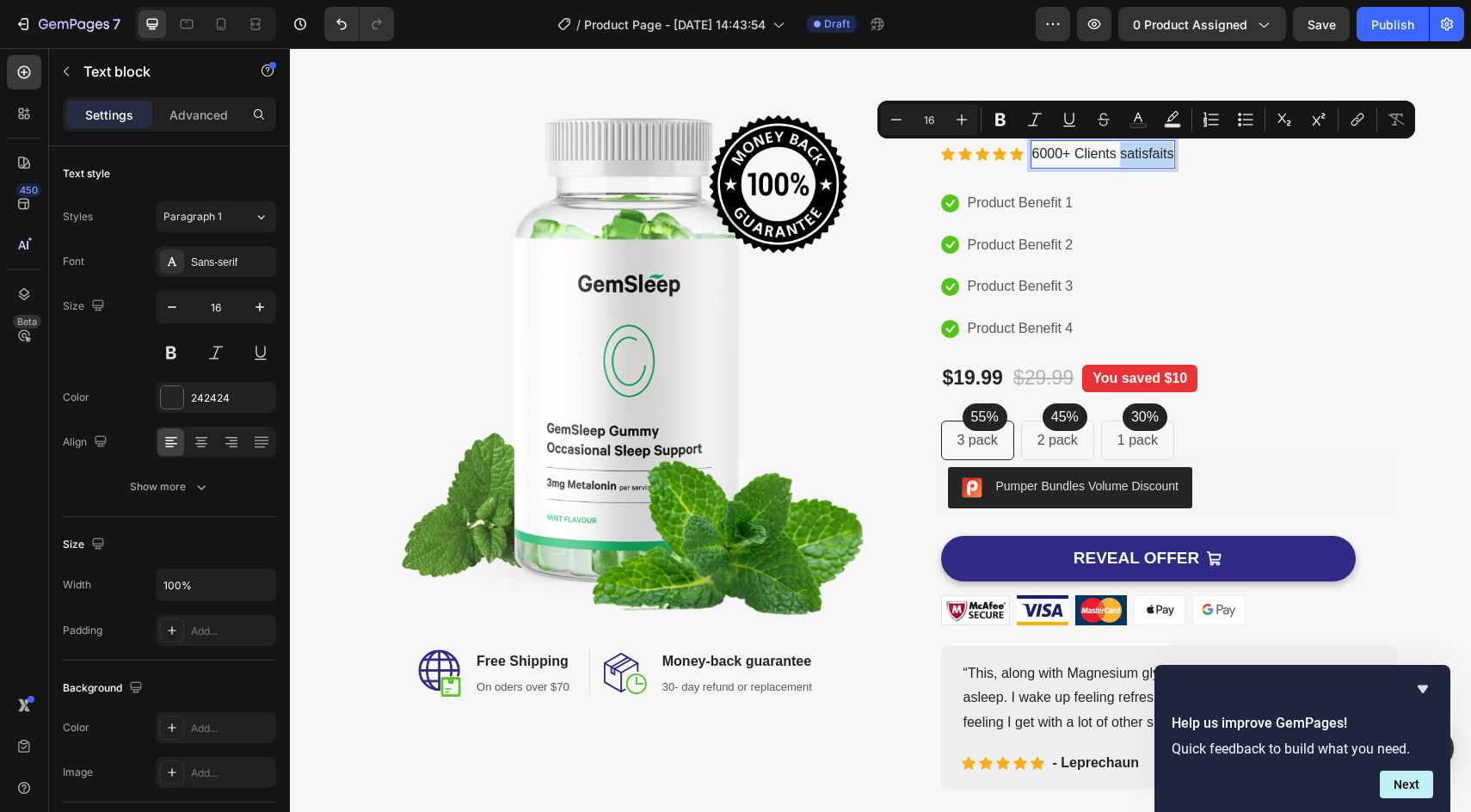
click at [1137, 152] on p "6000+ Clients satisfaits" at bounding box center [1103, 154] width 142 height 25
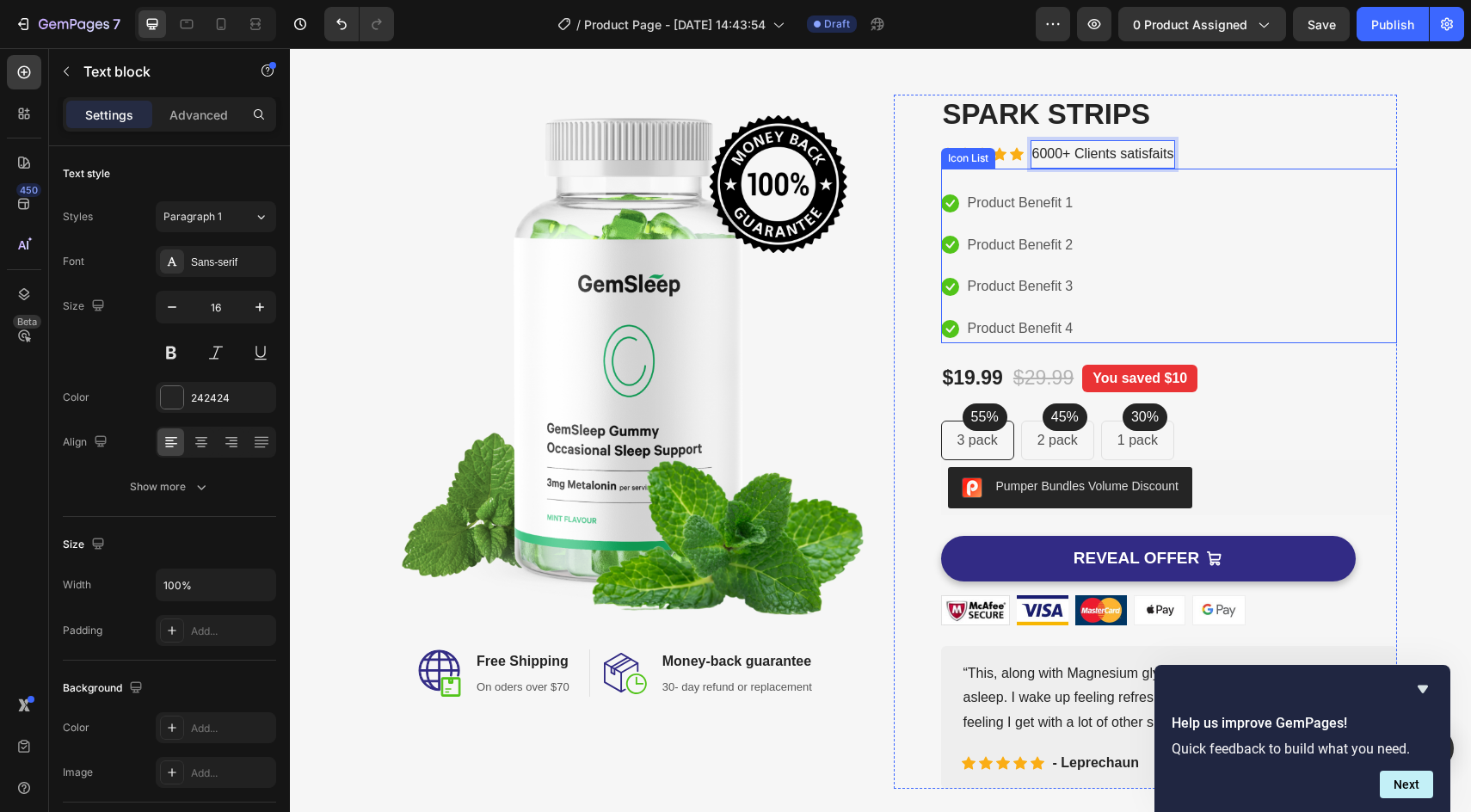
click at [1105, 223] on div "Icon Product Benefit 1 Text block Icon Product Benefit 2 Text block Icon Produc…" at bounding box center [1169, 266] width 456 height 153
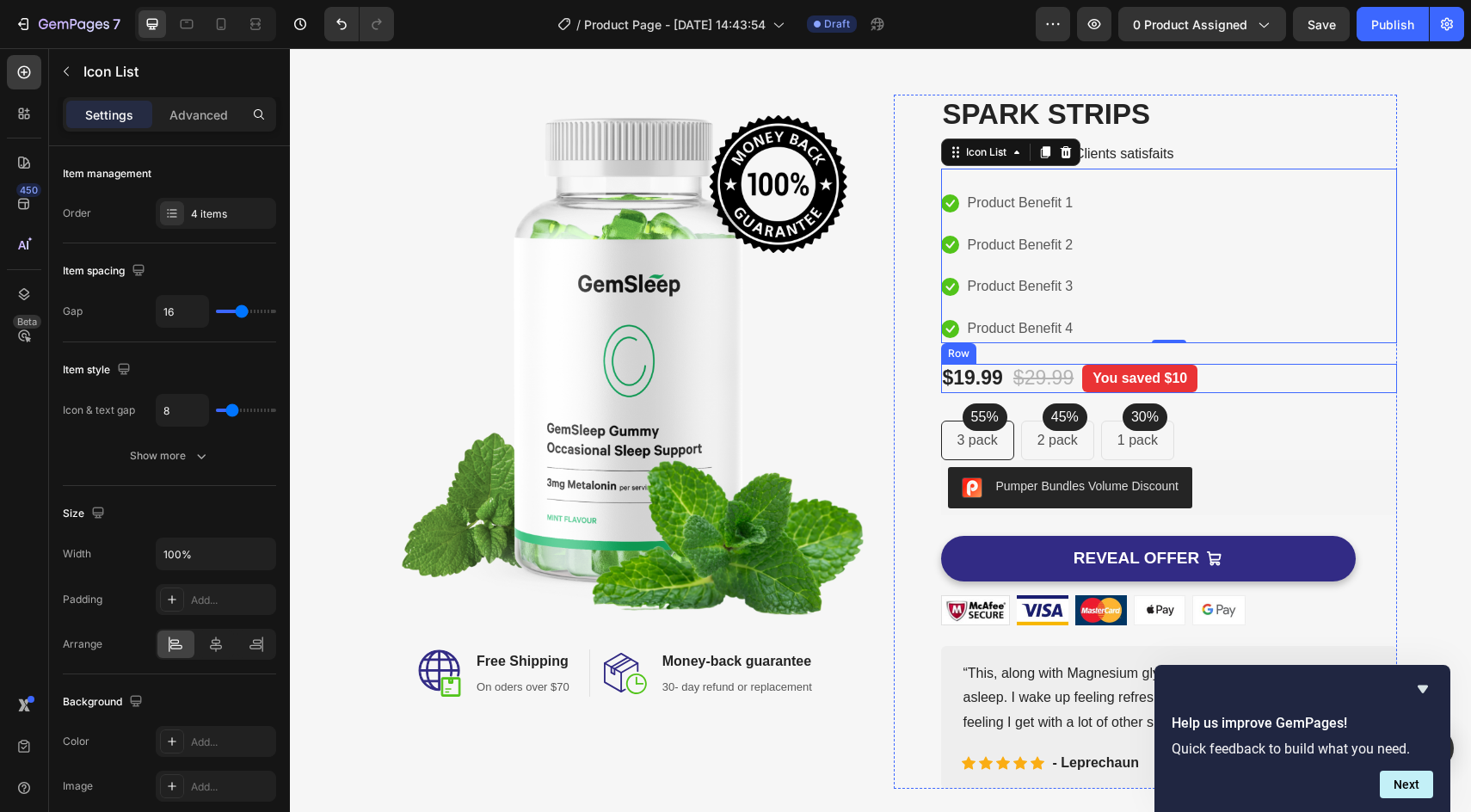
click at [1251, 386] on div "$19.99 Product Price Product Price $29.99 Compare Price Compare Price You saved…" at bounding box center [1169, 379] width 456 height 29
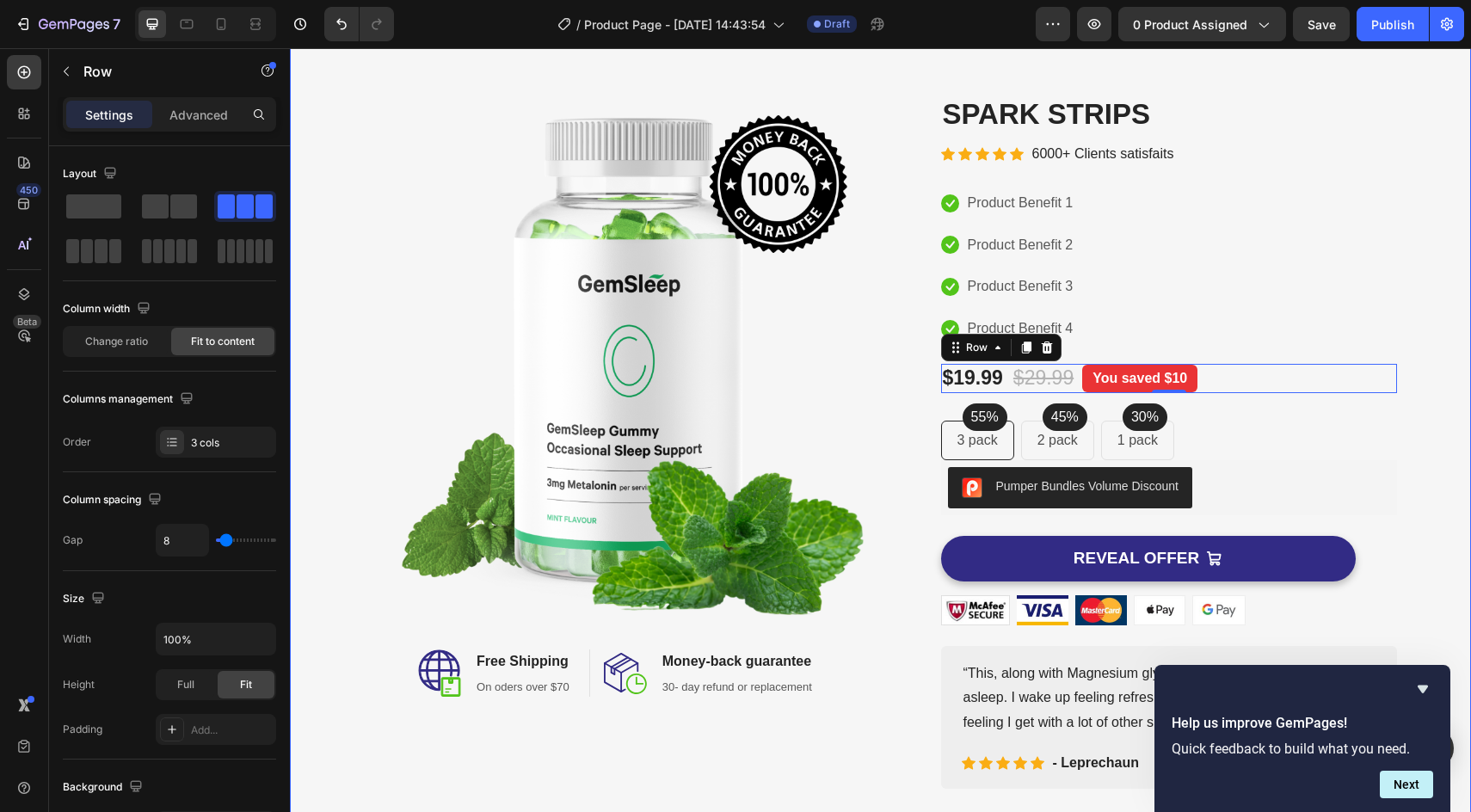
click at [1404, 355] on div "Image Image Free Shipping Heading On oders over $70 Text block Row Image Money-…" at bounding box center [880, 441] width 1155 height 694
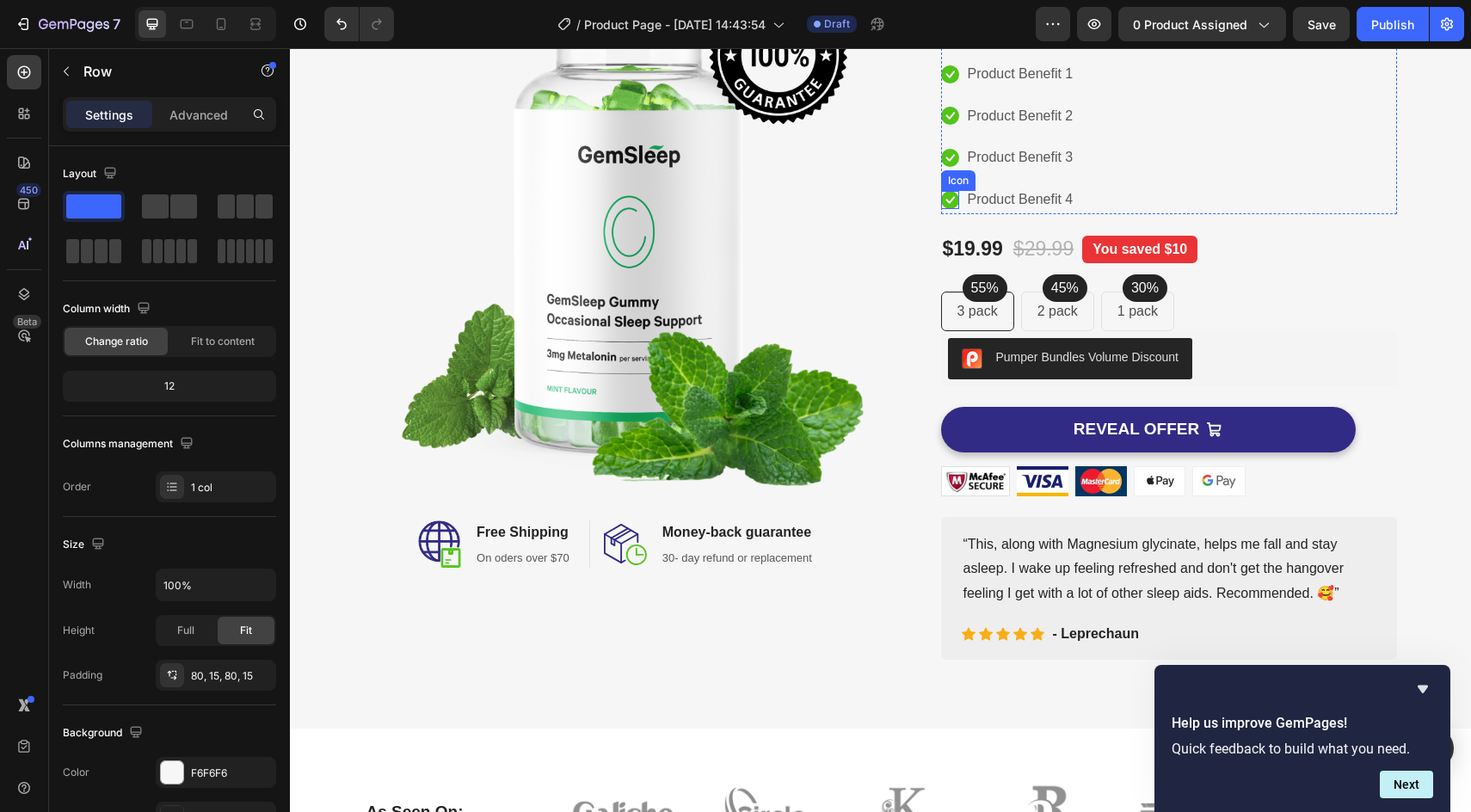
scroll to position [186, 0]
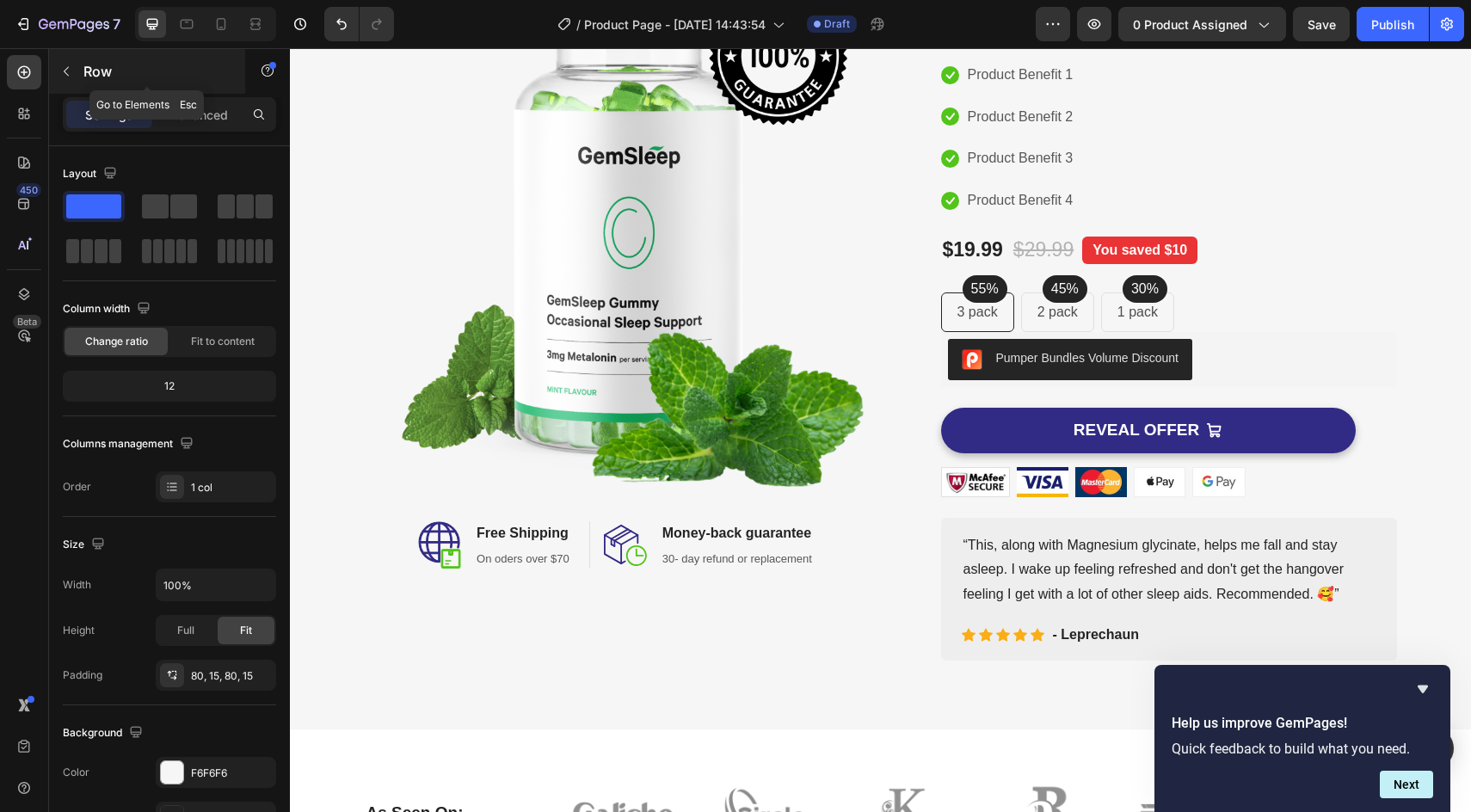
click at [65, 73] on icon "button" at bounding box center [66, 72] width 5 height 10
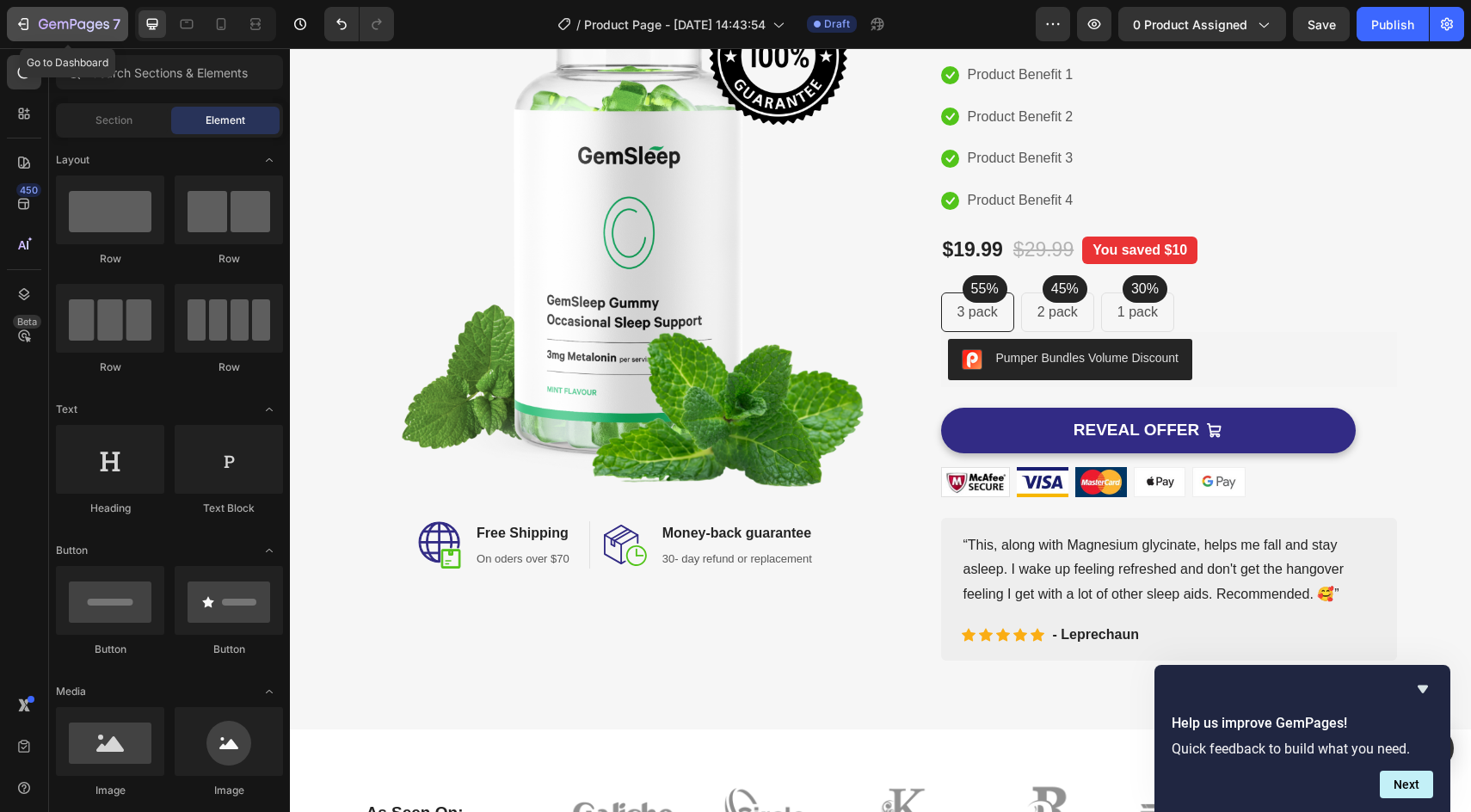
click at [34, 30] on div "7" at bounding box center [67, 23] width 106 height 20
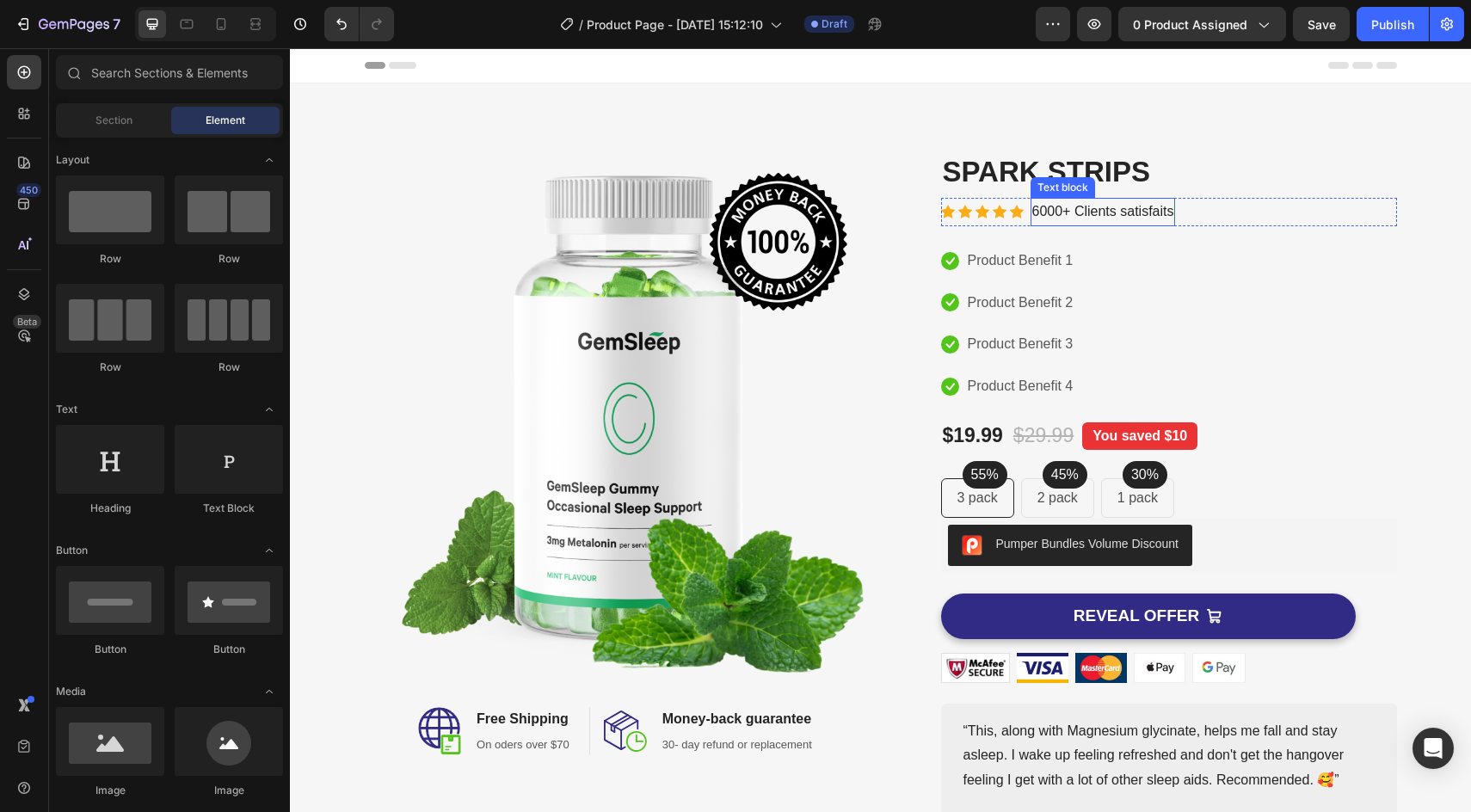
click at [1084, 213] on p "6000+ Clients satisfaits" at bounding box center [1103, 212] width 142 height 25
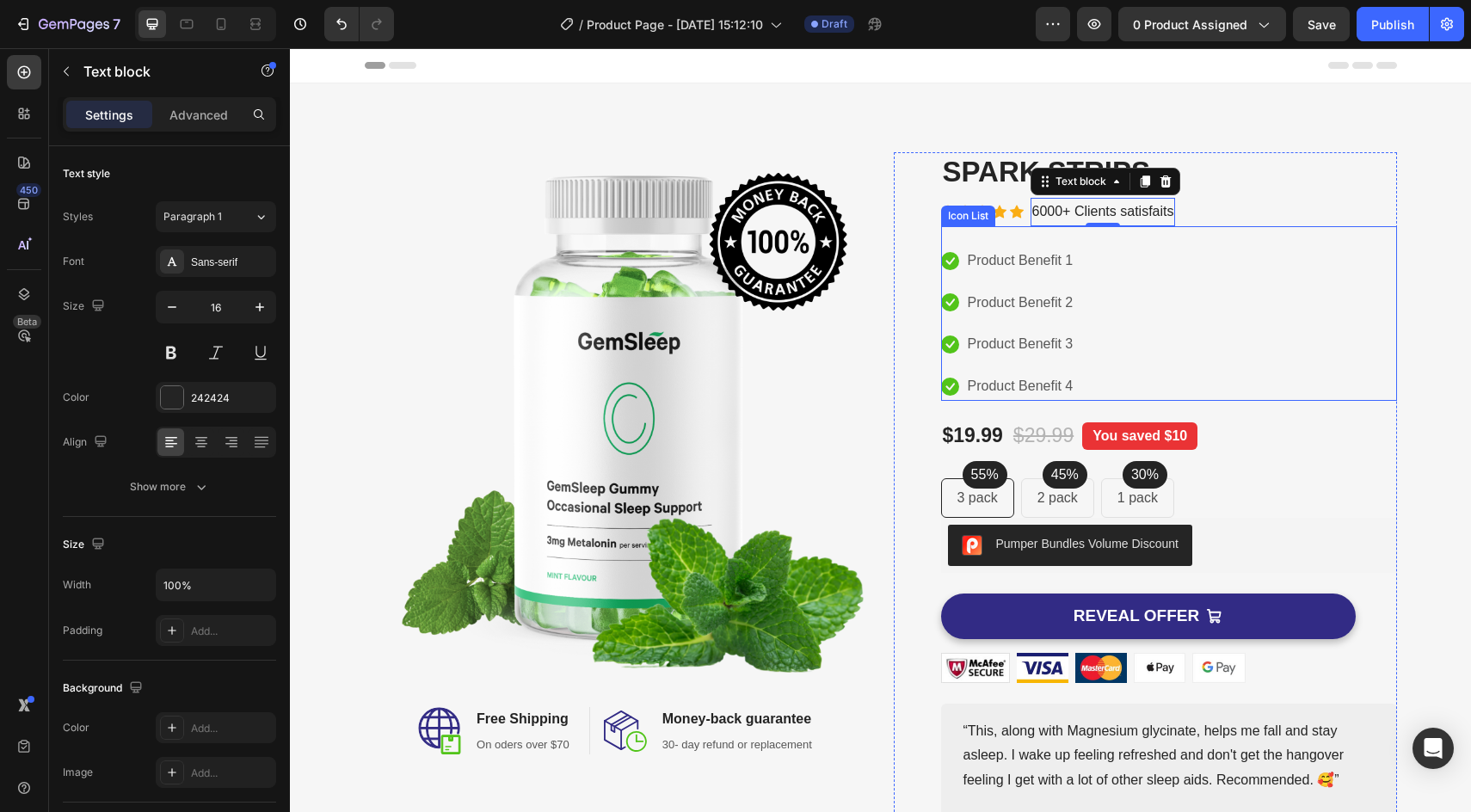
click at [1123, 355] on div "Icon Product Benefit 1 Text block Icon Product Benefit 2 Text block Icon Produc…" at bounding box center [1169, 323] width 456 height 153
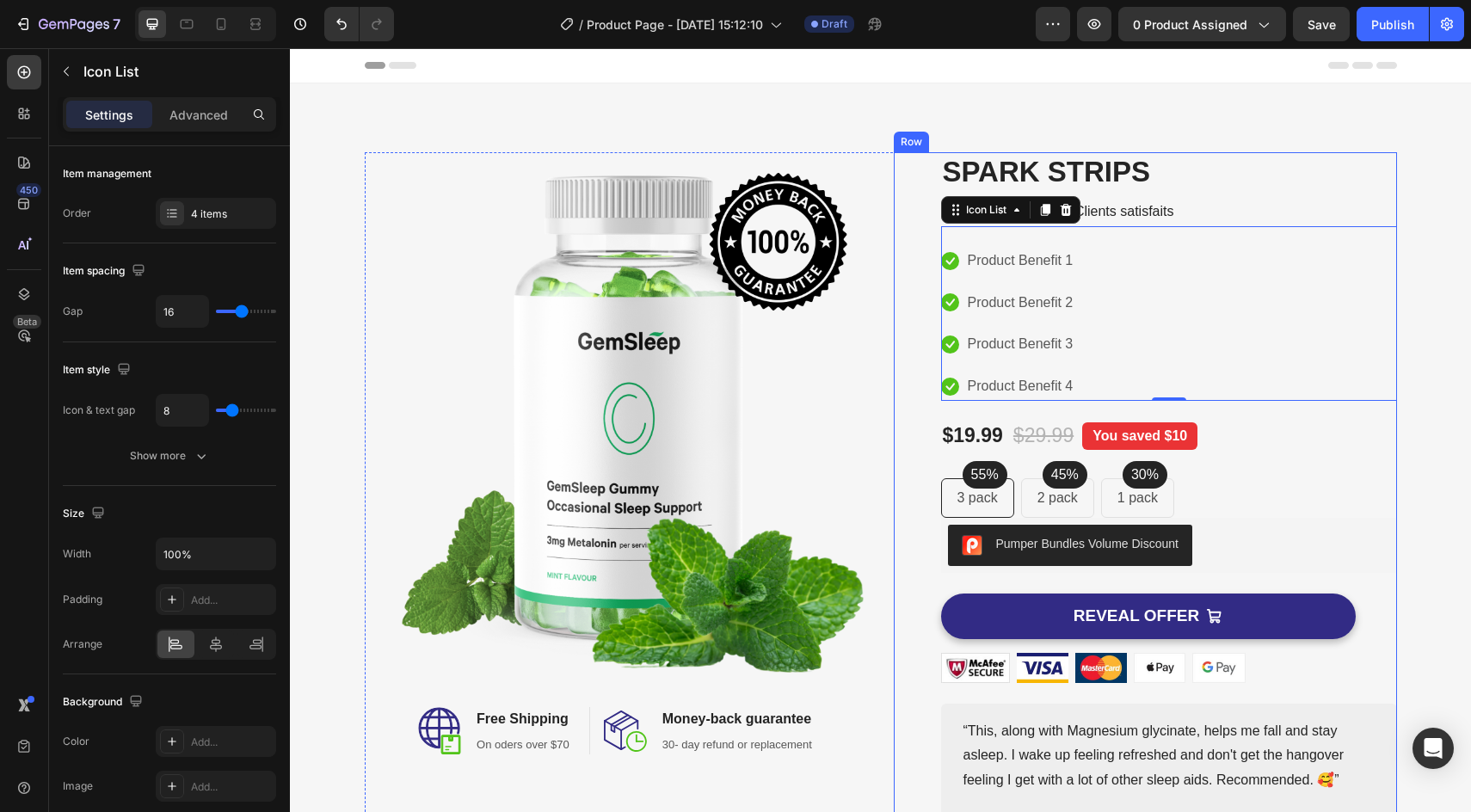
click at [1231, 454] on div "Product Images SPARK STRIPS Product Title Icon Icon Icon Icon Icon Icon List Ho…" at bounding box center [1169, 499] width 456 height 694
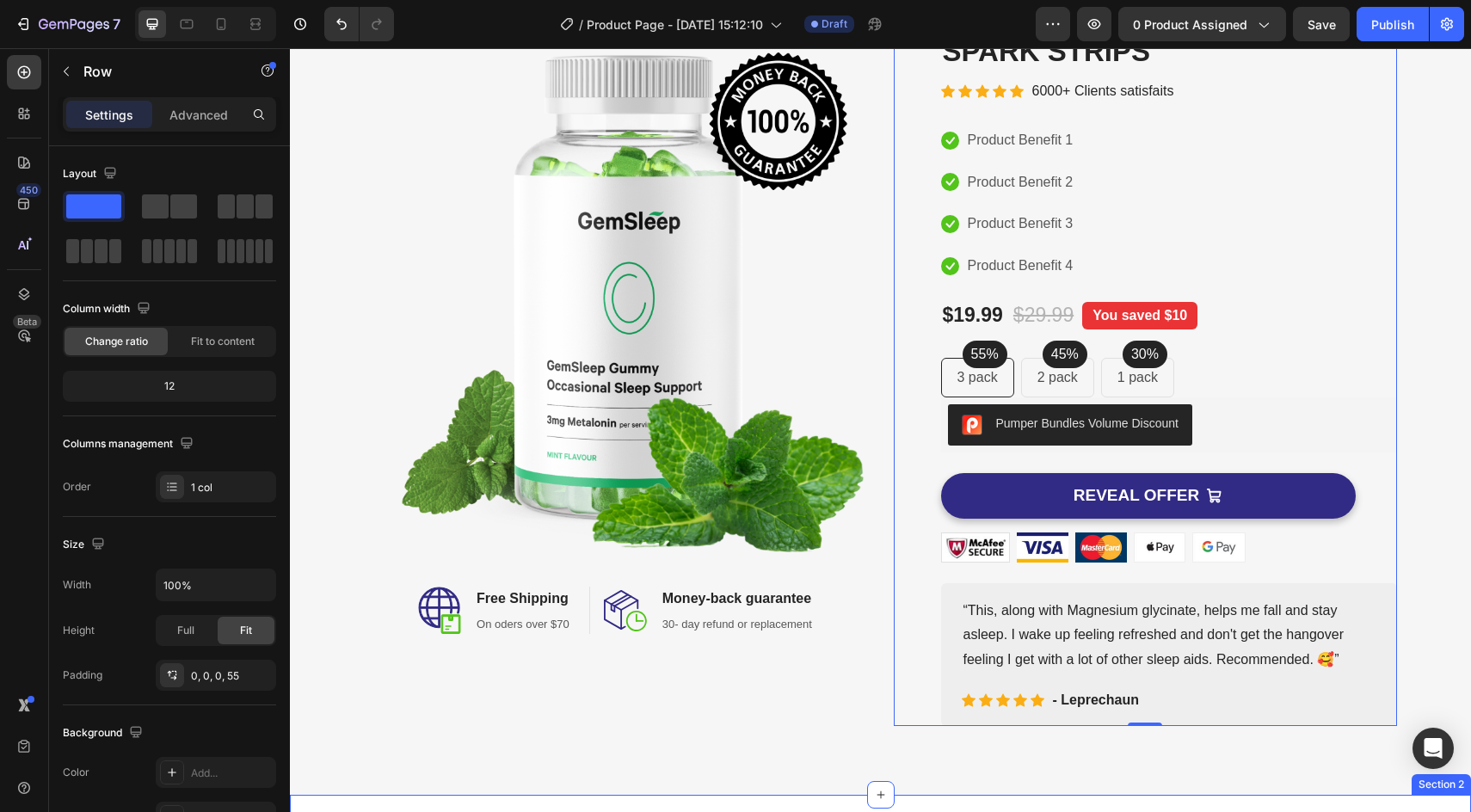
scroll to position [104, 0]
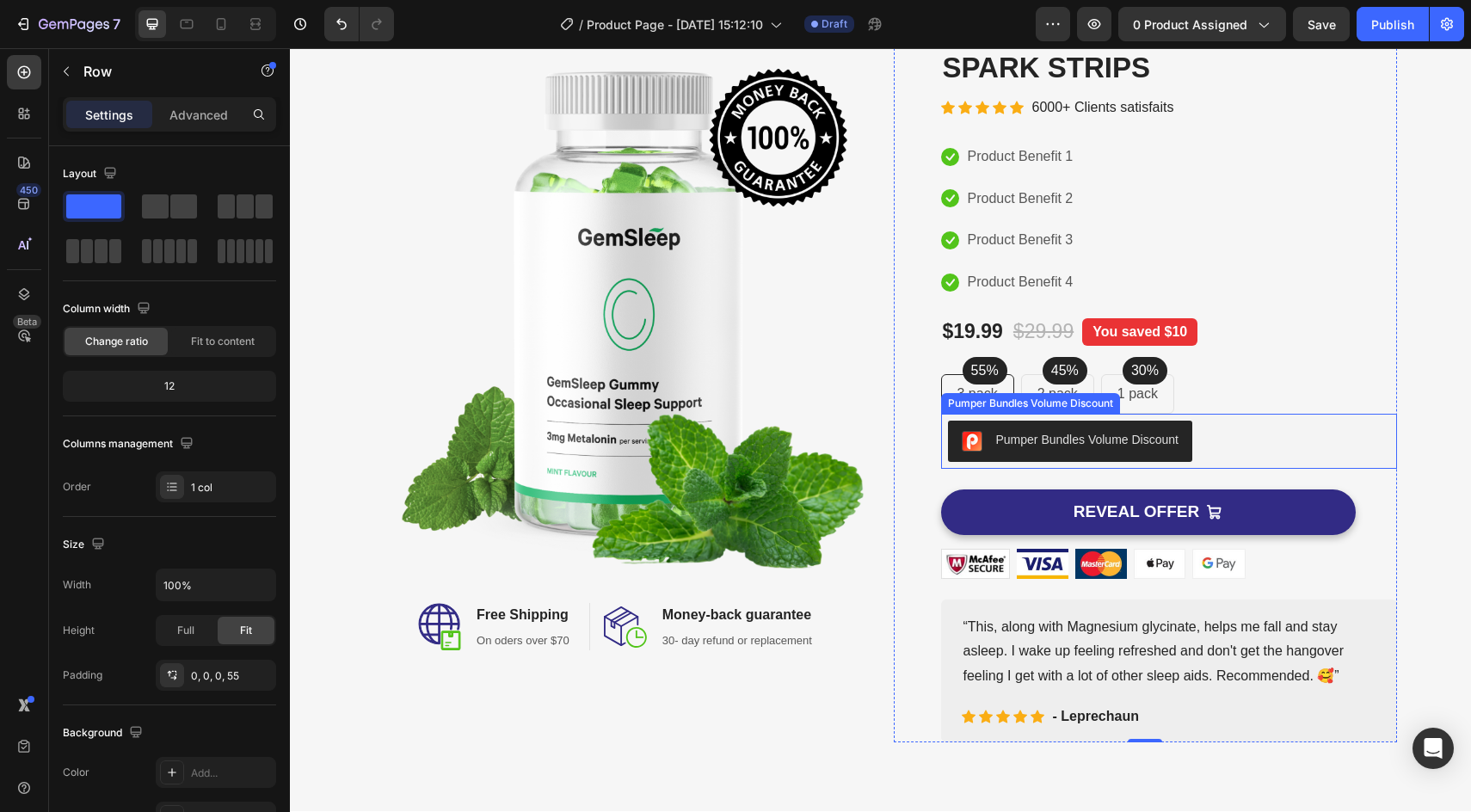
click at [1083, 444] on div "Pumper Bundles Volume Discount" at bounding box center [1087, 440] width 183 height 18
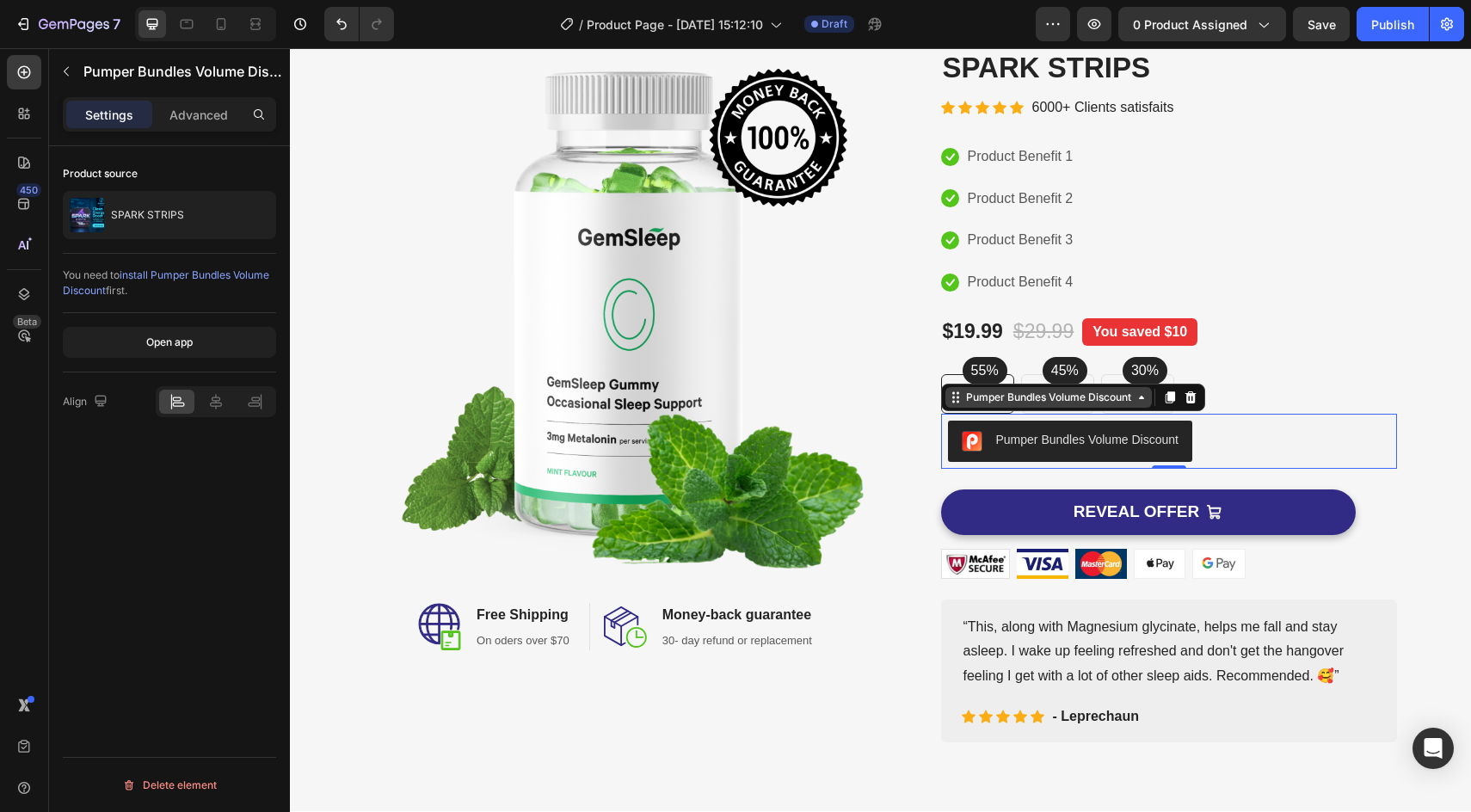
click at [1057, 388] on div "Pumper Bundles Volume Discount" at bounding box center [1048, 396] width 206 height 20
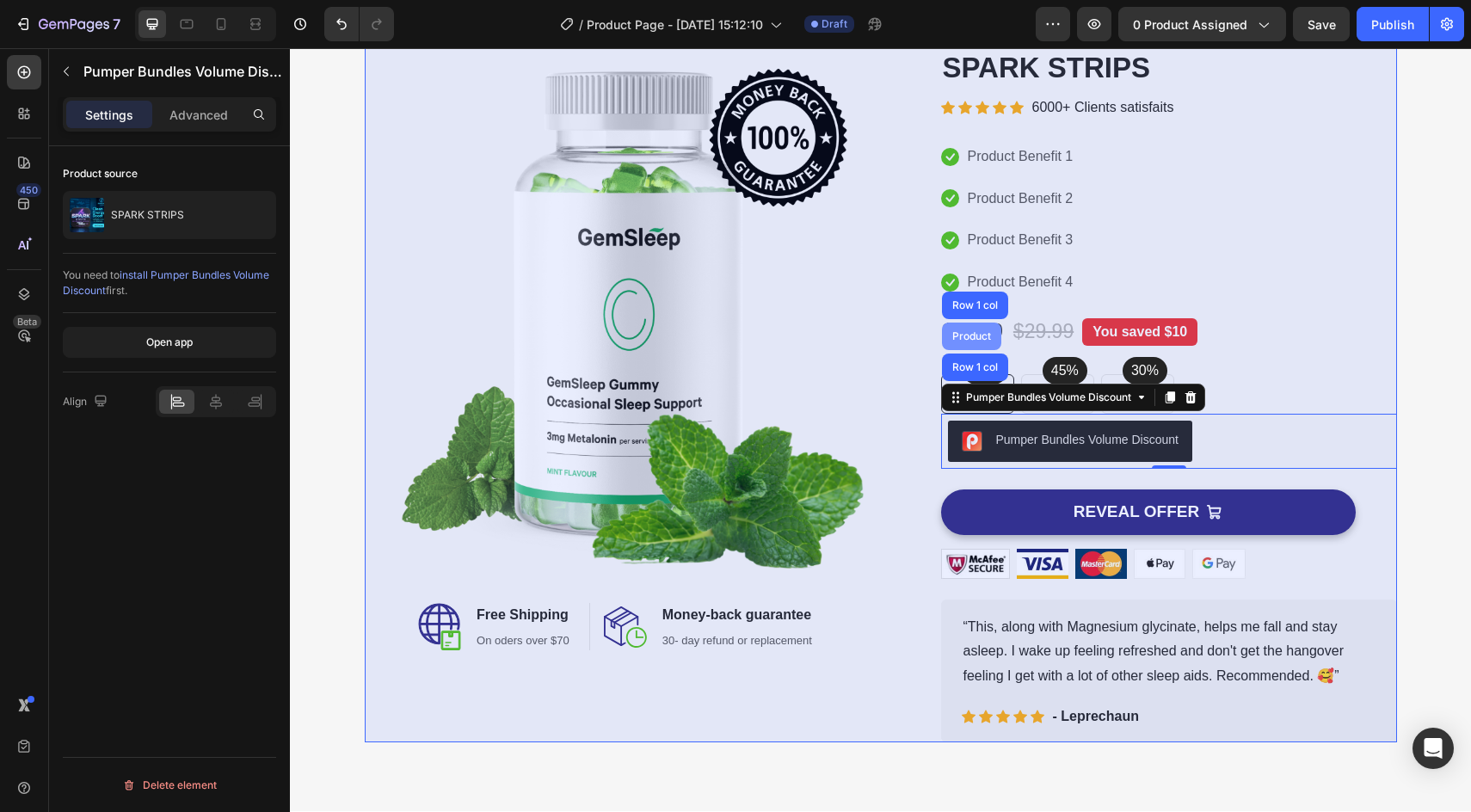
click at [972, 333] on div "Product" at bounding box center [972, 336] width 46 height 11
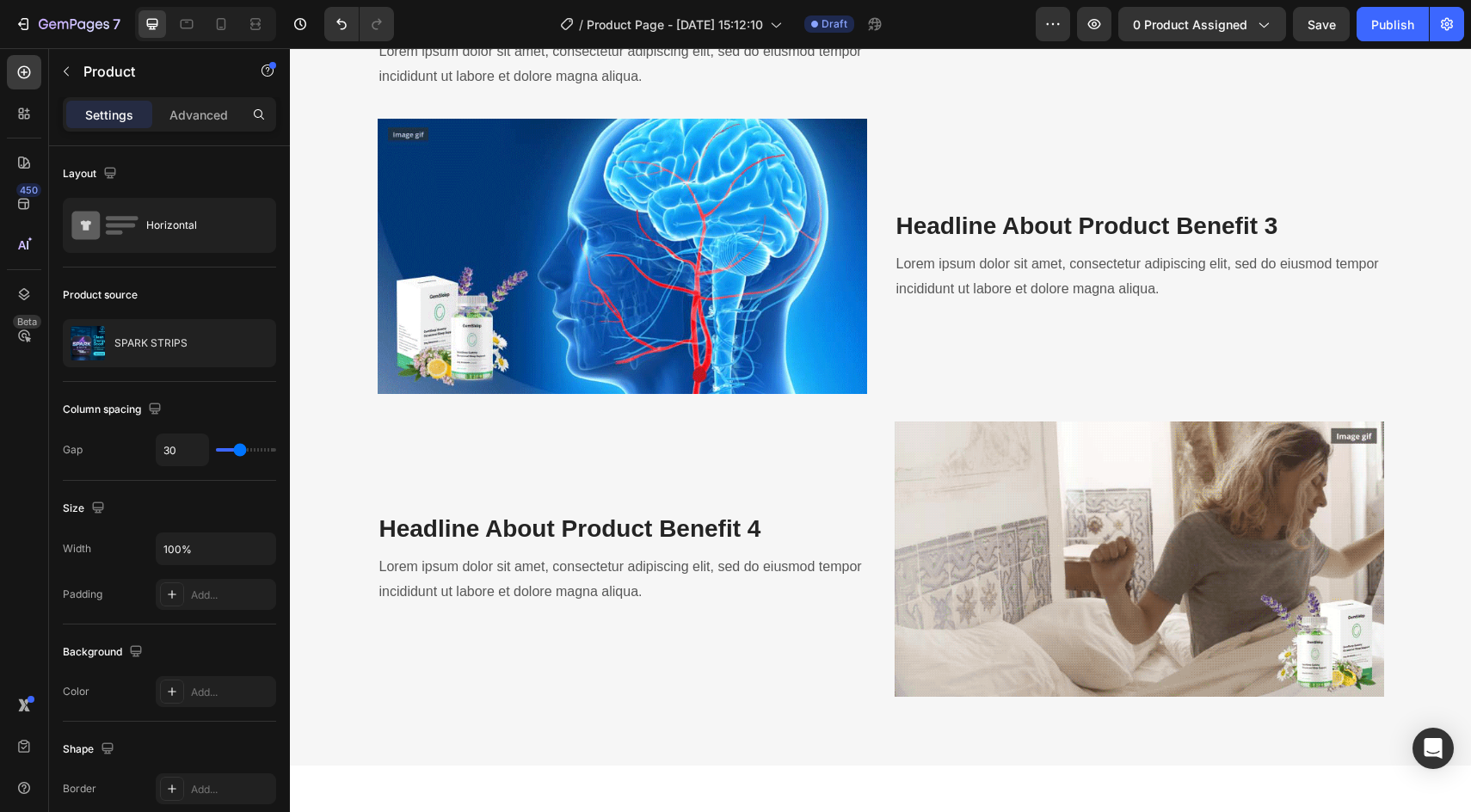
scroll to position [2232, 0]
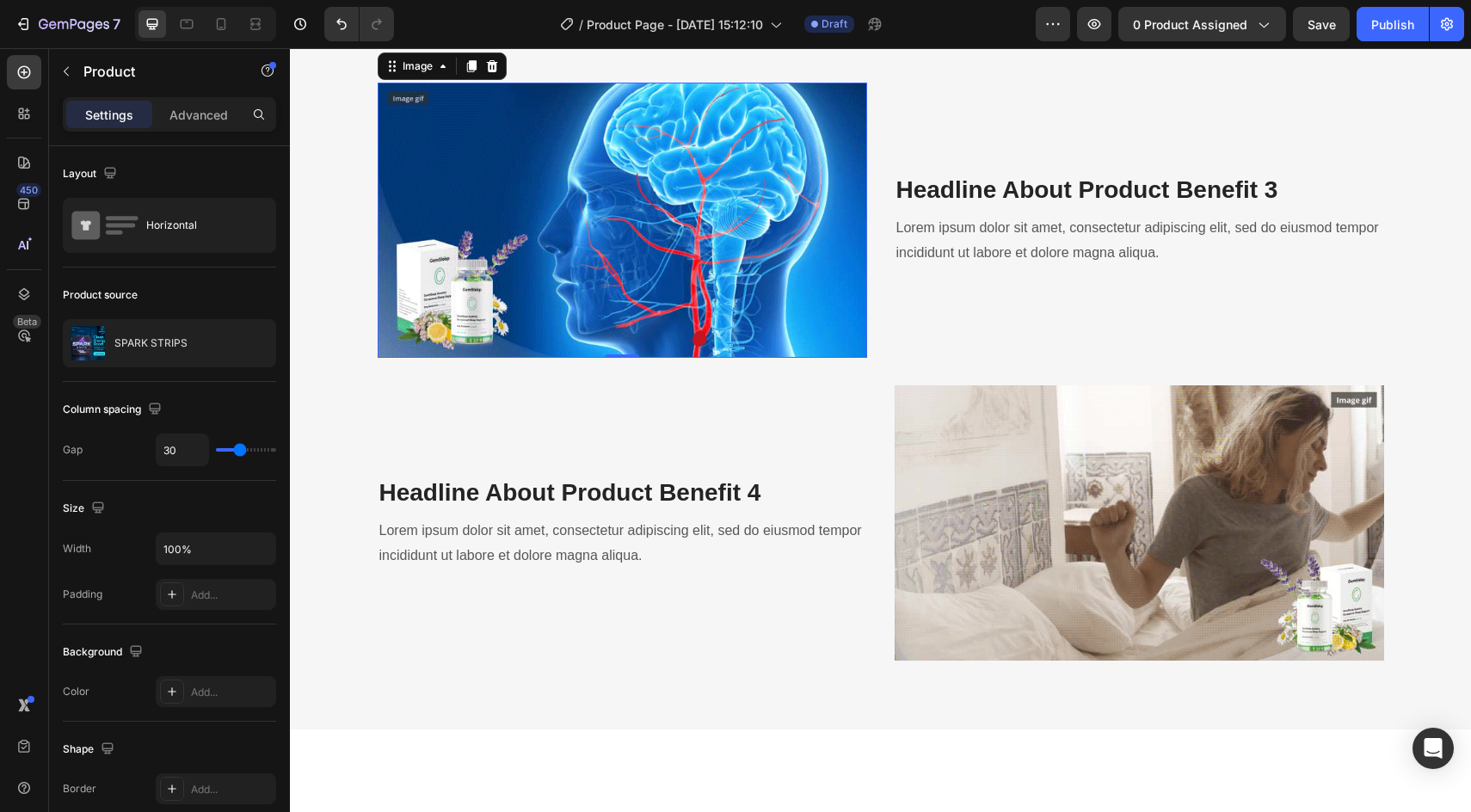
click at [756, 357] on img at bounding box center [623, 220] width 490 height 275
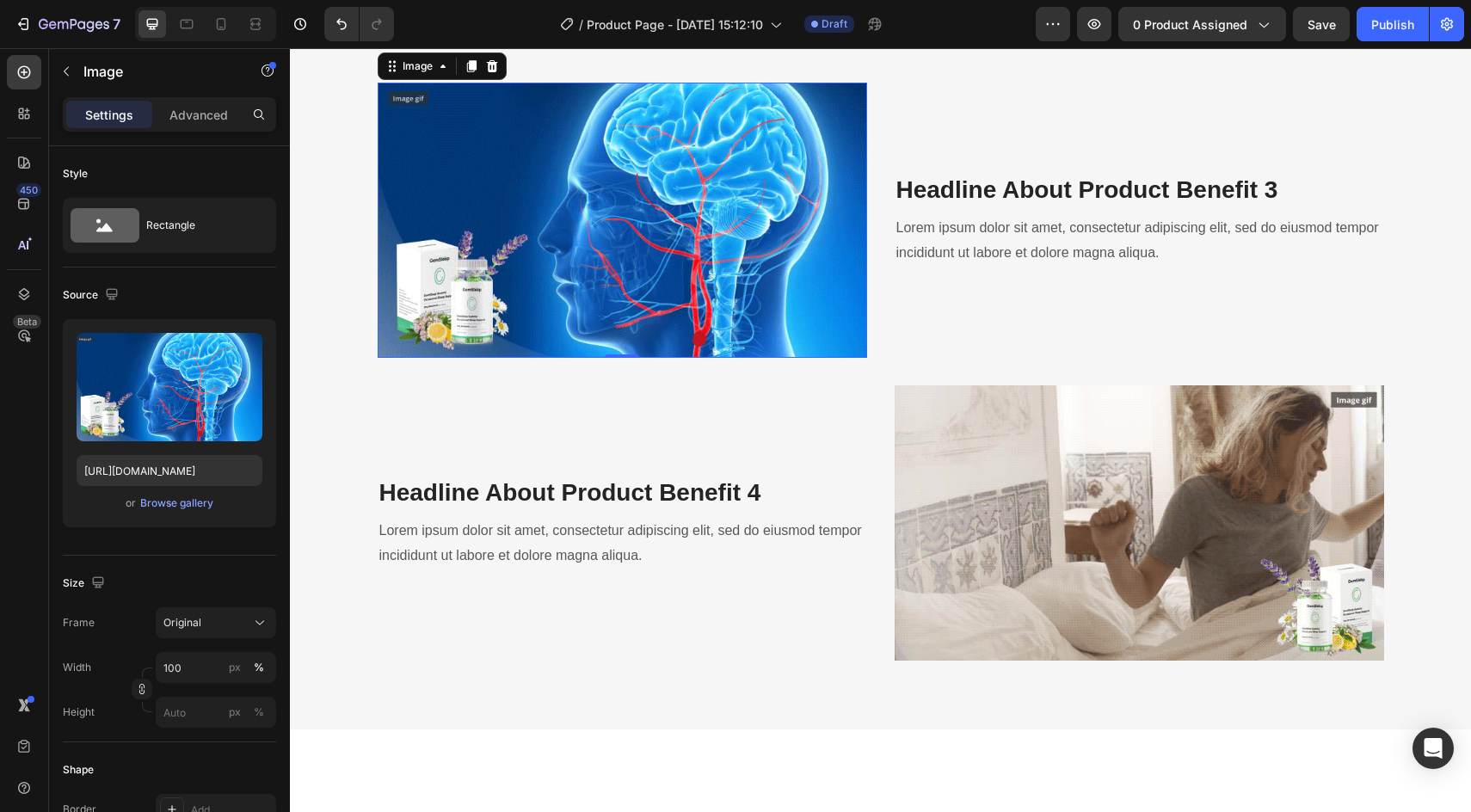
click at [662, 357] on img at bounding box center [623, 220] width 490 height 275
click at [436, 73] on icon at bounding box center [443, 66] width 14 height 14
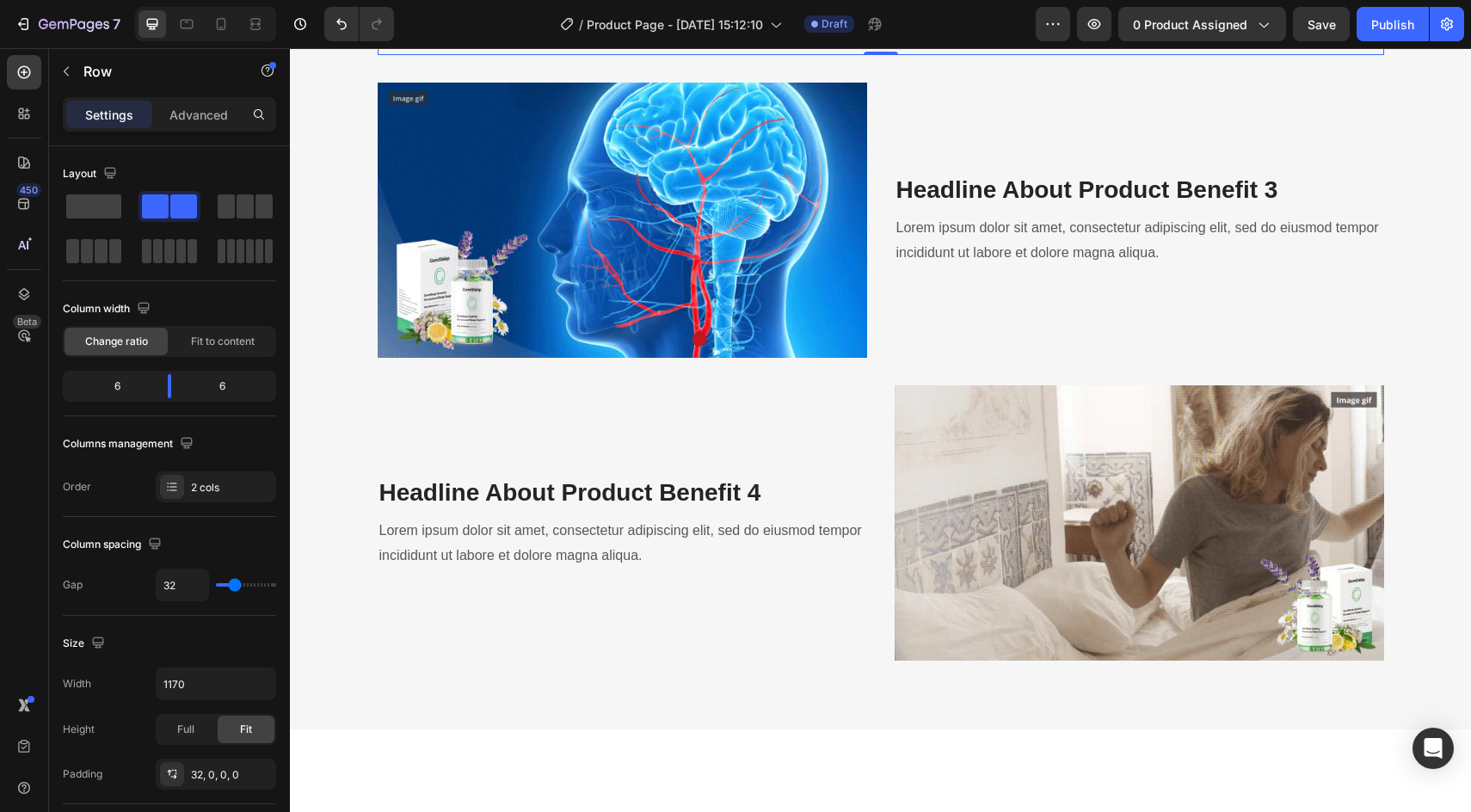
click at [499, 55] on div "Headline About Product Benefit 2 Heading Lorem ipsum dolor sit amet, consectetu…" at bounding box center [623, 7] width 490 height 94
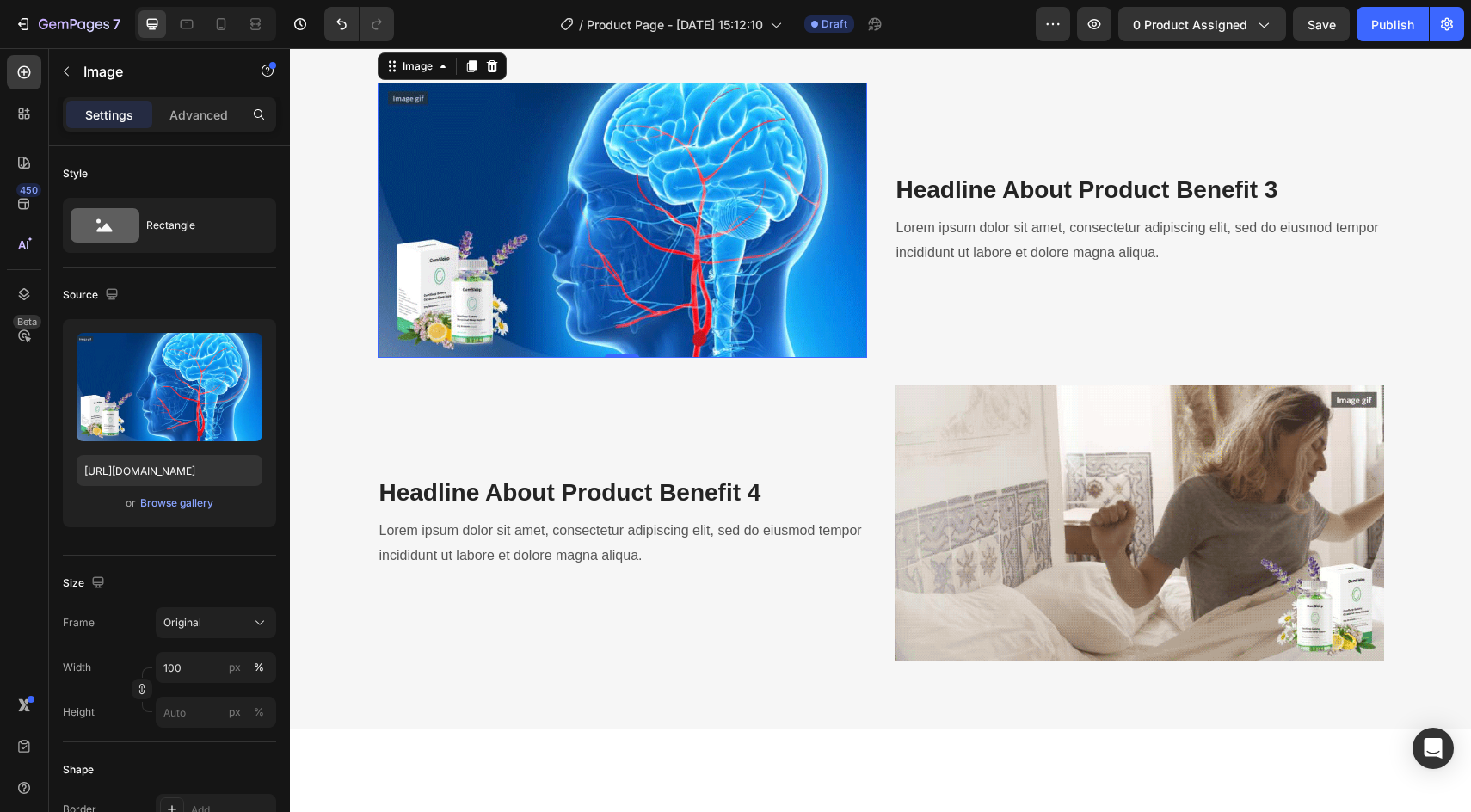
click at [502, 357] on img at bounding box center [623, 220] width 490 height 275
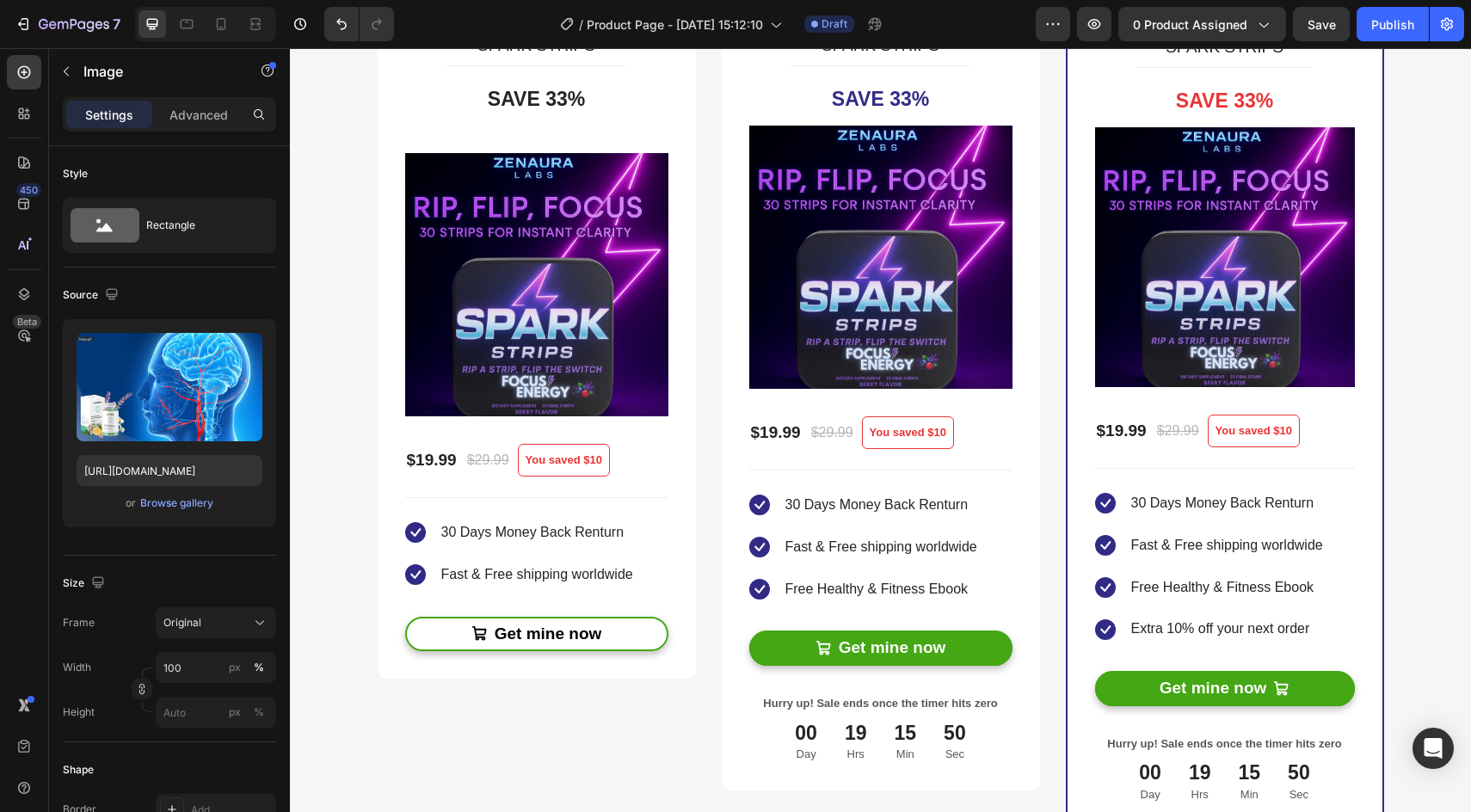
scroll to position [4129, 0]
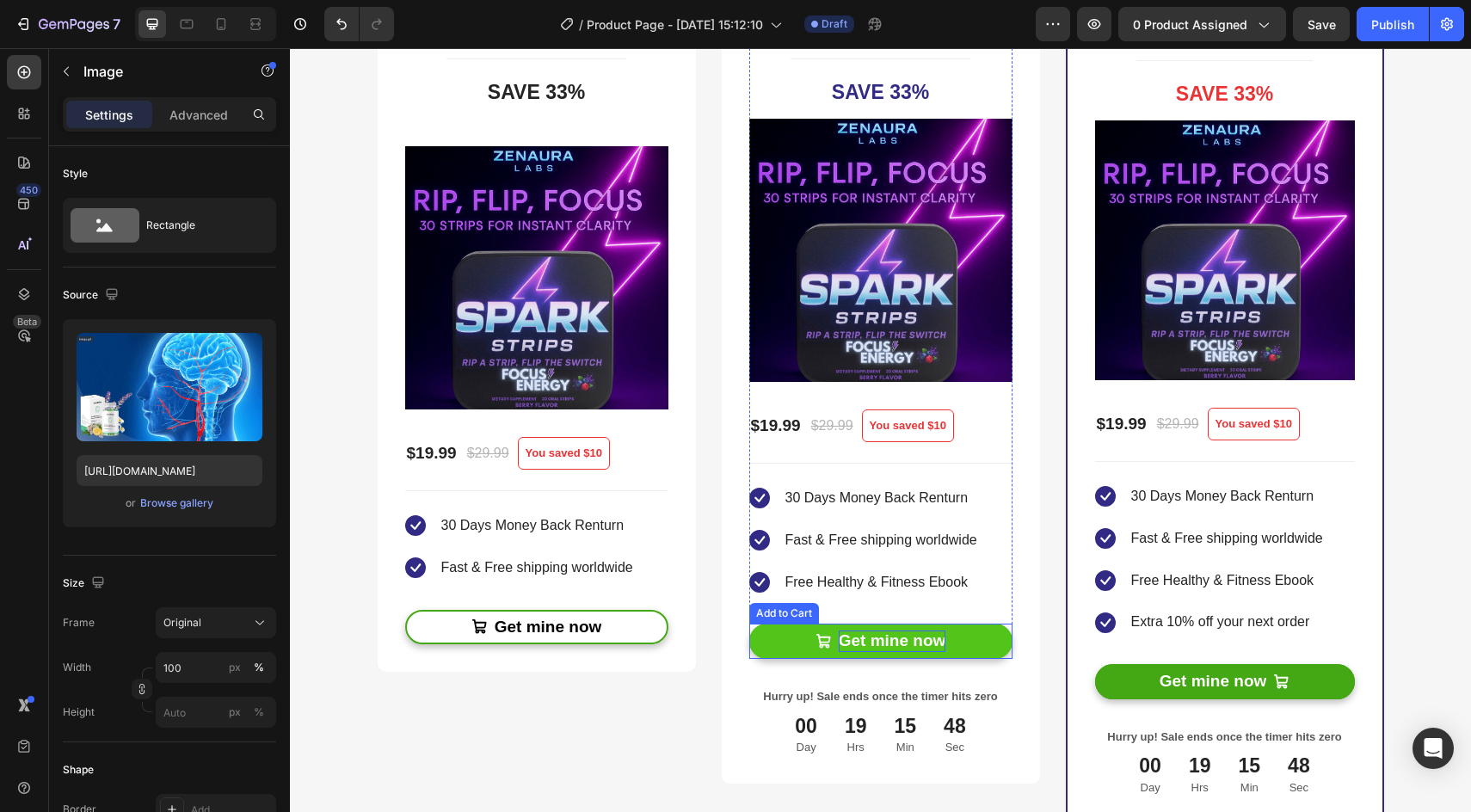
click at [887, 639] on div "Get mine now" at bounding box center [892, 641] width 108 height 21
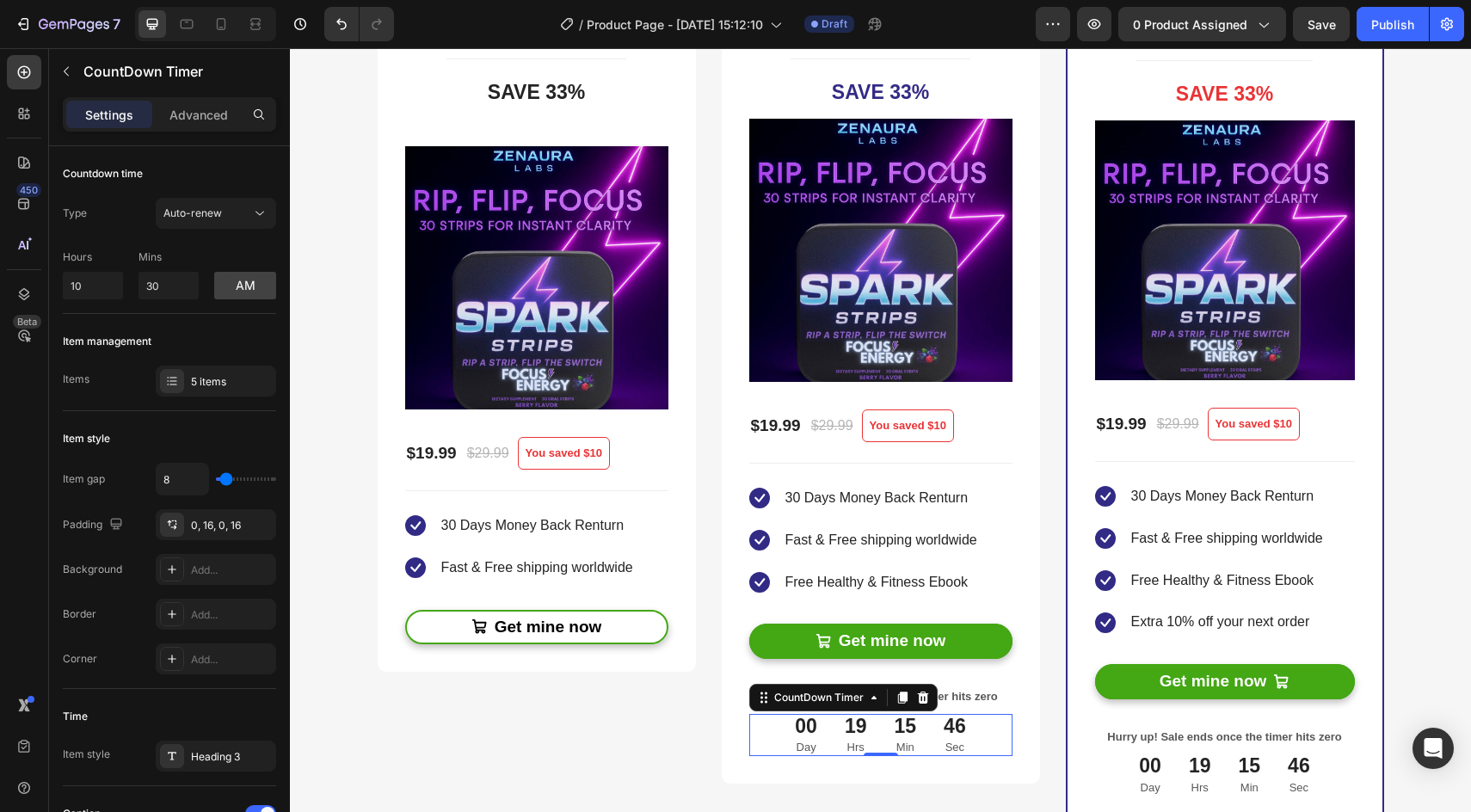
click at [981, 741] on div "00 Day 19 Hrs 15 Min 46 Sec" at bounding box center [880, 734] width 263 height 42
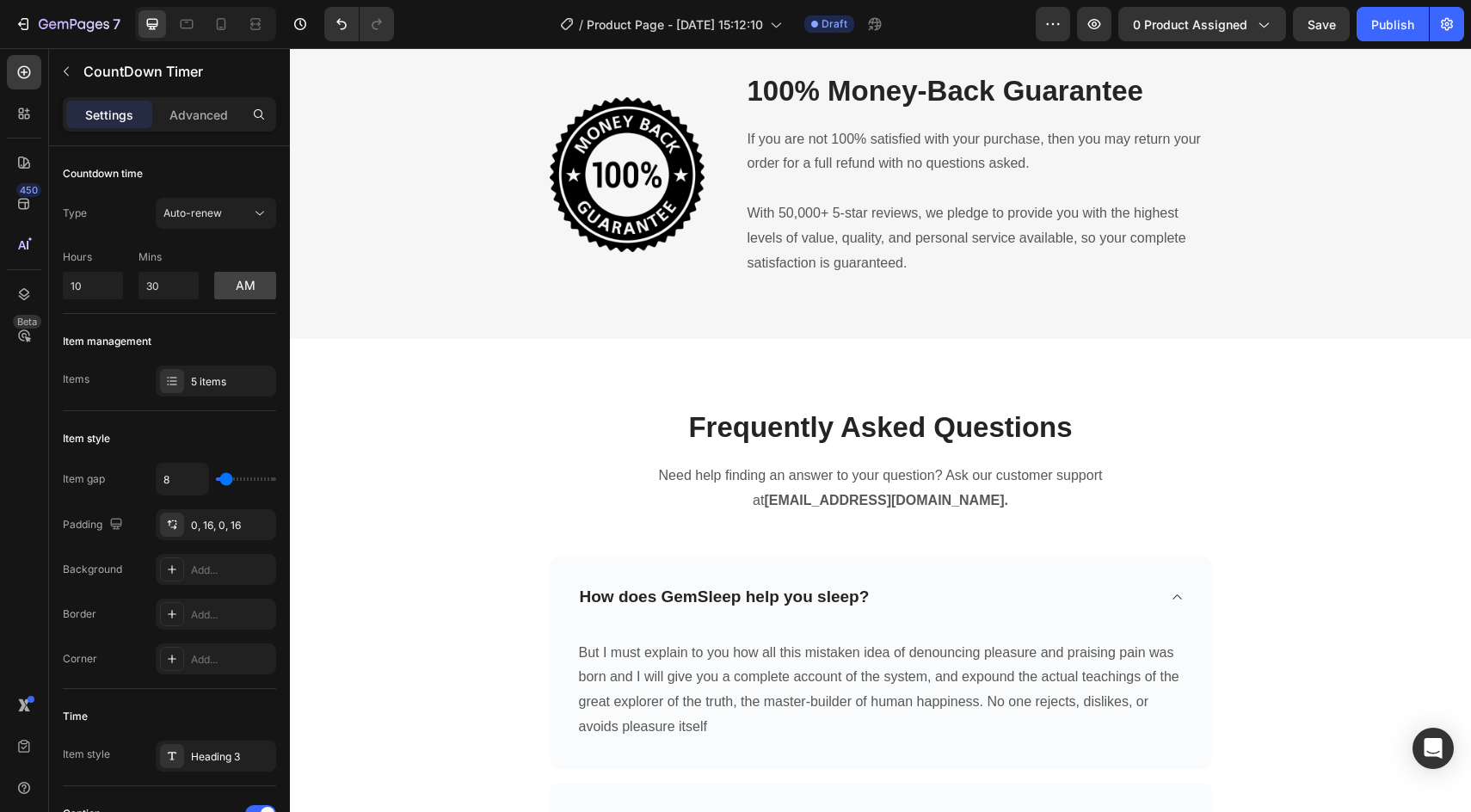
scroll to position [6073, 0]
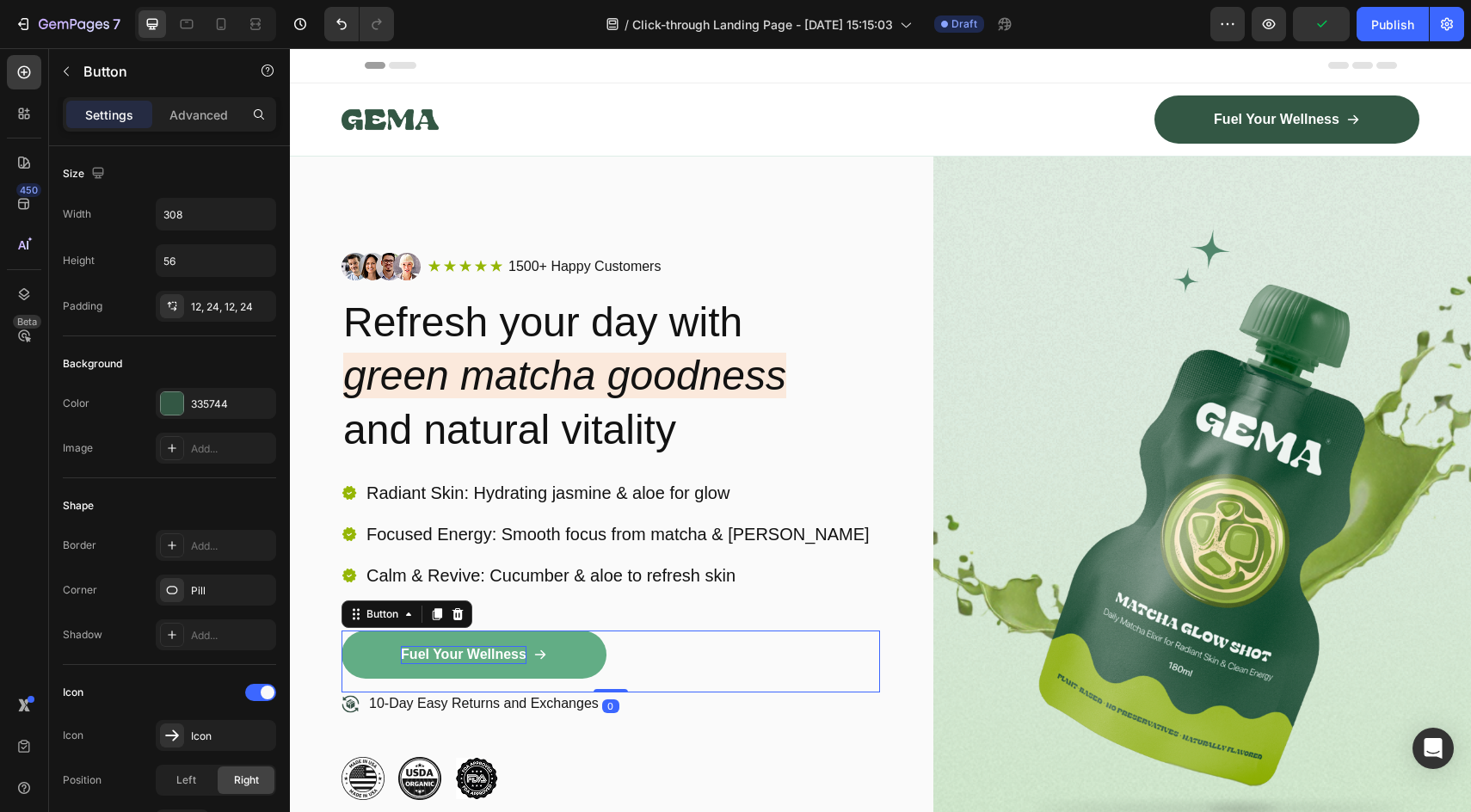
click at [515, 649] on p "Fuel Your Wellness" at bounding box center [463, 655] width 125 height 18
click at [529, 656] on div "Fuel Your Wellness" at bounding box center [474, 655] width 147 height 18
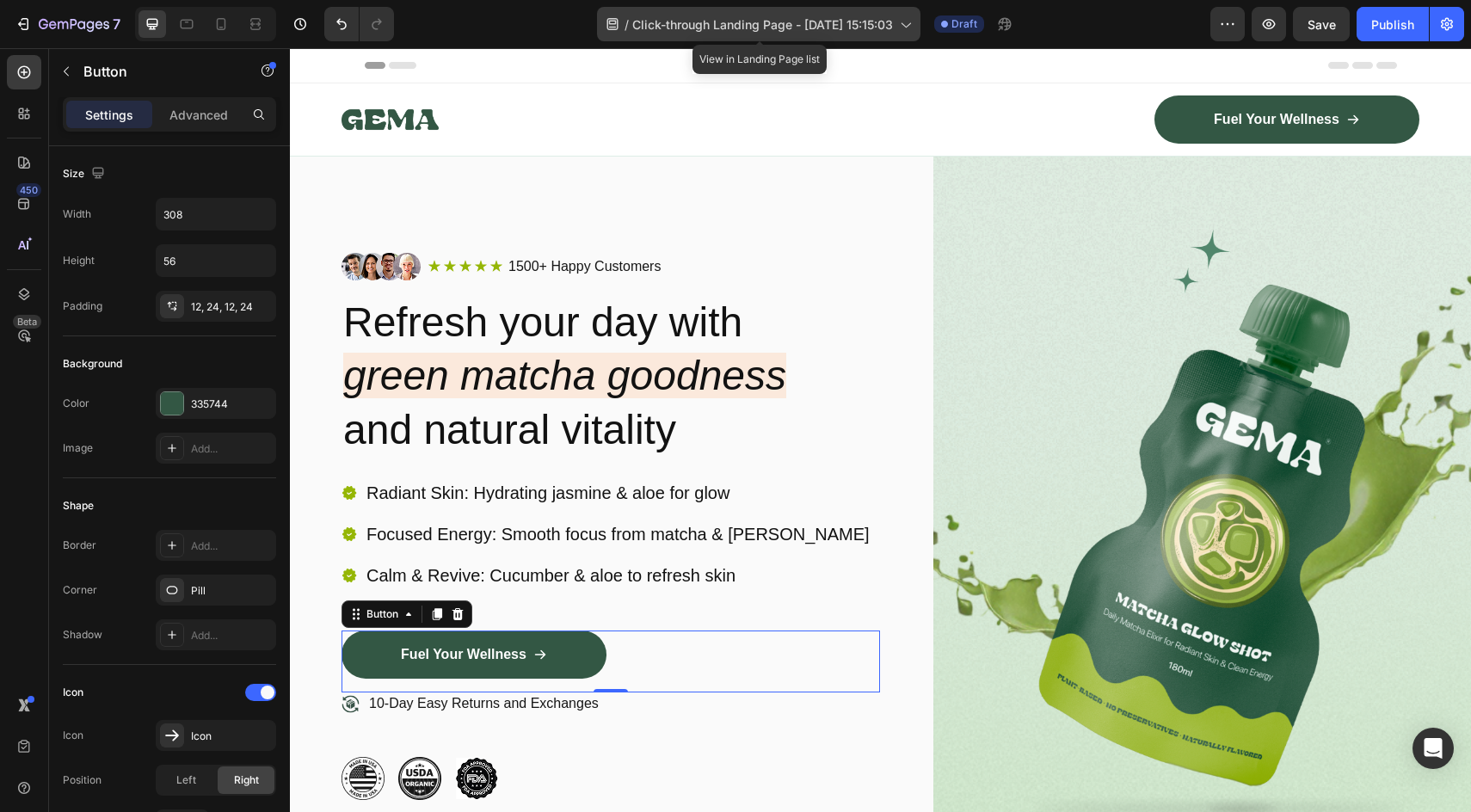
click at [821, 29] on span "Click-through Landing Page - [DATE] 15:15:03" at bounding box center [763, 24] width 260 height 18
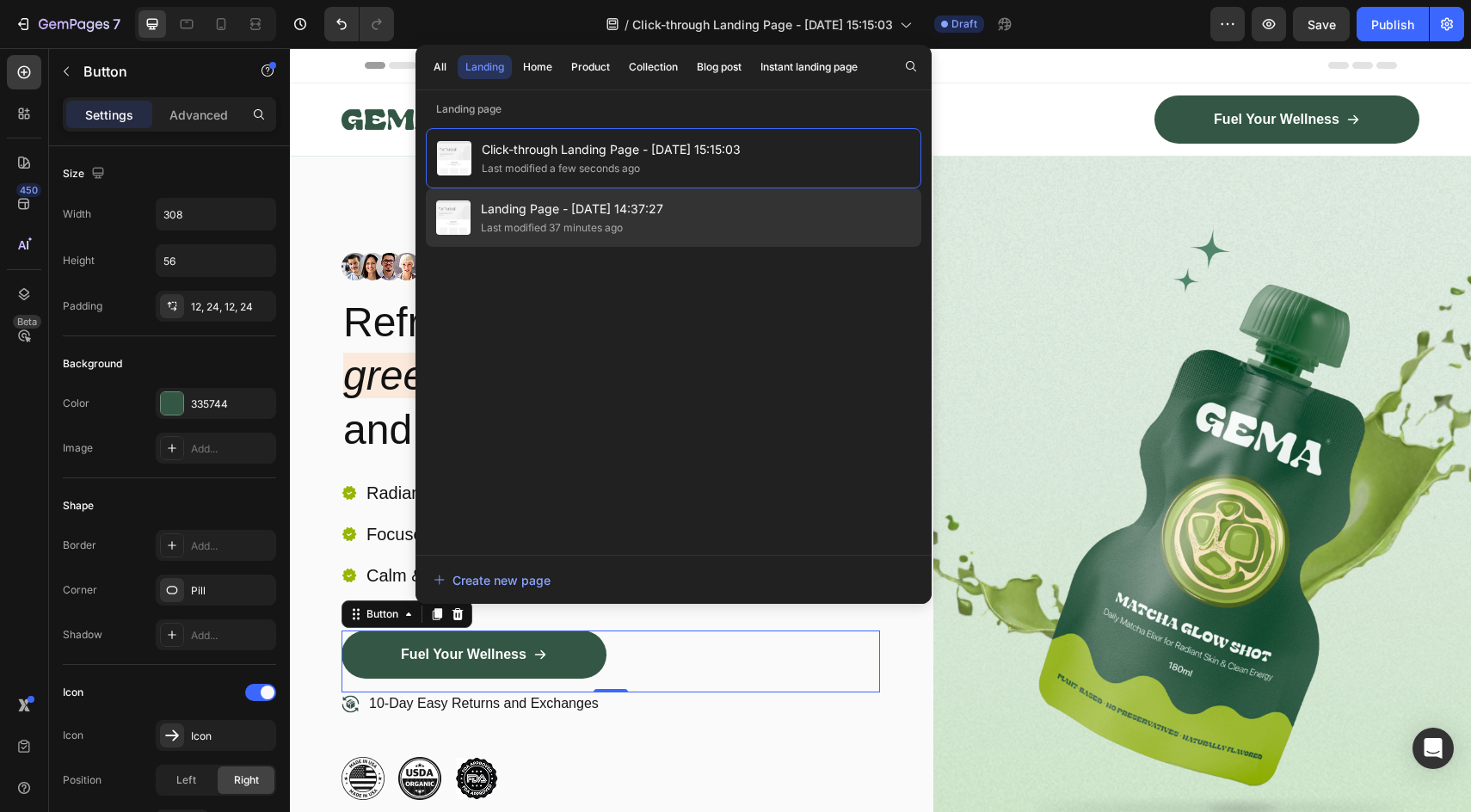
click at [531, 229] on div "Last modified 37 minutes ago" at bounding box center [552, 228] width 142 height 17
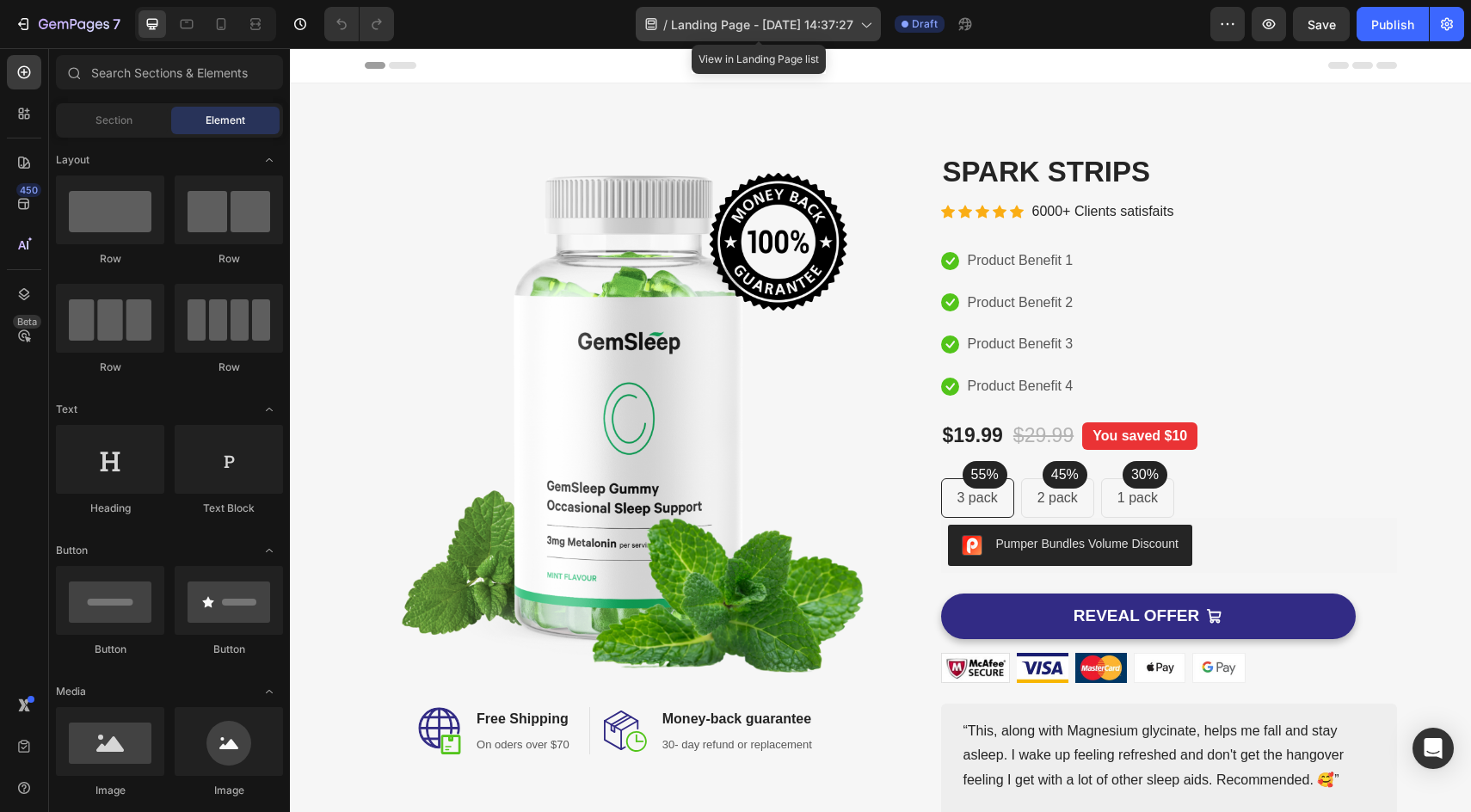
click at [770, 26] on span "Landing Page - [DATE] 14:37:27" at bounding box center [763, 24] width 183 height 18
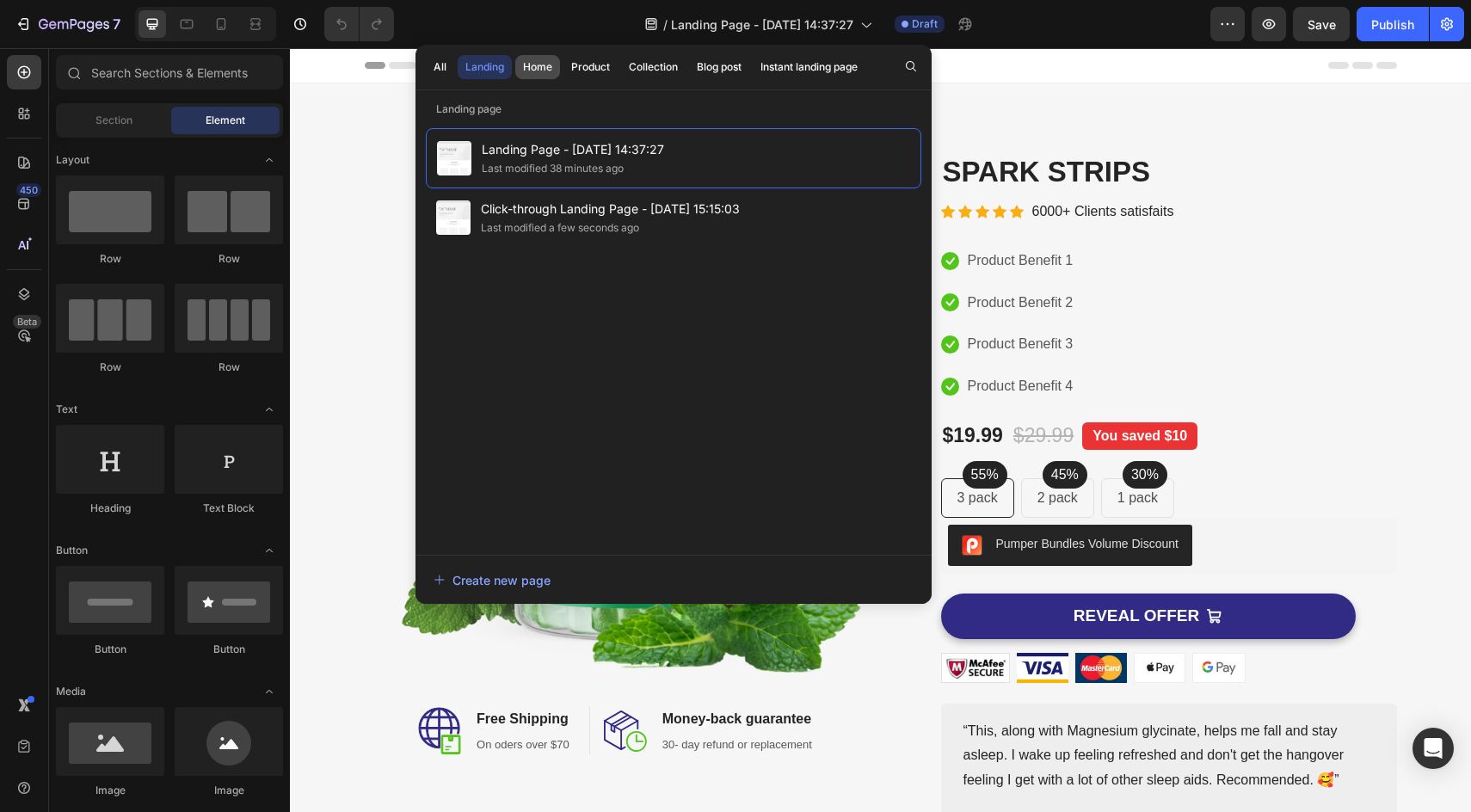
click at [540, 71] on div "Home" at bounding box center [537, 67] width 29 height 16
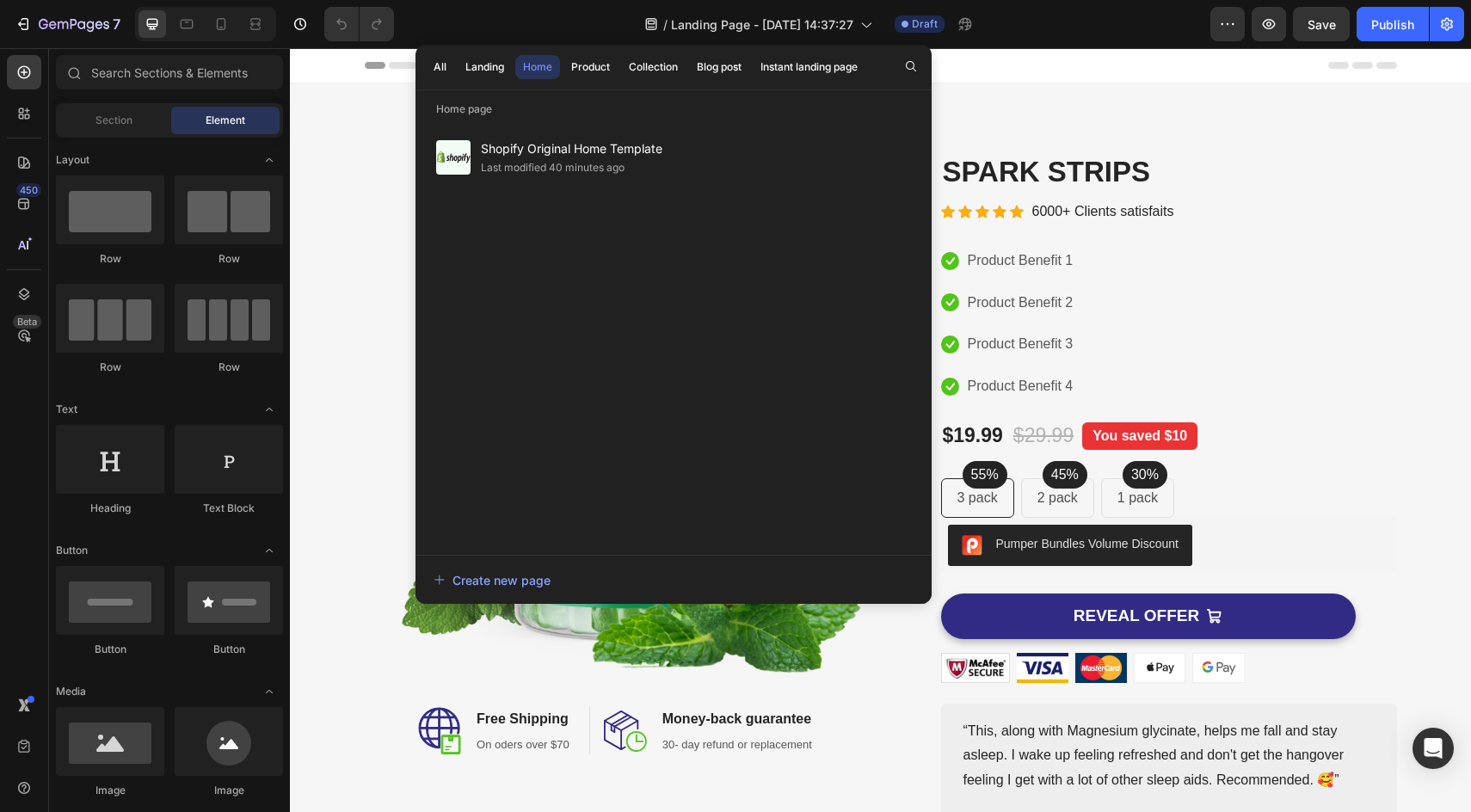
click at [456, 63] on div "All Landing Home Product Collection Blog post Instant landing page" at bounding box center [646, 67] width 461 height 45
click at [434, 67] on div "All" at bounding box center [439, 67] width 13 height 16
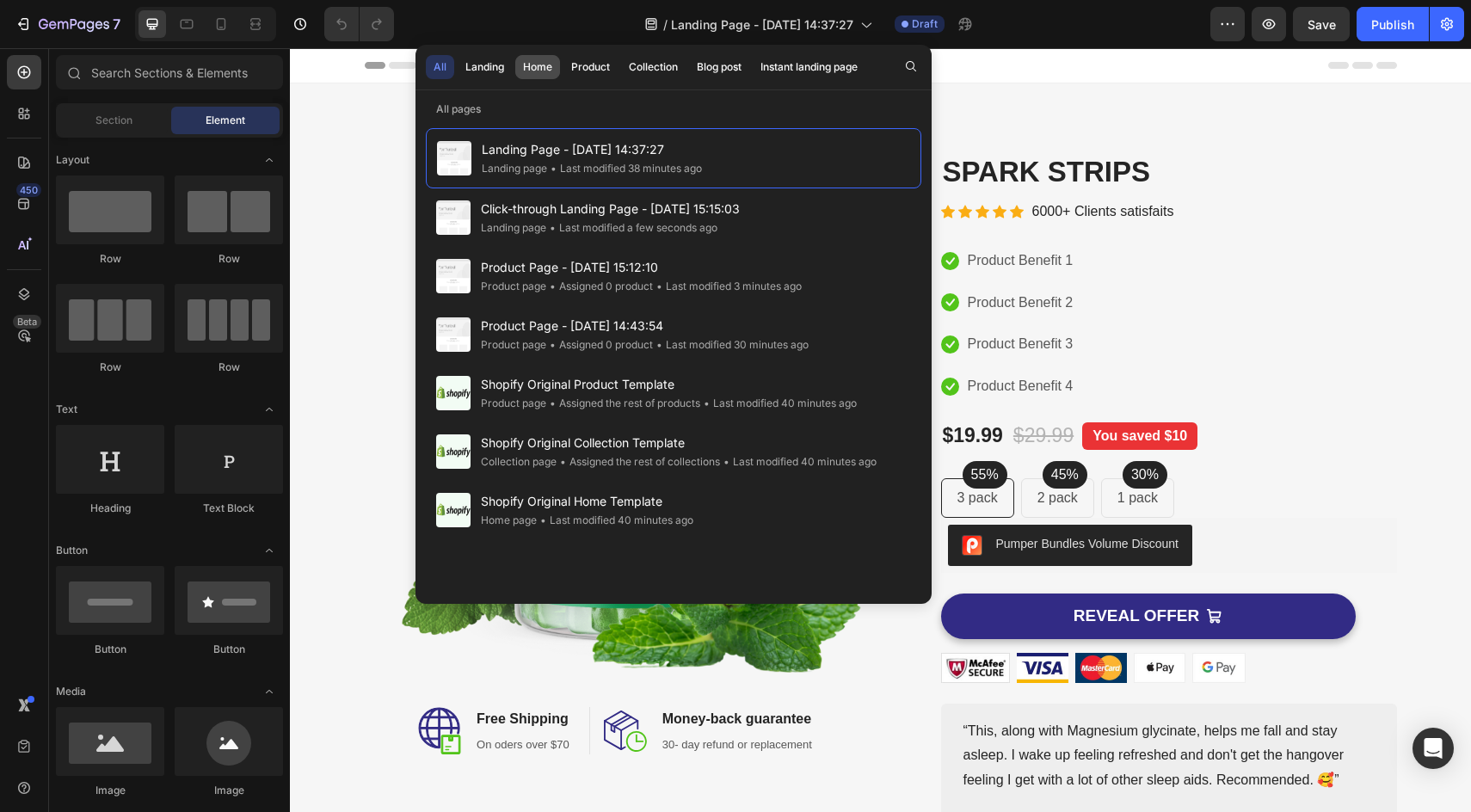
click at [530, 65] on div "Home" at bounding box center [537, 67] width 29 height 16
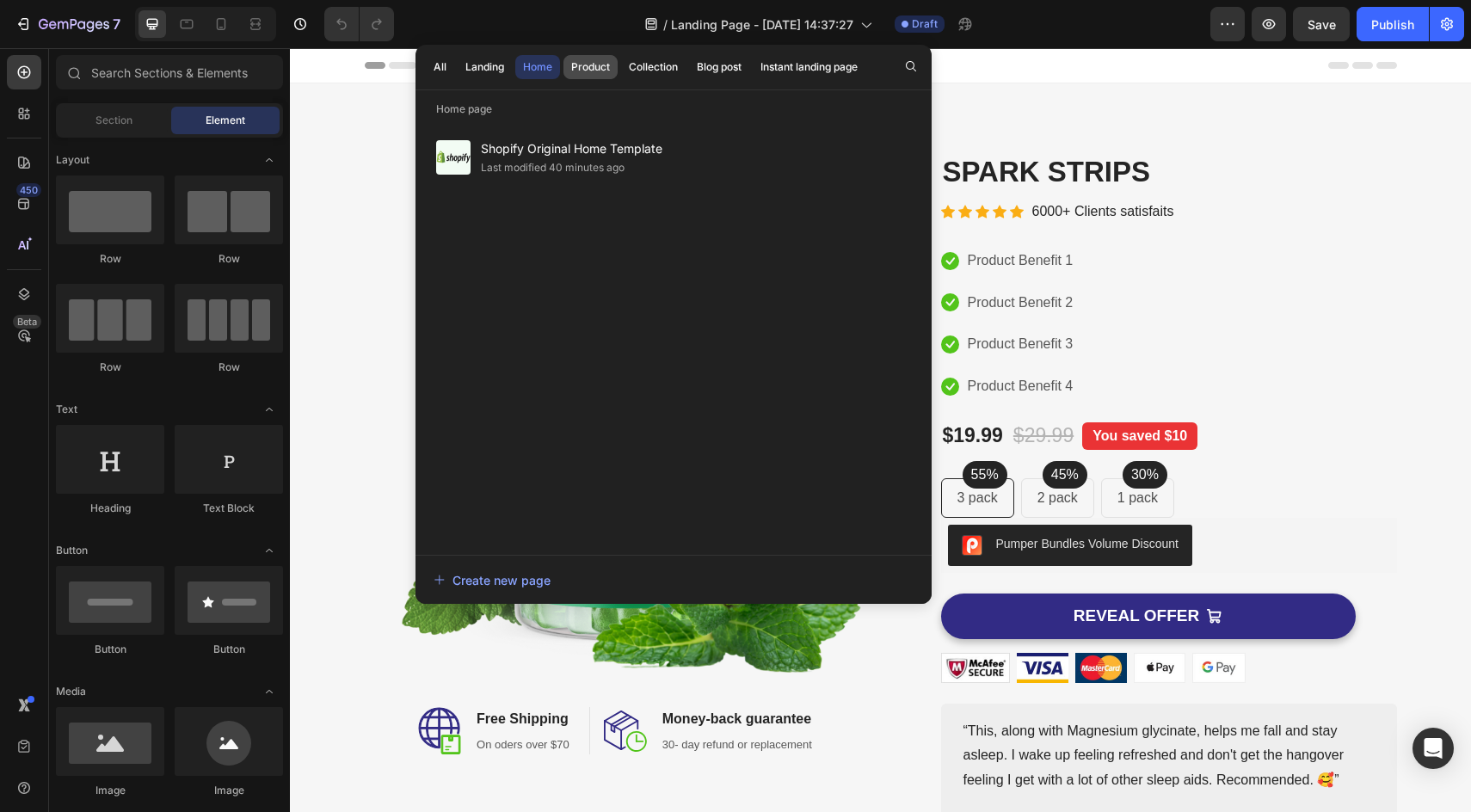
click at [586, 74] on div "Product" at bounding box center [591, 67] width 39 height 16
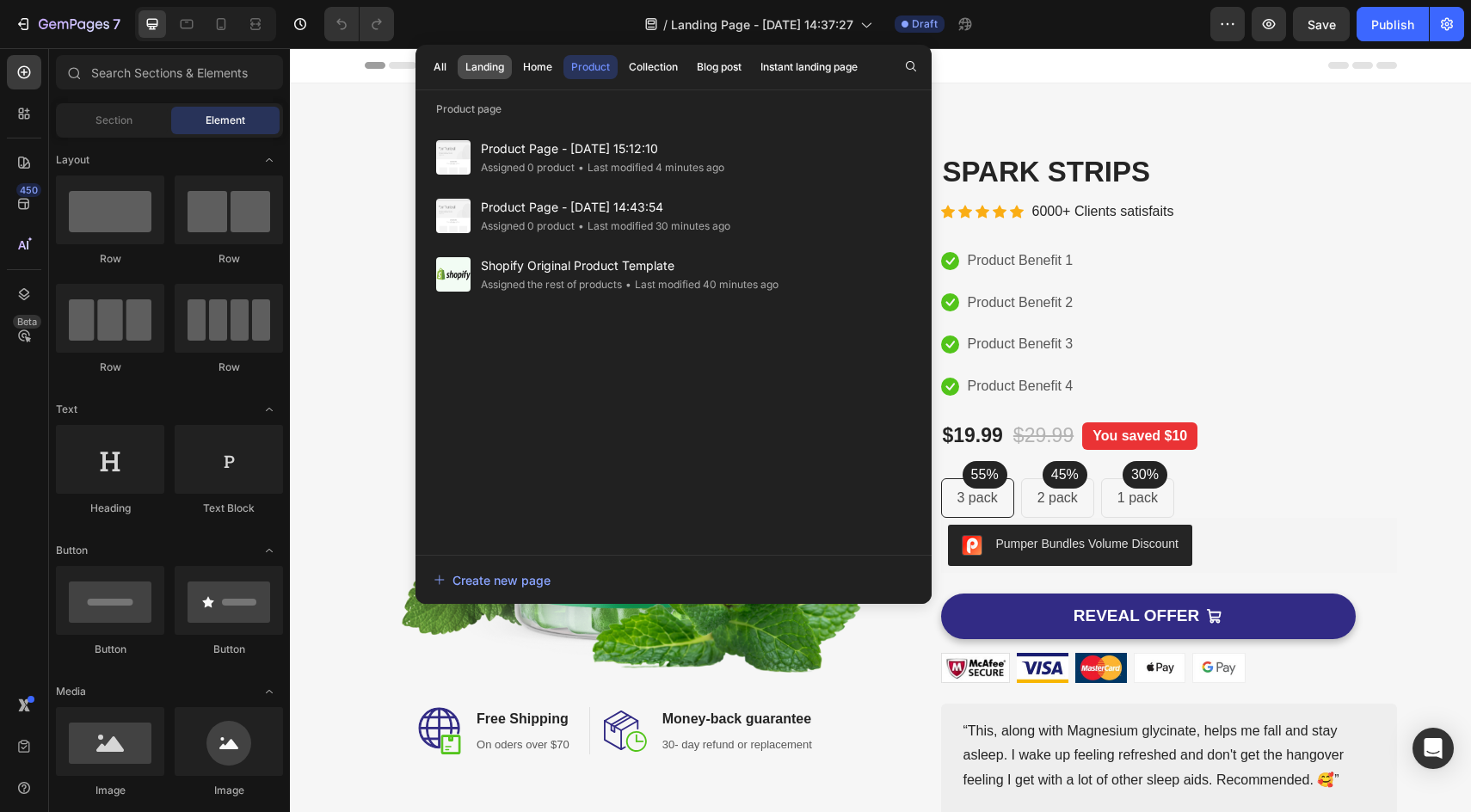
click at [494, 67] on div "Landing" at bounding box center [485, 67] width 39 height 16
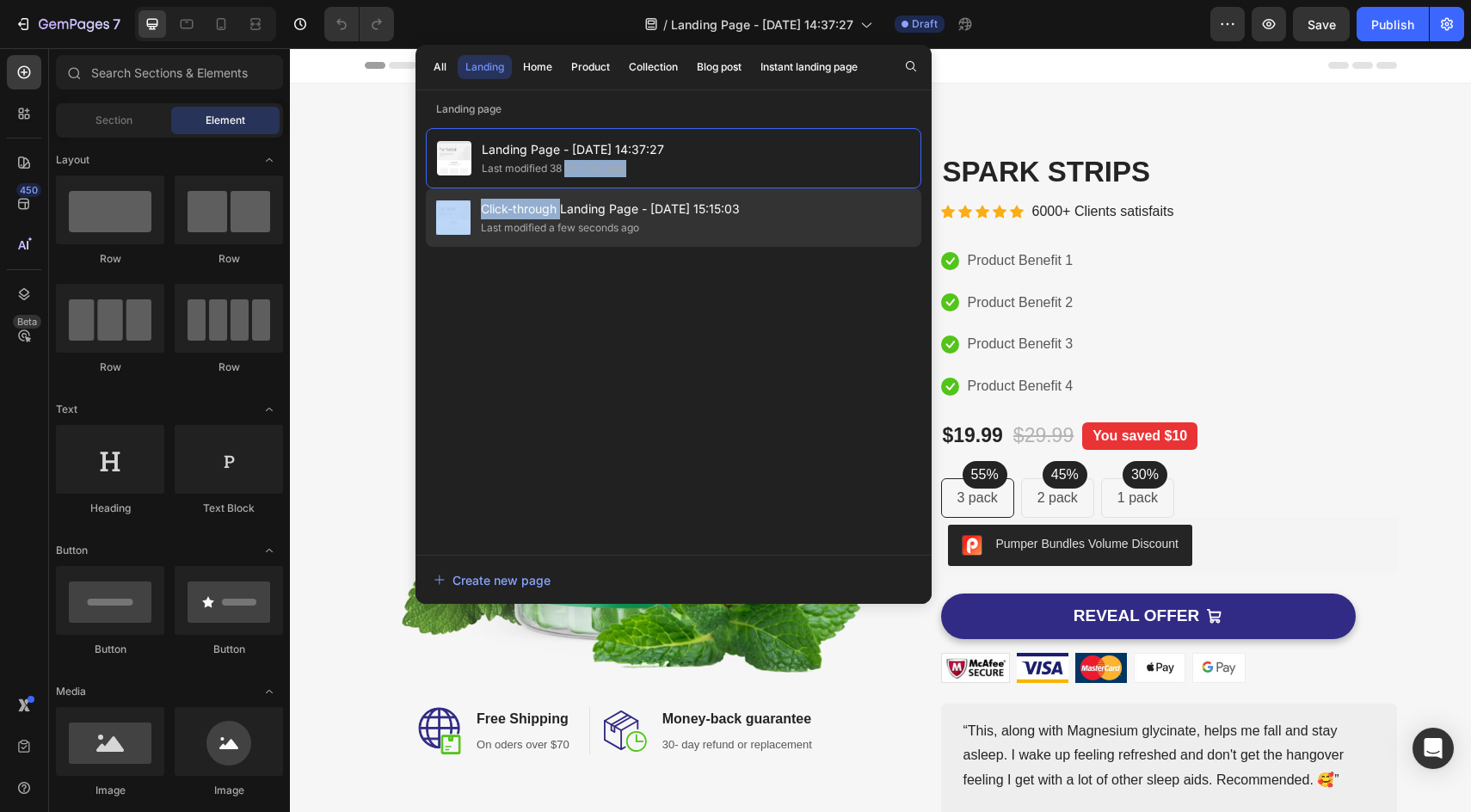
drag, startPoint x: 566, startPoint y: 170, endPoint x: 561, endPoint y: 214, distance: 44.3
click at [561, 214] on div "Landing Page - [DATE] 14:37:27 Last modified 38 minutes ago Click-through Landi…" at bounding box center [673, 332] width 496 height 409
click at [561, 214] on span "Click-through Landing Page - [DATE] 15:15:03" at bounding box center [610, 209] width 259 height 20
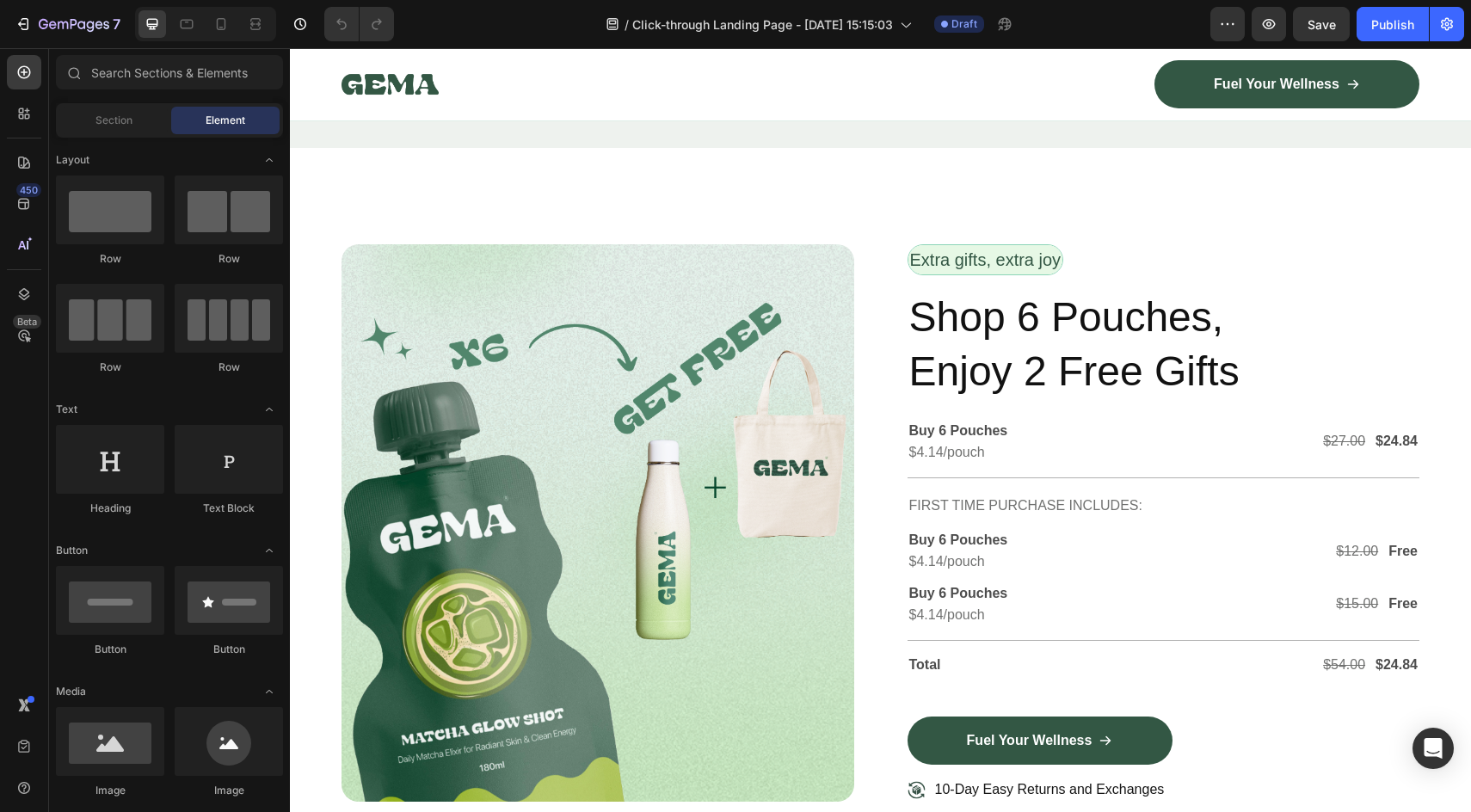
scroll to position [4528, 0]
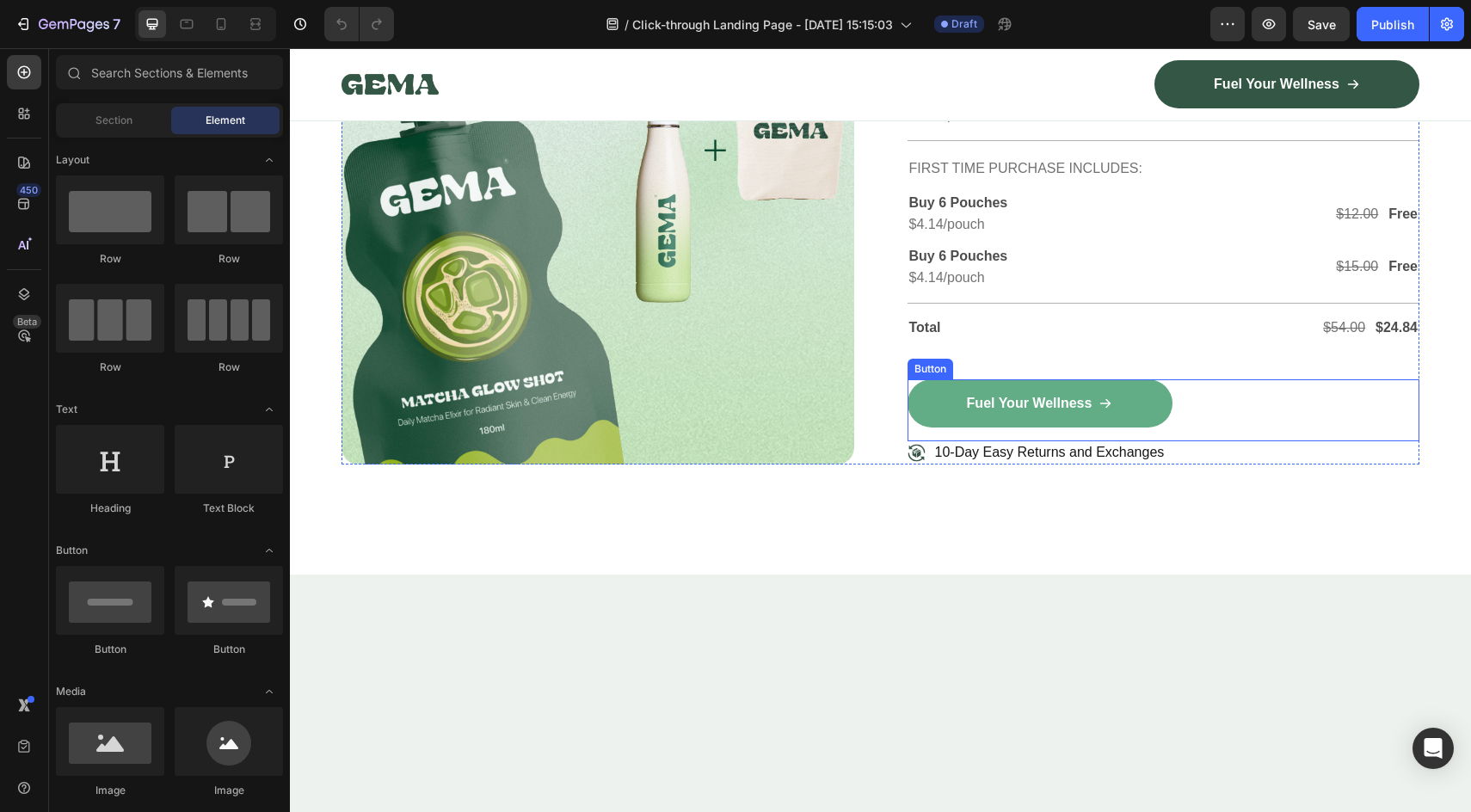
click at [1061, 427] on link "Fuel Your Wellness" at bounding box center [1040, 403] width 265 height 49
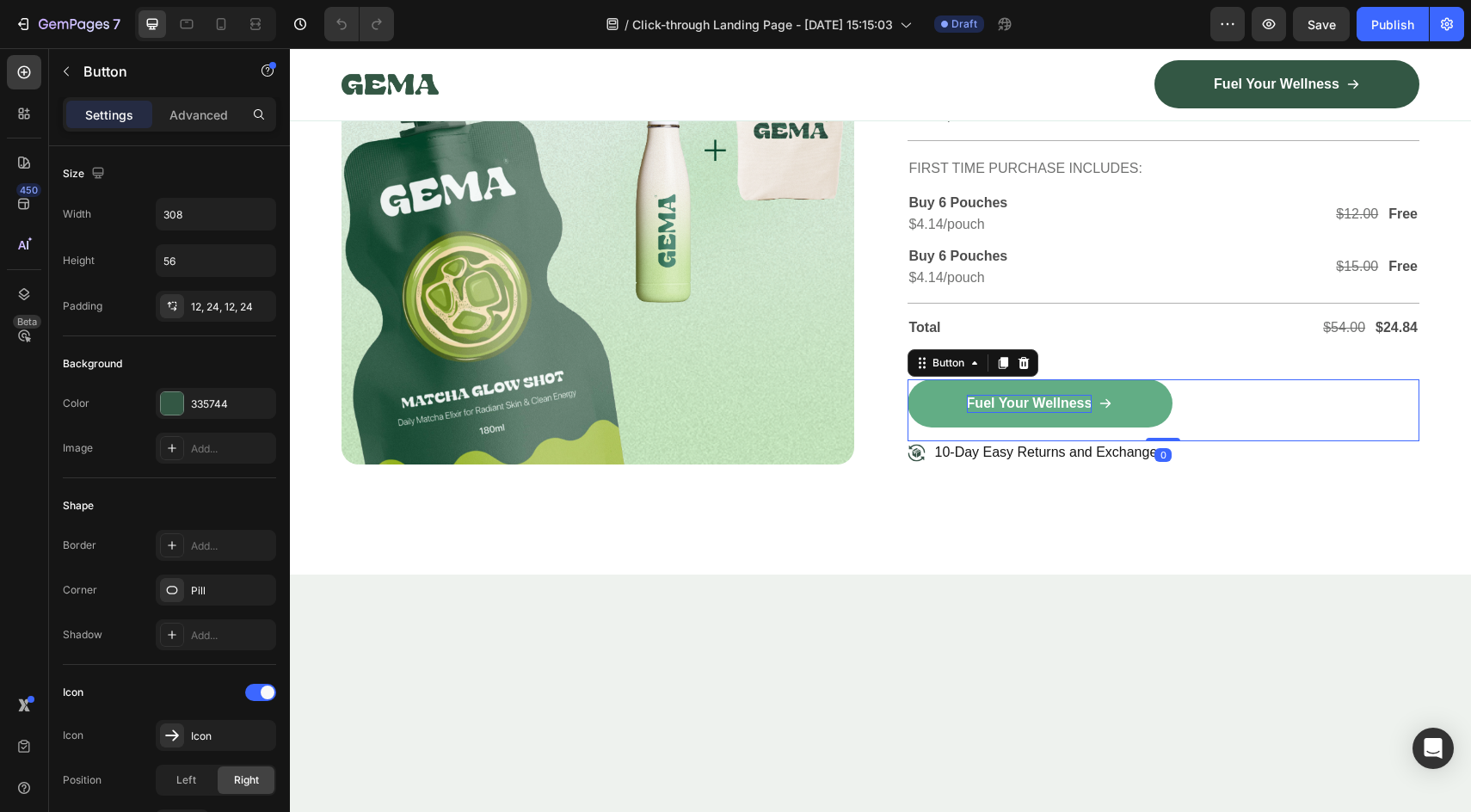
click at [1045, 413] on p "Fuel Your Wellness" at bounding box center [1029, 403] width 125 height 18
click at [1100, 410] on icon at bounding box center [1106, 403] width 14 height 14
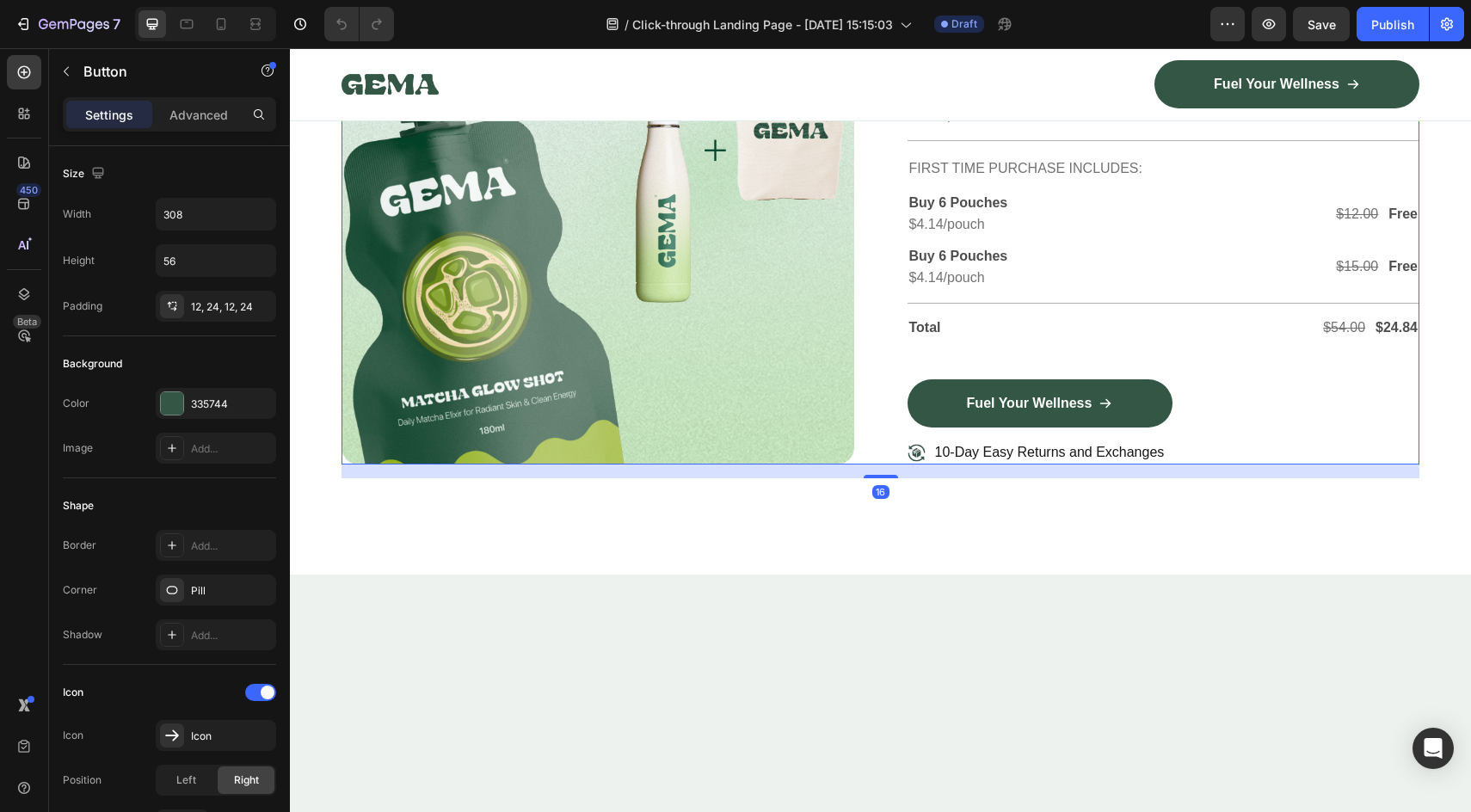
click at [888, 344] on div "Image Row Extra gifts, extra joy Text Block Row Shop 6 Pouches, Enjoy 2 Free Gi…" at bounding box center [880, 186] width 1078 height 558
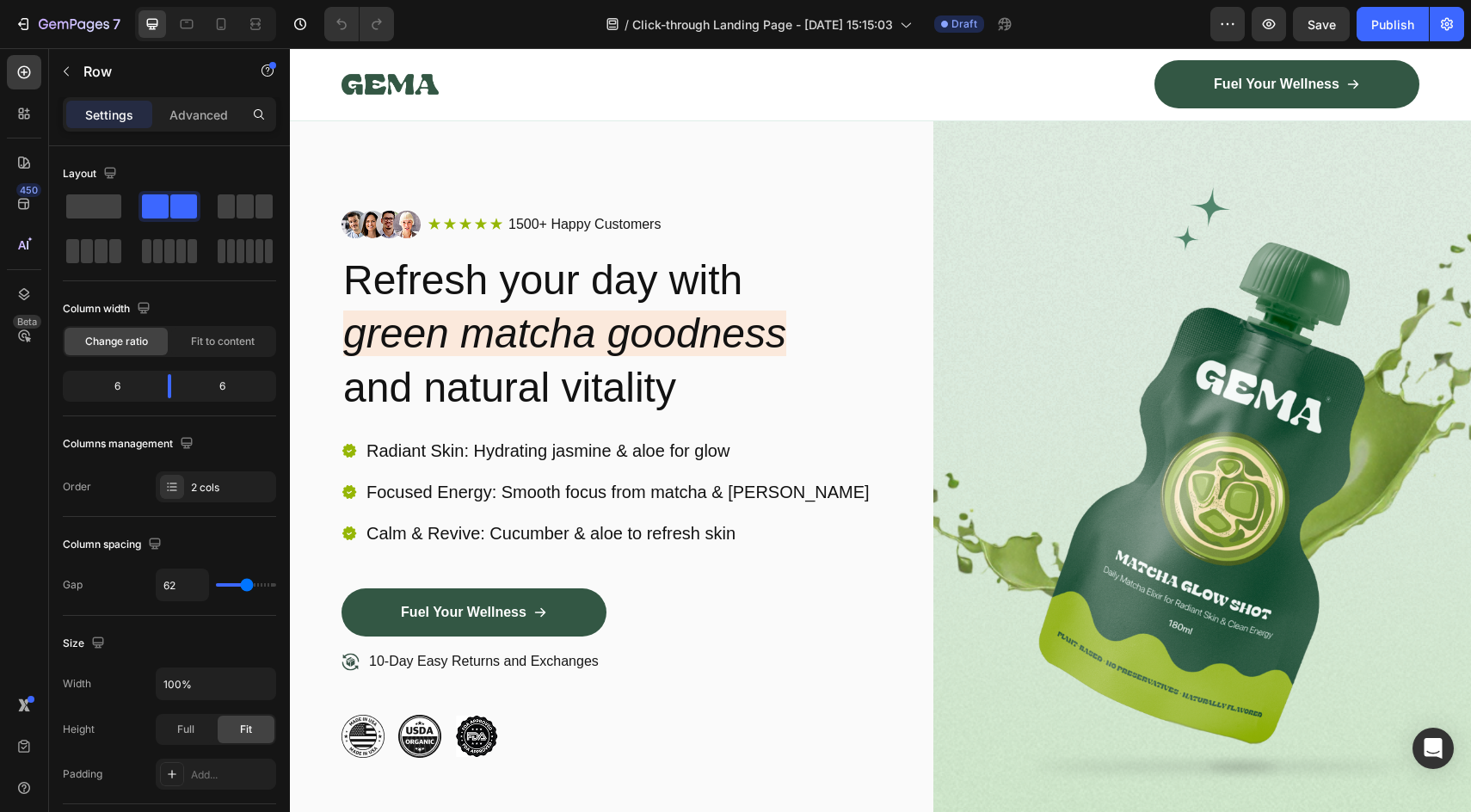
scroll to position [0, 0]
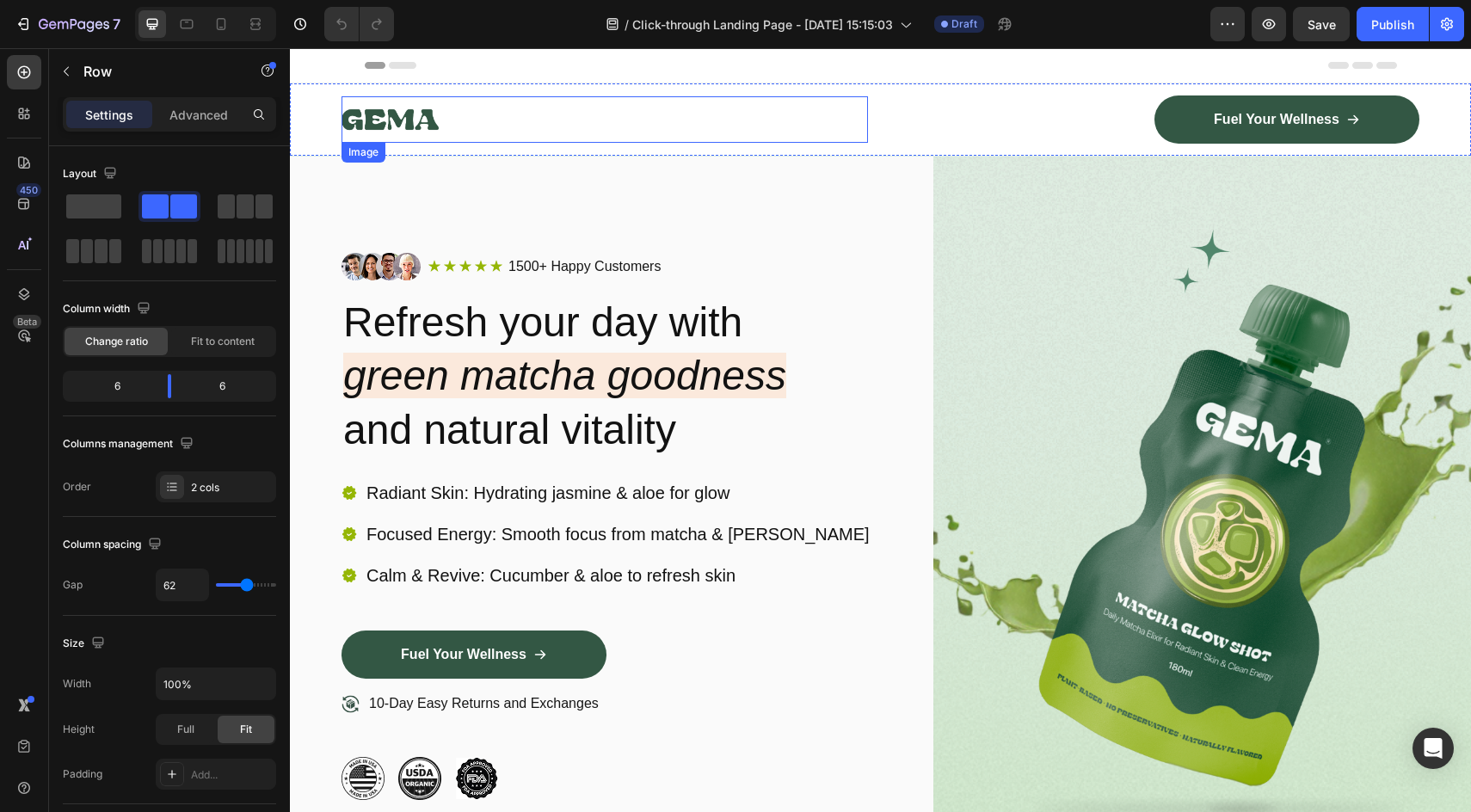
click at [385, 125] on img at bounding box center [391, 119] width 97 height 47
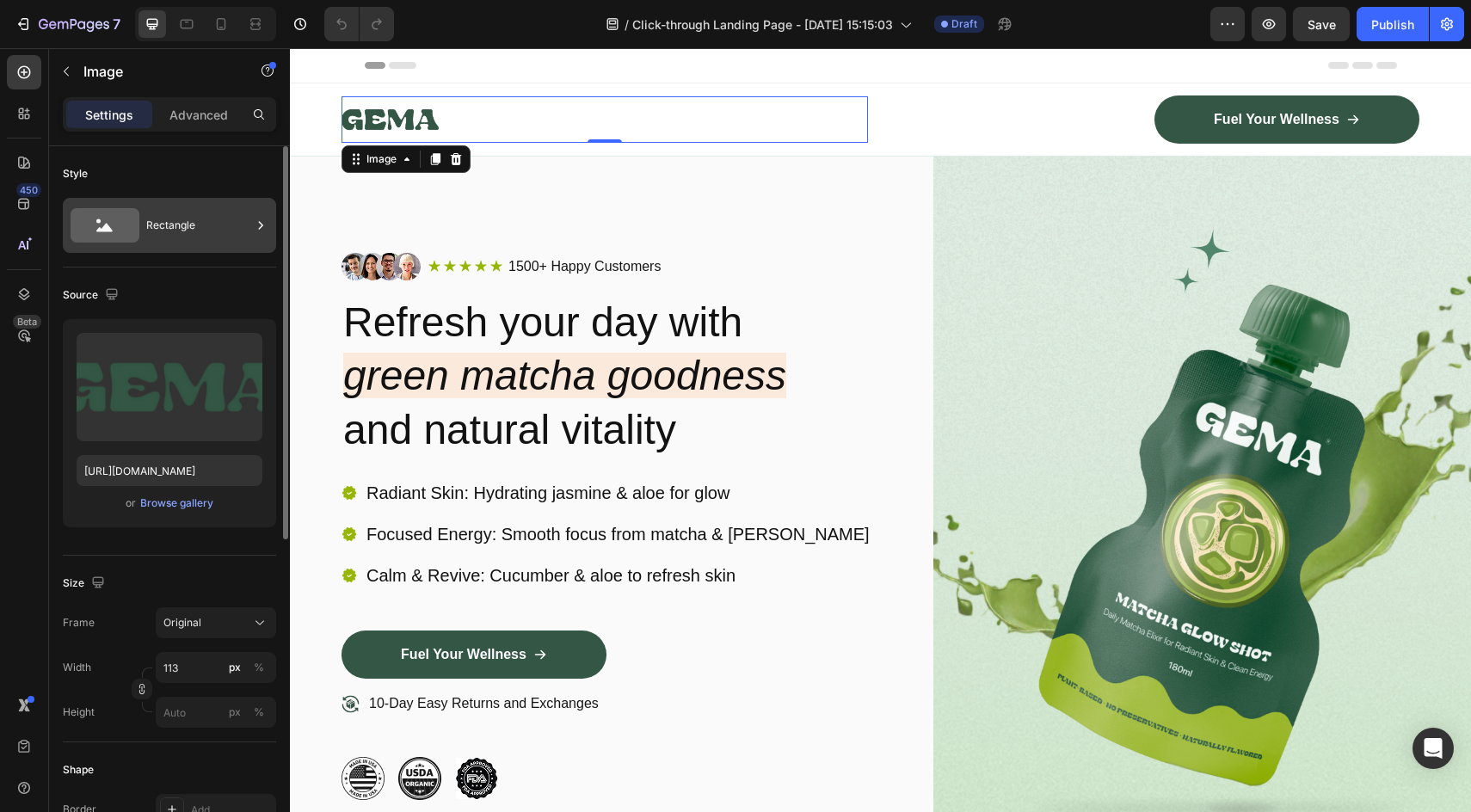
click at [194, 222] on div "Rectangle" at bounding box center [199, 225] width 105 height 40
click at [224, 168] on div "Style" at bounding box center [170, 174] width 214 height 27
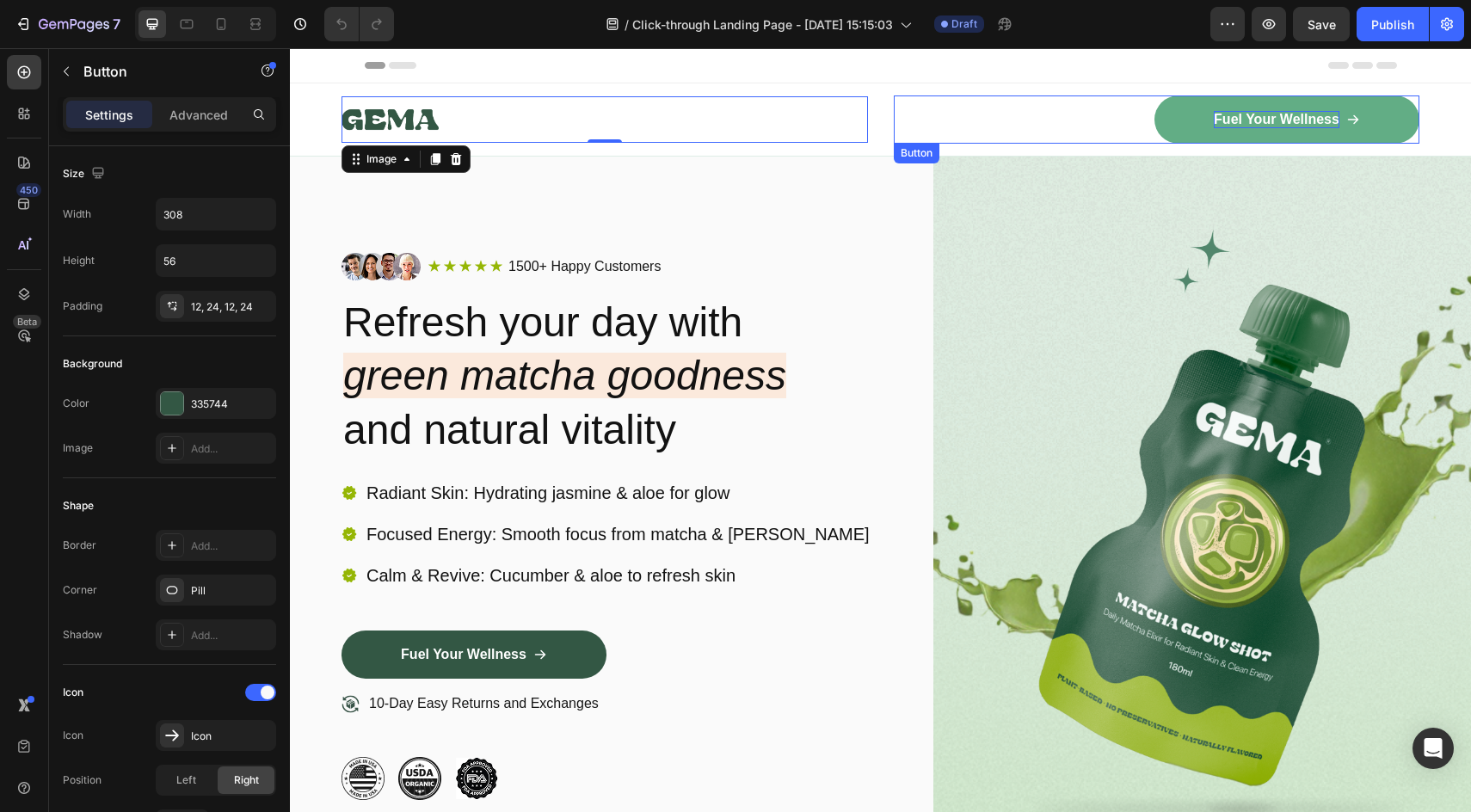
click at [1220, 120] on p "Fuel Your Wellness" at bounding box center [1276, 119] width 125 height 18
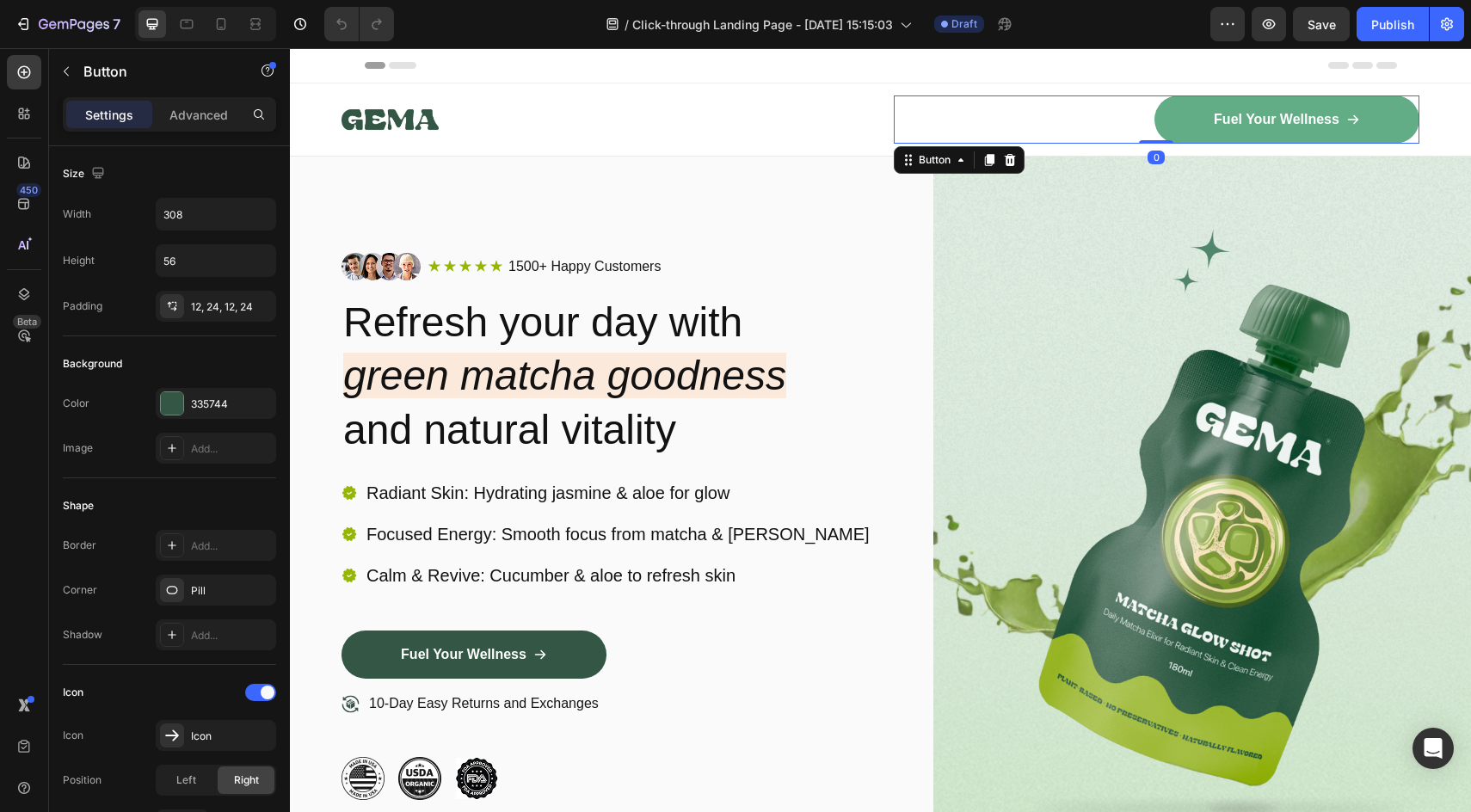
click at [1205, 119] on link "Fuel Your Wellness" at bounding box center [1286, 119] width 265 height 49
click at [1198, 109] on link "Fuel Your Wellness" at bounding box center [1286, 119] width 265 height 49
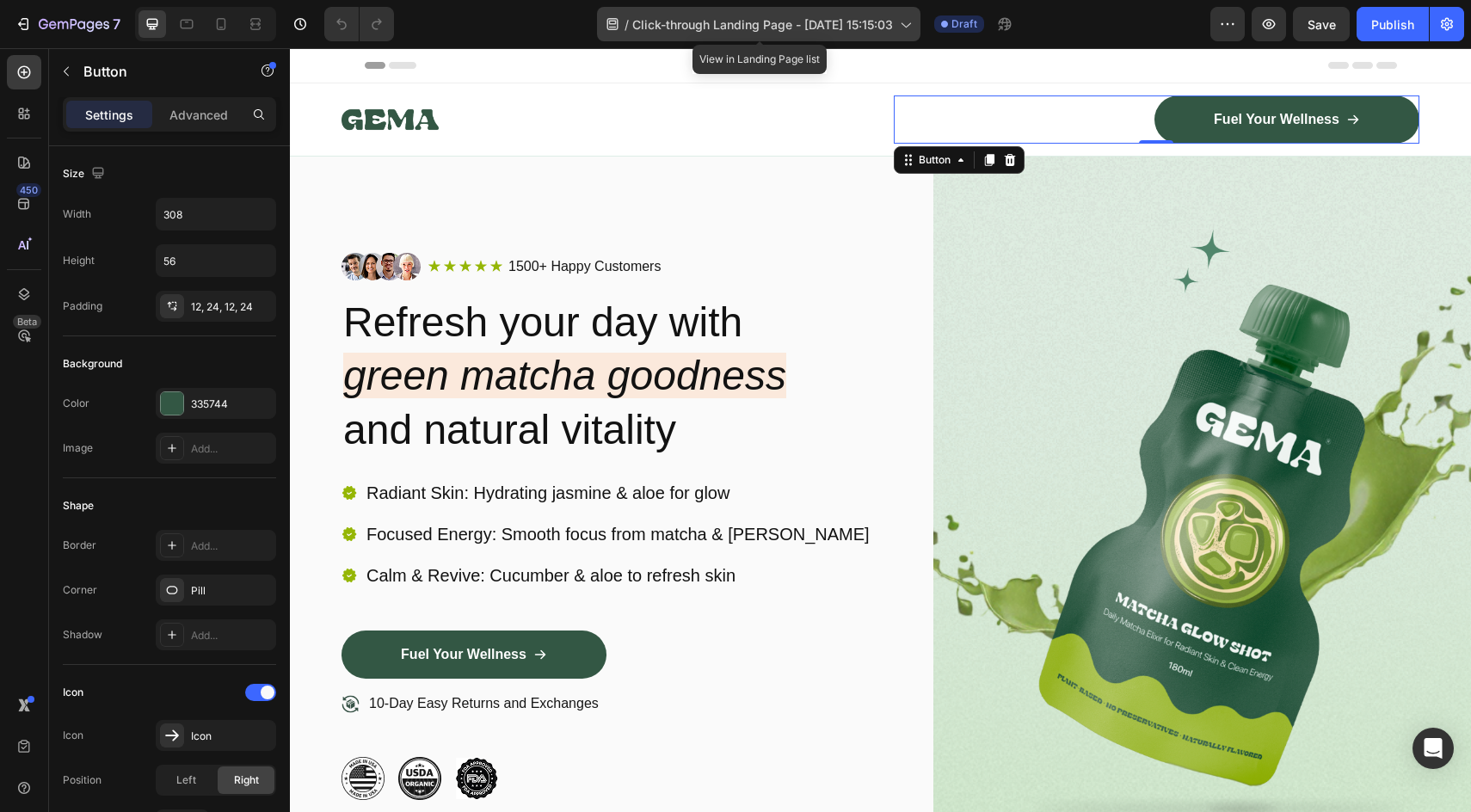
click at [860, 26] on span "Click-through Landing Page - [DATE] 15:15:03" at bounding box center [763, 24] width 260 height 18
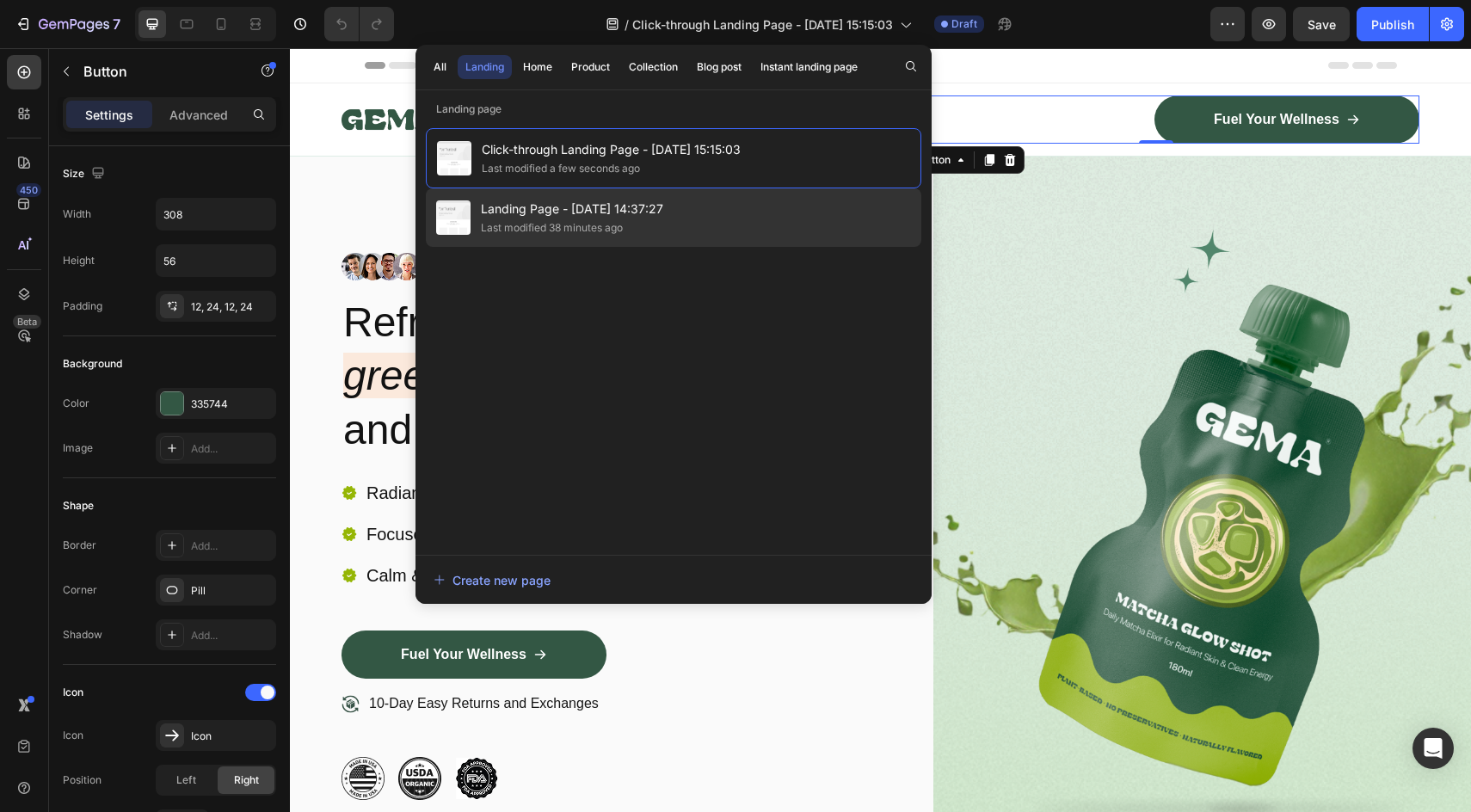
click at [665, 221] on div "Landing Page - Sep 27, 14:37:27 Last modified 38 minutes ago" at bounding box center [673, 218] width 496 height 58
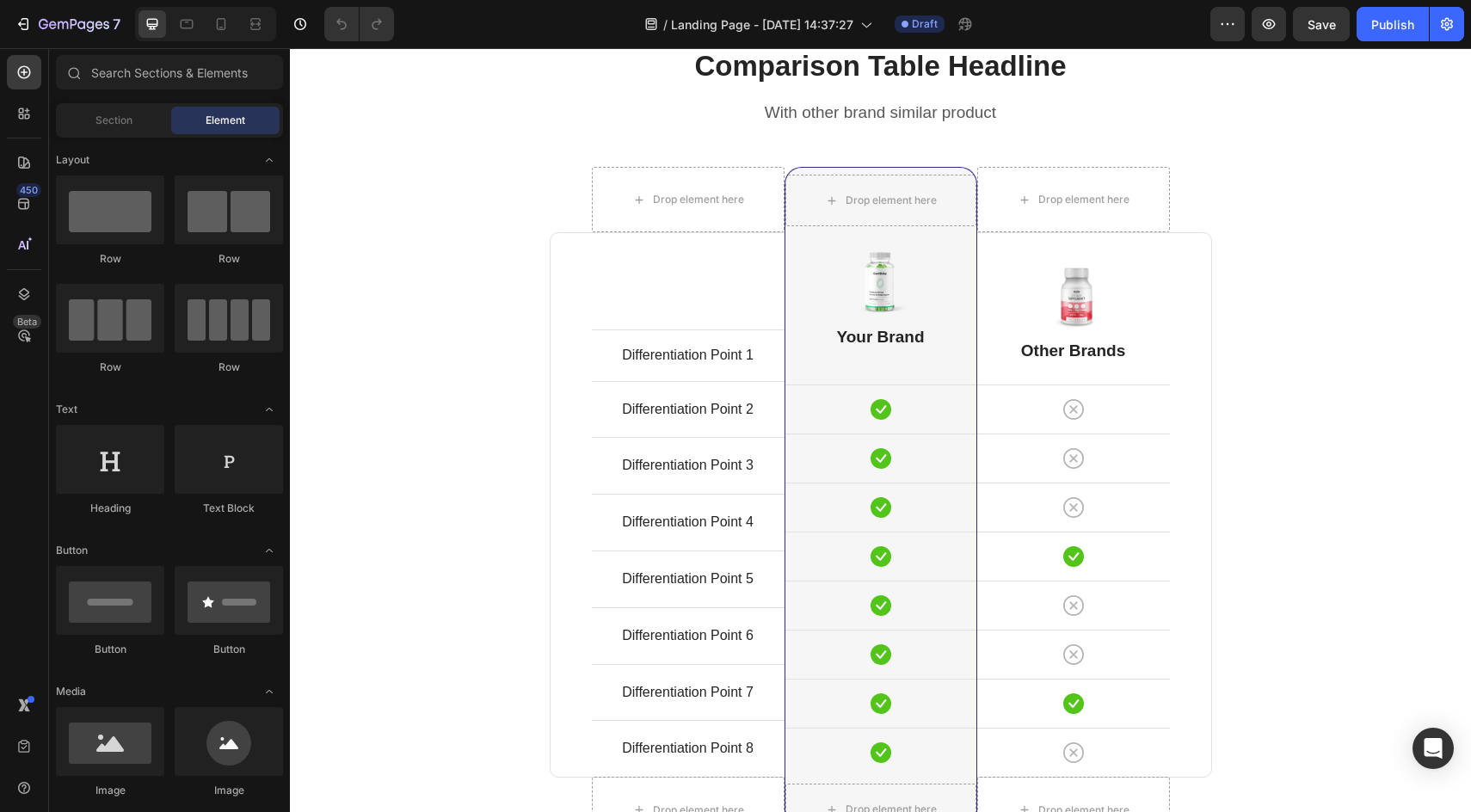
scroll to position [3904, 0]
